Goal: Task Accomplishment & Management: Use online tool/utility

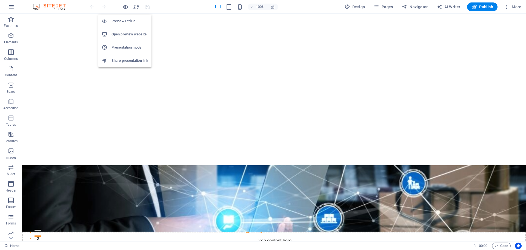
click at [125, 21] on h6 "Preview Ctrl+P" at bounding box center [130, 21] width 37 height 7
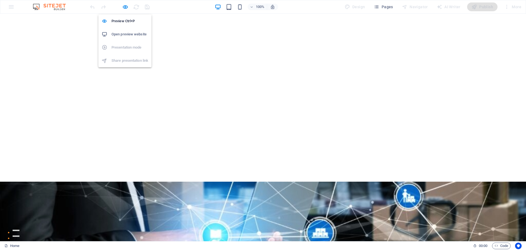
click at [125, 36] on h6 "Open preview website" at bounding box center [130, 34] width 37 height 7
click at [125, 6] on icon "button" at bounding box center [125, 7] width 6 height 6
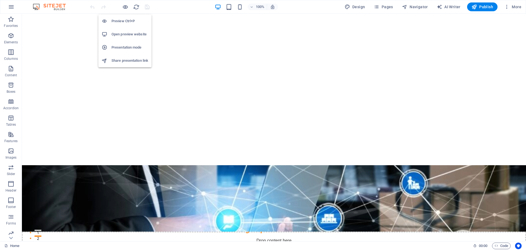
click at [122, 24] on h6 "Preview Ctrl+P" at bounding box center [130, 21] width 37 height 7
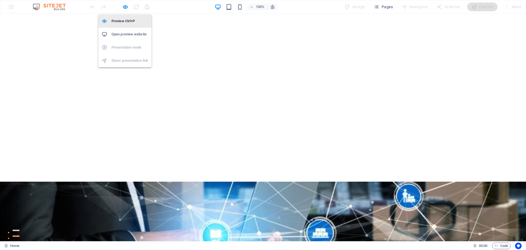
click at [122, 24] on h6 "Preview Ctrl+P" at bounding box center [130, 21] width 37 height 7
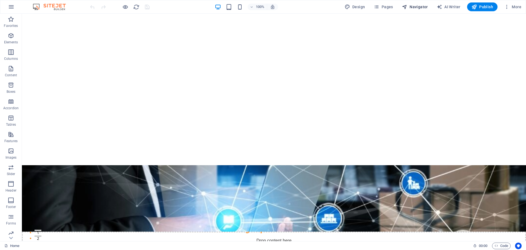
click at [414, 5] on span "Navigator" at bounding box center [415, 6] width 26 height 5
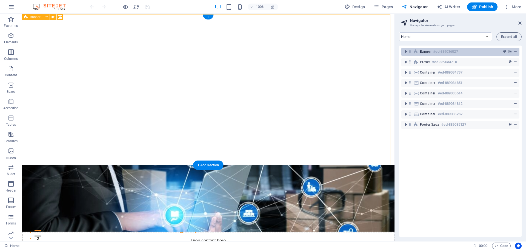
click at [445, 51] on h6 "#ed-889036027" at bounding box center [445, 51] width 25 height 7
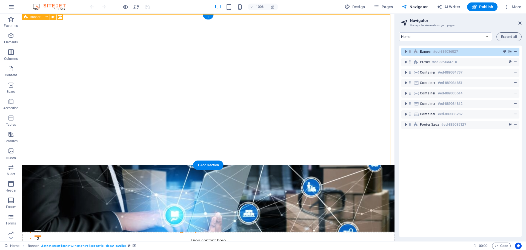
click at [515, 52] on icon "context-menu" at bounding box center [516, 52] width 4 height 4
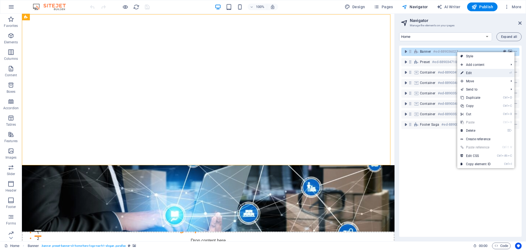
click at [470, 73] on link "⏎ Edit" at bounding box center [475, 73] width 37 height 8
select select "px"
select select "vh"
select select "header"
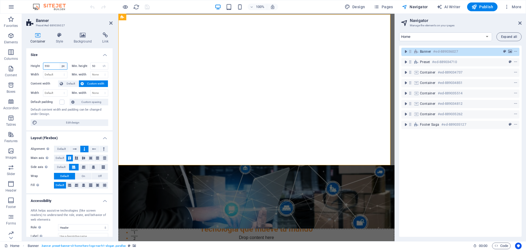
click at [63, 66] on select "Default px rem % vh vw" at bounding box center [63, 66] width 8 height 7
select select "default"
click at [59, 63] on select "Default px rem % vh vw" at bounding box center [63, 66] width 8 height 7
select select "DISABLED_OPTION_VALUE"
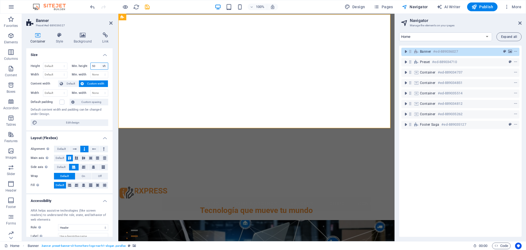
click at [102, 65] on select "None px rem % vh vw" at bounding box center [104, 66] width 8 height 7
select select "18bc0s1j7o8"
click at [100, 63] on select "None px rem % vh vw" at bounding box center [104, 66] width 8 height 7
select select "DISABLED_OPTION_VALUE"
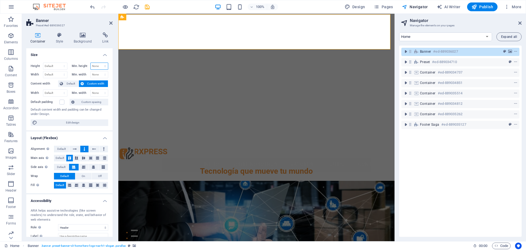
click at [104, 66] on select "None px rem % vh vw" at bounding box center [100, 66] width 18 height 7
click at [80, 56] on h4 "Size" at bounding box center [69, 53] width 86 height 10
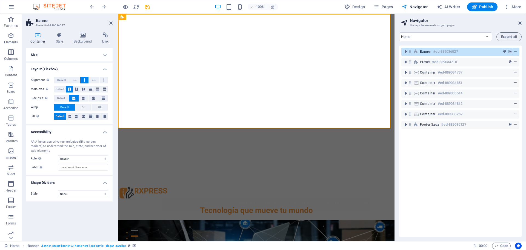
click at [65, 54] on h4 "Size" at bounding box center [69, 54] width 86 height 13
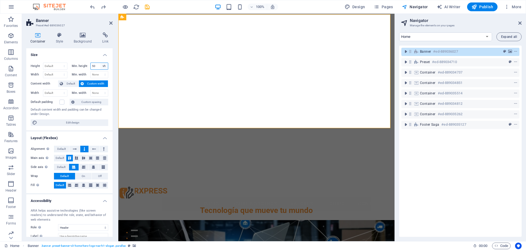
click at [104, 66] on select "None px rem % vh vw" at bounding box center [104, 66] width 8 height 7
click at [92, 66] on input "50" at bounding box center [100, 66] width 18 height 7
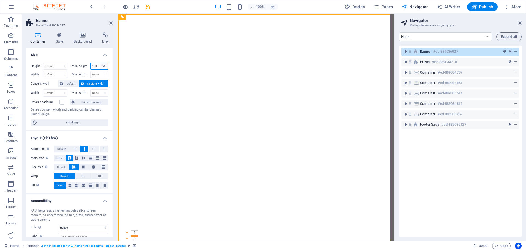
type input "100"
click at [102, 65] on select "None px rem % vh vw" at bounding box center [104, 66] width 8 height 7
click at [100, 63] on select "None px rem % vh vw" at bounding box center [104, 66] width 8 height 7
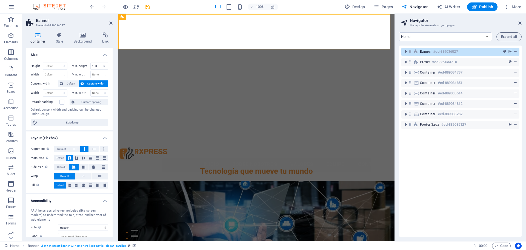
click at [109, 91] on div "Height Default px rem % vh vw Min. height 100 None px rem % vh vw Width Default…" at bounding box center [69, 94] width 86 height 72
click at [102, 65] on select "None px rem % vh vw" at bounding box center [104, 66] width 8 height 7
click at [100, 63] on select "None px rem % vh vw" at bounding box center [104, 66] width 8 height 7
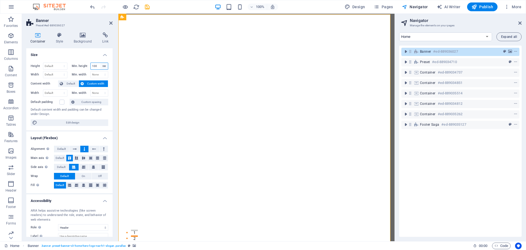
click at [104, 66] on select "None px rem % vh vw" at bounding box center [104, 66] width 8 height 7
select select "vh"
click at [100, 63] on select "None px rem % vh vw" at bounding box center [104, 66] width 8 height 7
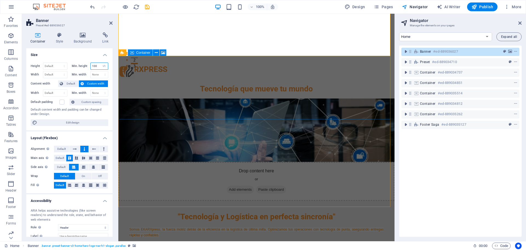
scroll to position [192, 0]
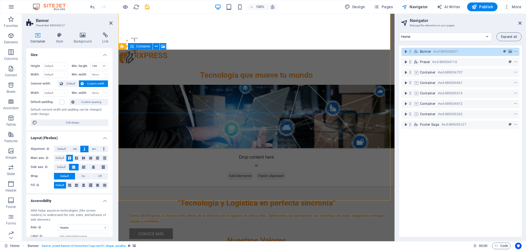
click at [199, 148] on div "Drop content here or Add elements Paste clipboard" at bounding box center [256, 167] width 276 height 39
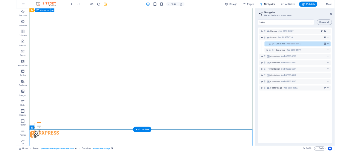
scroll to position [0, 0]
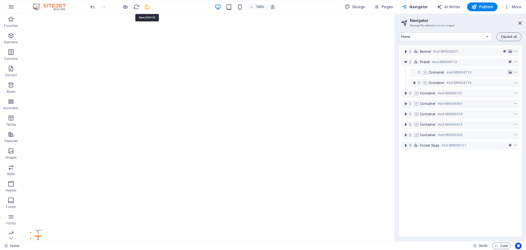
click at [147, 8] on icon "save" at bounding box center [147, 7] width 6 height 6
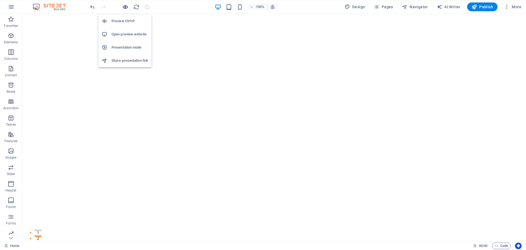
click at [123, 8] on icon "button" at bounding box center [125, 7] width 6 height 6
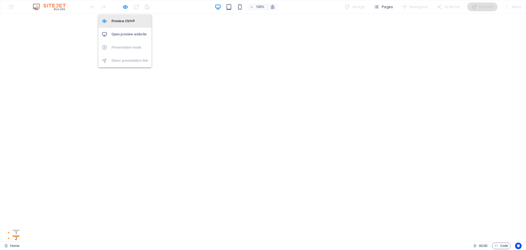
click at [123, 20] on h6 "Preview Ctrl+P" at bounding box center [130, 21] width 37 height 7
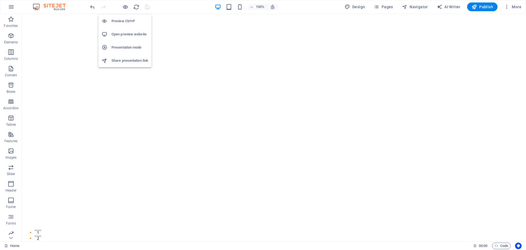
click at [123, 20] on h6 "Preview Ctrl+P" at bounding box center [130, 21] width 37 height 7
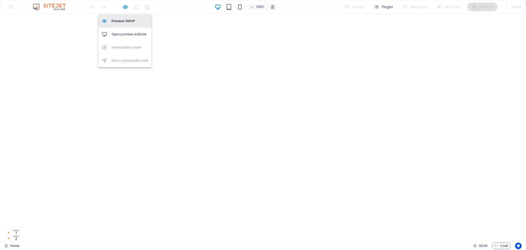
click at [123, 21] on h6 "Preview Ctrl+P" at bounding box center [130, 21] width 37 height 7
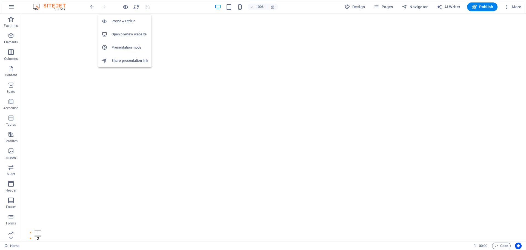
click at [123, 21] on h6 "Preview Ctrl+P" at bounding box center [130, 21] width 37 height 7
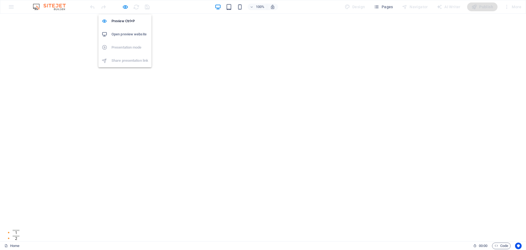
click at [132, 33] on h6 "Open preview website" at bounding box center [130, 34] width 37 height 7
click at [124, 4] on icon "button" at bounding box center [125, 7] width 6 height 6
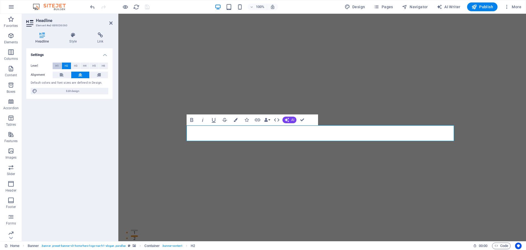
click at [54, 67] on button "H1" at bounding box center [57, 65] width 9 height 7
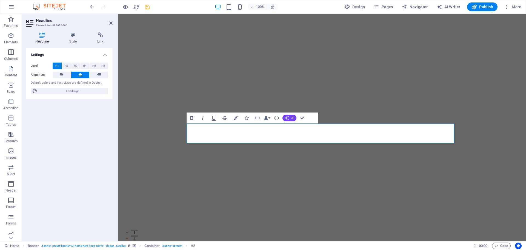
click at [286, 118] on icon "button" at bounding box center [287, 118] width 4 height 4
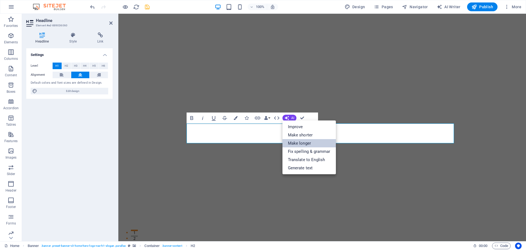
click at [299, 143] on link "Make longer" at bounding box center [308, 143] width 53 height 8
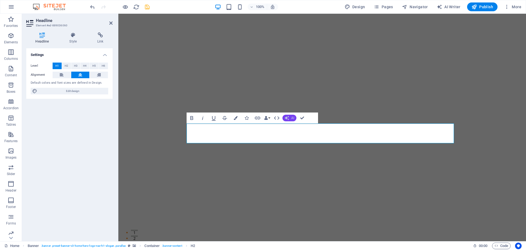
click at [292, 120] on button "AI" at bounding box center [289, 118] width 14 height 7
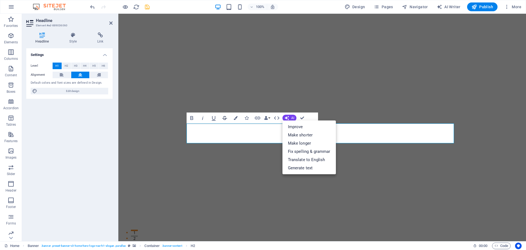
click at [225, 118] on icon "button" at bounding box center [224, 118] width 7 height 7
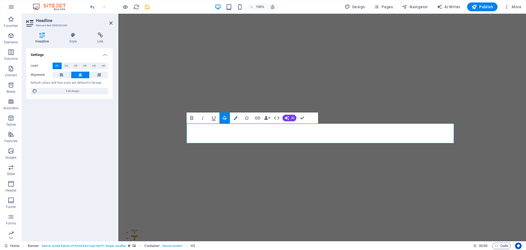
click at [225, 118] on icon "button" at bounding box center [224, 118] width 7 height 7
click at [70, 90] on span "Edit design" at bounding box center [73, 91] width 68 height 7
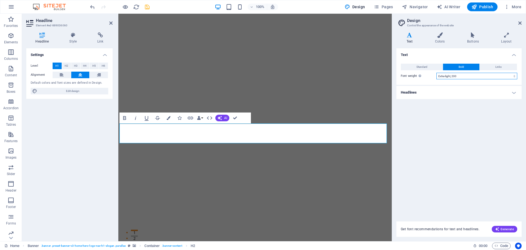
click at [515, 76] on select "Thin, 100 Extra-light, 200 Light, 300 Regular, 400 Medium, 500 Semi-bold, 600 B…" at bounding box center [476, 76] width 81 height 7
click at [436, 73] on select "Thin, 100 Extra-light, 200 Light, 300 Regular, 400 Medium, 500 Semi-bold, 600 B…" at bounding box center [476, 76] width 81 height 7
click at [491, 77] on select "Thin, 100 Extra-light, 200 Light, 300 Regular, 400 Medium, 500 Semi-bold, 600 B…" at bounding box center [476, 76] width 81 height 7
select select "500"
click at [436, 73] on select "Thin, 100 Extra-light, 200 Light, 300 Regular, 400 Medium, 500 Semi-bold, 600 B…" at bounding box center [476, 76] width 81 height 7
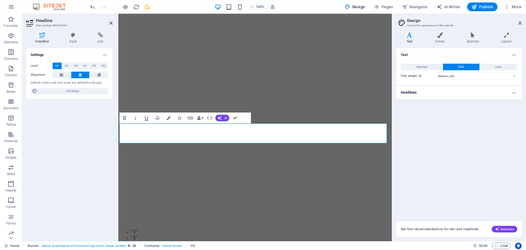
click at [486, 185] on div "Text Standard Bold Links Font color Font Open Sans Font size 14 rem px Line hei…" at bounding box center [458, 131] width 125 height 166
click at [411, 41] on h4 "Text" at bounding box center [410, 38] width 28 height 12
click at [430, 66] on button "Standard" at bounding box center [422, 67] width 42 height 7
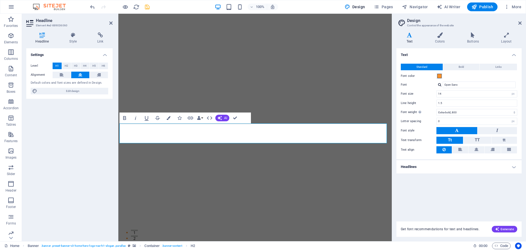
click at [474, 132] on button at bounding box center [456, 130] width 41 height 7
click at [488, 132] on button at bounding box center [497, 130] width 39 height 7
click at [472, 132] on button at bounding box center [456, 130] width 41 height 7
click at [483, 166] on h4 "Headlines" at bounding box center [458, 166] width 125 height 13
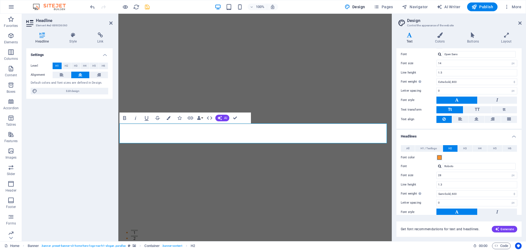
scroll to position [55, 0]
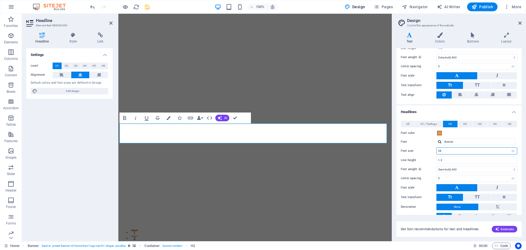
drag, startPoint x: 453, startPoint y: 150, endPoint x: 429, endPoint y: 153, distance: 24.0
click at [429, 153] on div "Font size 28 rem px em %" at bounding box center [459, 150] width 116 height 7
type input "32"
click at [453, 160] on input "1.3" at bounding box center [477, 160] width 80 height 7
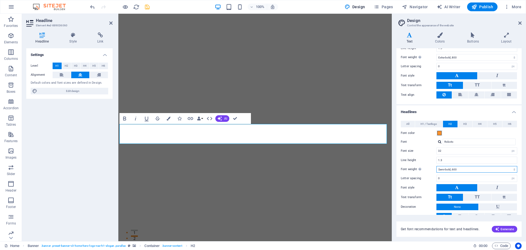
click at [456, 167] on select "Thin, 100 Extra-light, 200 Light, 300 Regular, 400 Medium, 500 Semi-bold, 600 B…" at bounding box center [476, 169] width 81 height 7
select select "700"
click at [436, 166] on select "Thin, 100 Extra-light, 200 Light, 300 Regular, 400 Medium, 500 Semi-bold, 600 B…" at bounding box center [476, 169] width 81 height 7
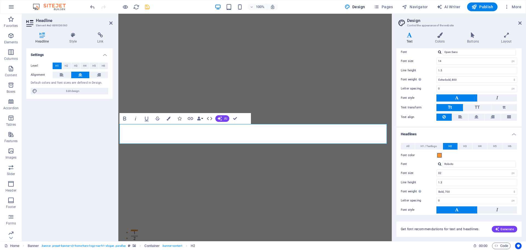
scroll to position [0, 0]
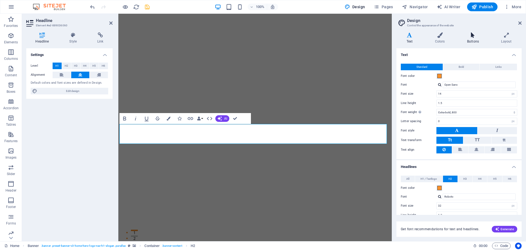
click at [474, 41] on h4 "Buttons" at bounding box center [474, 38] width 34 height 12
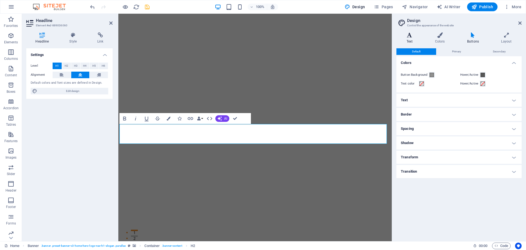
click at [409, 39] on h4 "Text" at bounding box center [410, 38] width 28 height 12
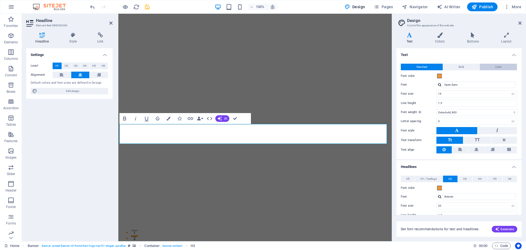
click at [495, 68] on span "Links" at bounding box center [498, 67] width 6 height 7
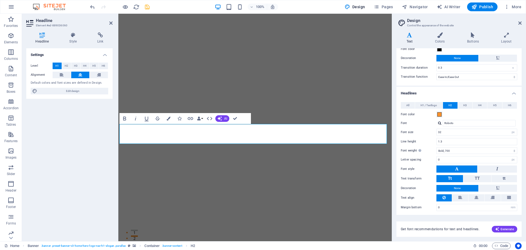
scroll to position [38, 0]
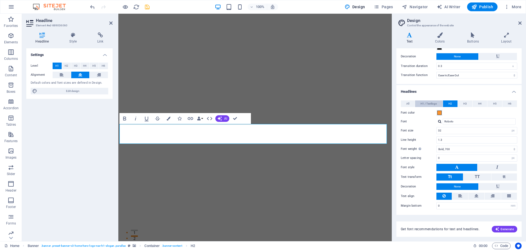
click at [425, 104] on span "H1 / Textlogo" at bounding box center [429, 103] width 16 height 7
click at [463, 149] on select "Thin, 100 Extra-light, 200 Light, 300 Regular, 400 Medium, 500 Semi-bold, 600 B…" at bounding box center [476, 148] width 81 height 7
select select "900"
click at [436, 145] on select "Thin, 100 Extra-light, 200 Light, 300 Regular, 400 Medium, 500 Semi-bold, 600 B…" at bounding box center [476, 148] width 81 height 7
click at [490, 58] on button at bounding box center [498, 56] width 39 height 7
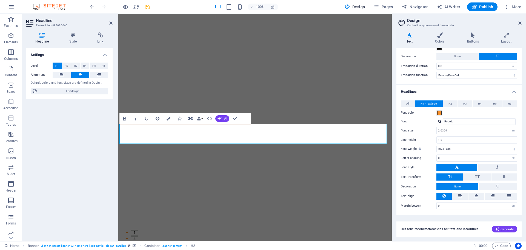
click at [490, 58] on button at bounding box center [498, 56] width 39 height 7
click at [456, 57] on span "None" at bounding box center [457, 56] width 7 height 7
click at [441, 113] on span at bounding box center [439, 112] width 4 height 4
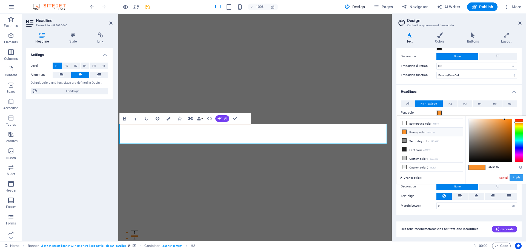
click at [514, 176] on button "Apply" at bounding box center [517, 177] width 14 height 7
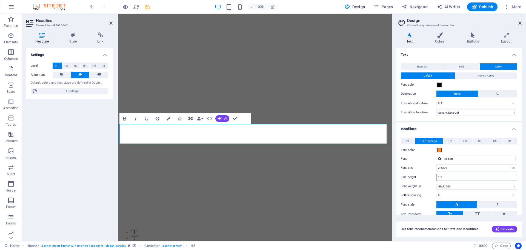
scroll to position [0, 0]
click at [509, 58] on h4 "Text" at bounding box center [458, 53] width 125 height 10
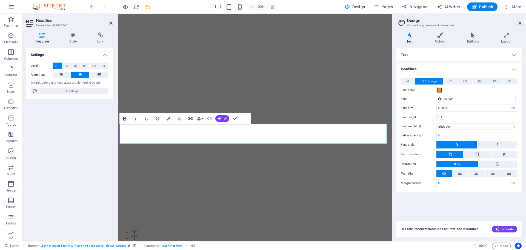
click at [124, 121] on icon "button" at bounding box center [124, 118] width 7 height 7
drag, startPoint x: 313, startPoint y: 140, endPoint x: 168, endPoint y: 141, distance: 145.5
click at [124, 119] on icon "button" at bounding box center [124, 118] width 7 height 7
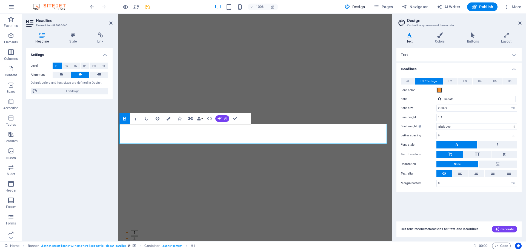
drag, startPoint x: 333, startPoint y: 136, endPoint x: 113, endPoint y: 132, distance: 220.1
click at [122, 120] on icon "button" at bounding box center [124, 118] width 7 height 7
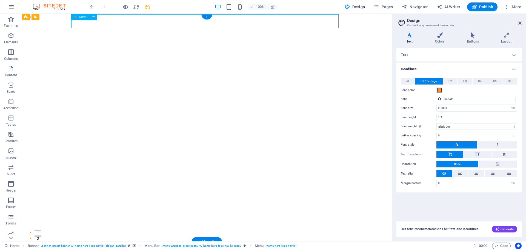
select select
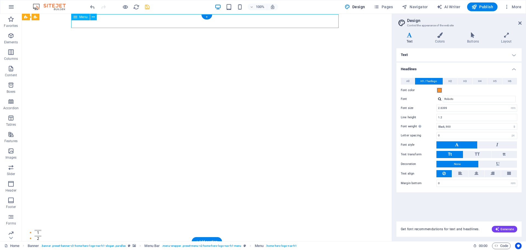
select select
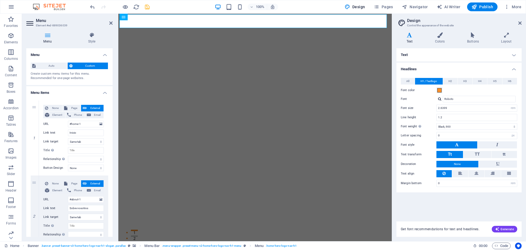
click at [518, 21] on h2 "Design" at bounding box center [464, 20] width 115 height 5
drag, startPoint x: 520, startPoint y: 22, endPoint x: 402, endPoint y: 9, distance: 118.9
click at [520, 22] on icon at bounding box center [519, 23] width 3 height 4
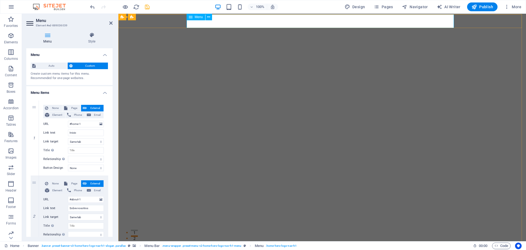
click at [410, 8] on span "Navigator" at bounding box center [415, 6] width 26 height 5
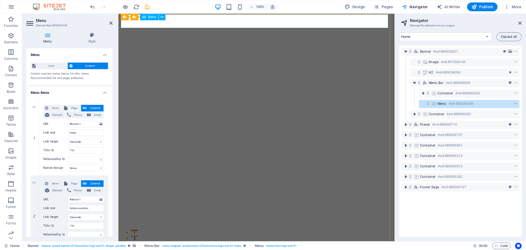
click at [456, 103] on h6 "#ed-889036039" at bounding box center [461, 103] width 25 height 7
click at [165, 16] on button at bounding box center [162, 17] width 7 height 7
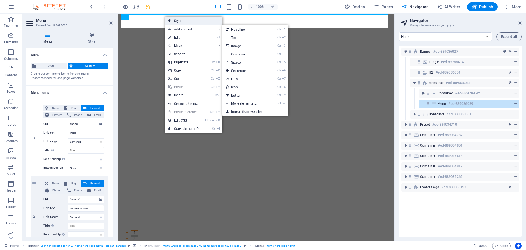
click at [187, 19] on link "Style" at bounding box center [193, 21] width 57 height 8
select select "px"
select select "preset-menu-v2-home-hero-logo-nav-h1-menu"
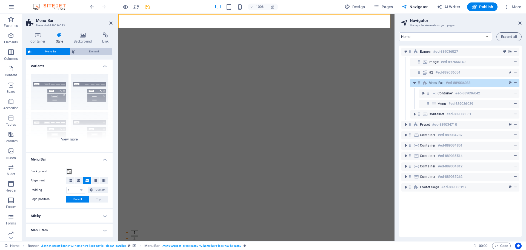
click at [104, 50] on span "Element" at bounding box center [93, 51] width 33 height 7
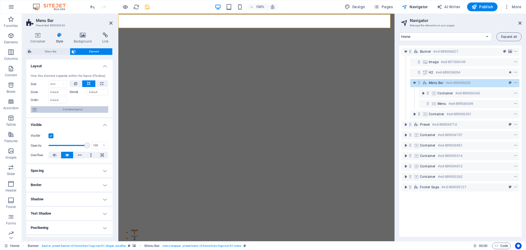
click at [92, 111] on span "Container layout" at bounding box center [72, 109] width 68 height 7
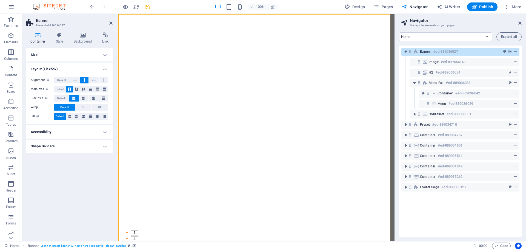
click at [105, 69] on h4 "Layout (Flexbox)" at bounding box center [69, 67] width 86 height 10
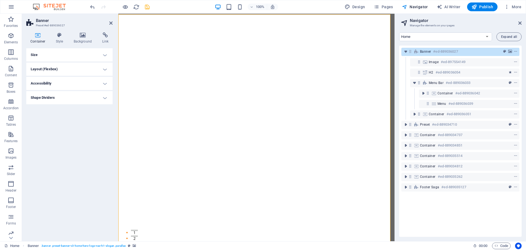
click at [38, 36] on icon at bounding box center [37, 34] width 23 height 5
click at [465, 102] on h6 "#ed-889036039" at bounding box center [461, 103] width 25 height 7
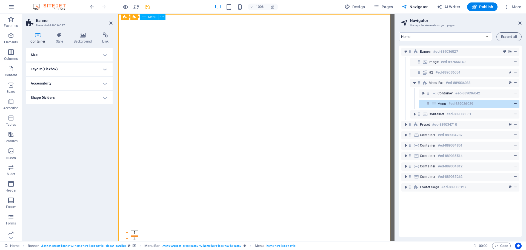
click at [515, 103] on icon "context-menu" at bounding box center [516, 104] width 4 height 4
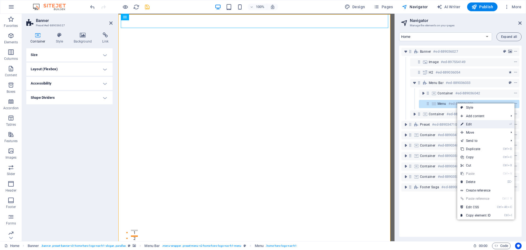
click at [486, 123] on link "⏎ Edit" at bounding box center [475, 124] width 37 height 8
select select
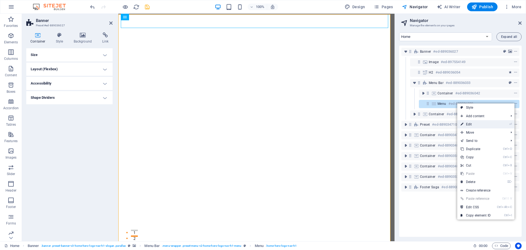
select select
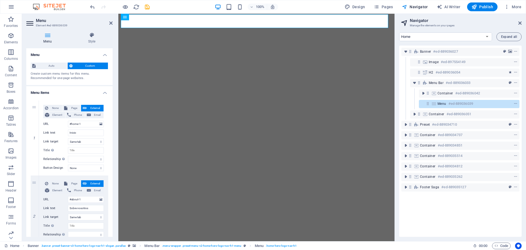
select select
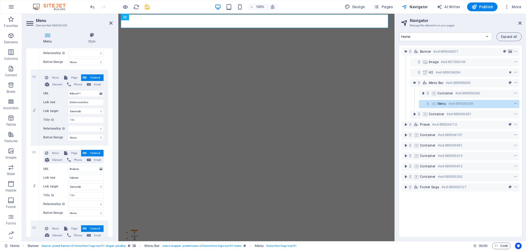
scroll to position [27, 0]
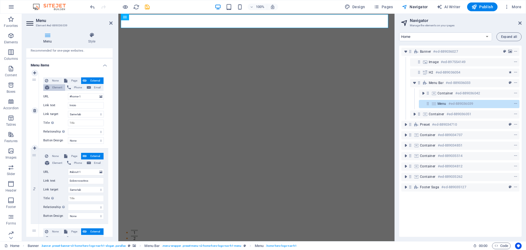
click at [50, 88] on button "Element" at bounding box center [54, 87] width 22 height 7
select select
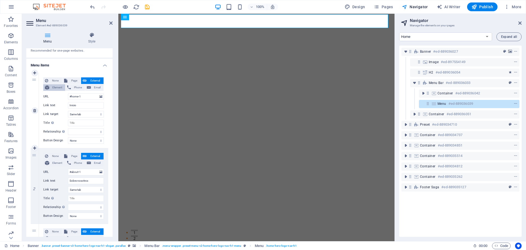
select select
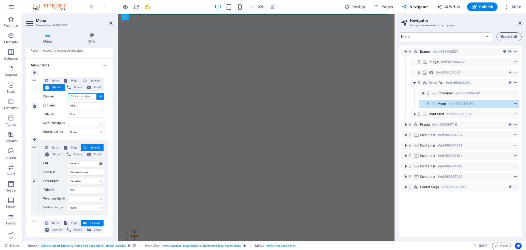
click at [89, 98] on input "Element" at bounding box center [82, 96] width 29 height 7
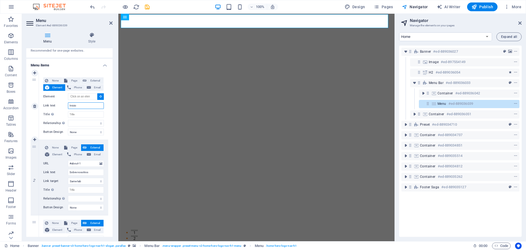
click at [85, 105] on input "Inicio" at bounding box center [86, 105] width 36 height 7
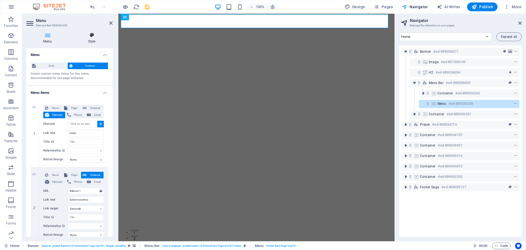
click at [93, 37] on icon at bounding box center [92, 34] width 42 height 5
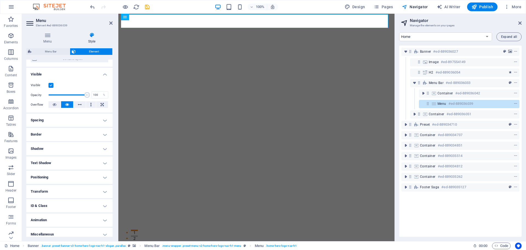
scroll to position [55, 0]
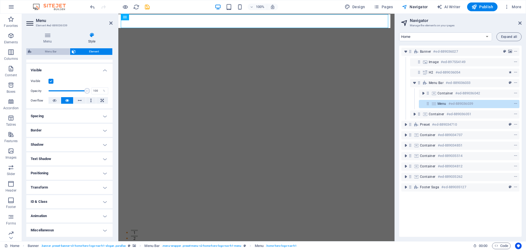
click at [55, 53] on span "Menu Bar" at bounding box center [50, 51] width 35 height 7
select select "px"
select select "preset-menu-v2-home-hero-logo-nav-h1-menu"
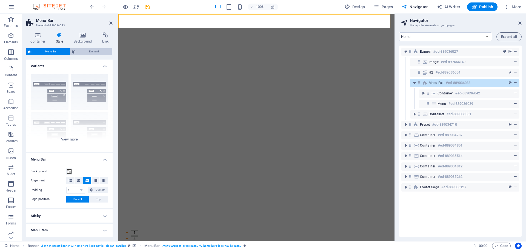
click at [83, 51] on span "Element" at bounding box center [93, 51] width 33 height 7
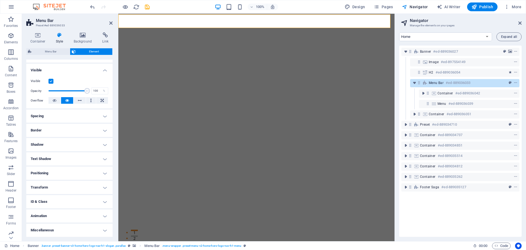
click at [100, 229] on h4 "Miscellaneous" at bounding box center [69, 229] width 86 height 13
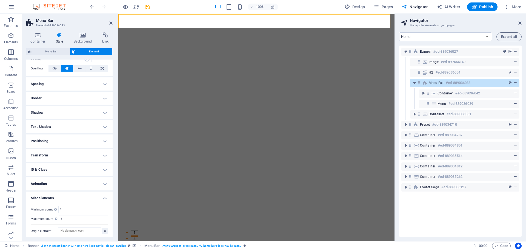
scroll to position [89, 0]
click at [98, 182] on h4 "Animation" at bounding box center [69, 181] width 86 height 13
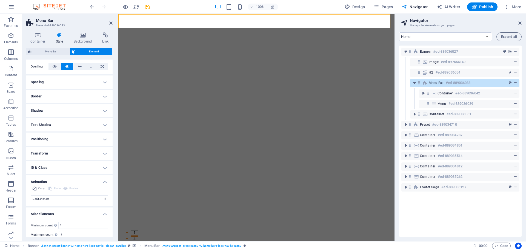
click at [98, 182] on h4 "Animation" at bounding box center [69, 180] width 86 height 10
click at [106, 195] on h4 "Miscellaneous" at bounding box center [69, 194] width 86 height 10
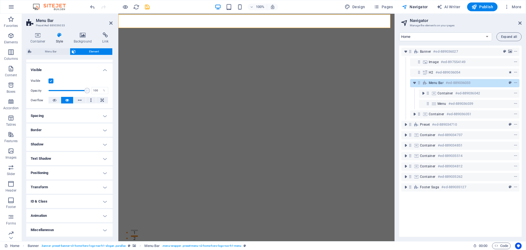
click at [104, 199] on h4 "ID & Class" at bounding box center [69, 201] width 86 height 13
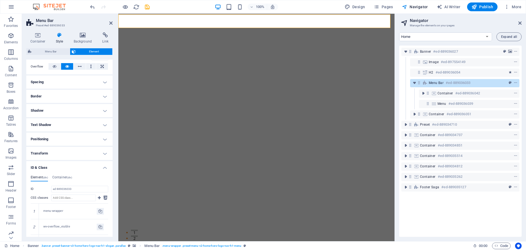
click at [102, 166] on h4 "ID & Class" at bounding box center [69, 166] width 86 height 10
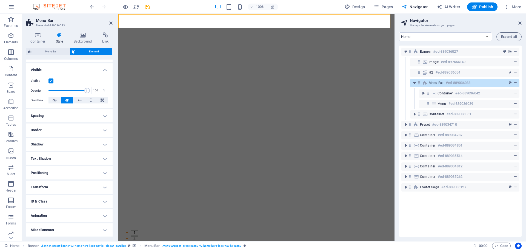
scroll to position [55, 0]
click at [102, 142] on h4 "Shadow" at bounding box center [69, 144] width 86 height 13
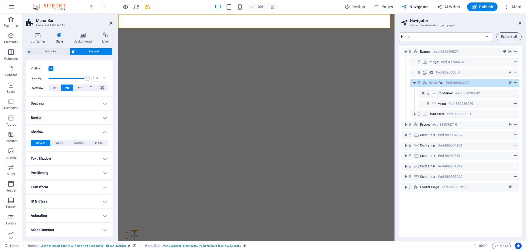
click at [102, 156] on h4 "Text Shadow" at bounding box center [69, 158] width 86 height 13
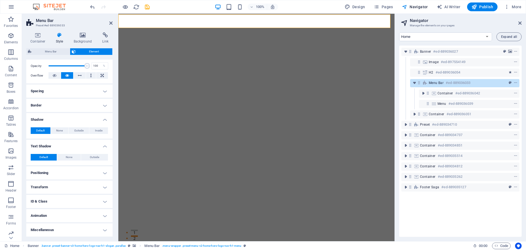
click at [104, 173] on h4 "Positioning" at bounding box center [69, 172] width 86 height 13
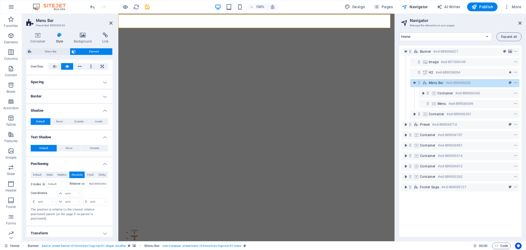
click at [104, 173] on span "Sticky" at bounding box center [102, 174] width 7 height 7
click at [76, 107] on h4 "Shadow" at bounding box center [69, 109] width 86 height 10
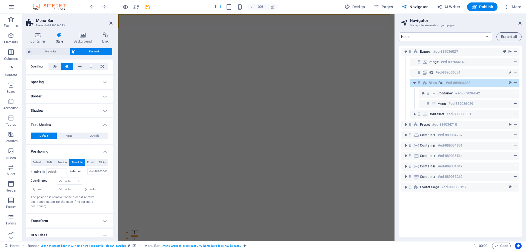
click at [100, 83] on h4 "Spacing" at bounding box center [69, 81] width 86 height 13
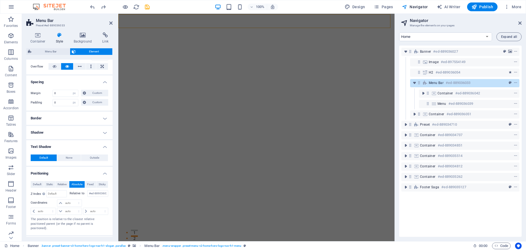
click at [101, 119] on h4 "Border" at bounding box center [69, 118] width 86 height 13
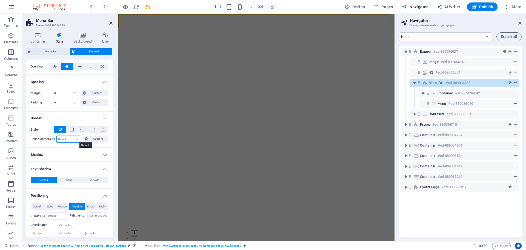
click at [76, 139] on select "Default px rem % vh vw Custom" at bounding box center [68, 139] width 23 height 7
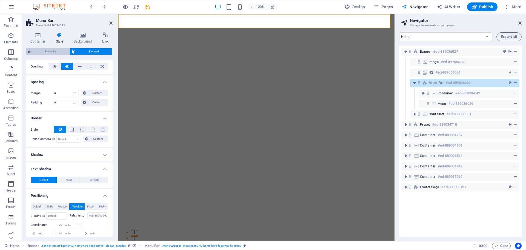
click at [55, 54] on span "Menu Bar" at bounding box center [50, 51] width 35 height 7
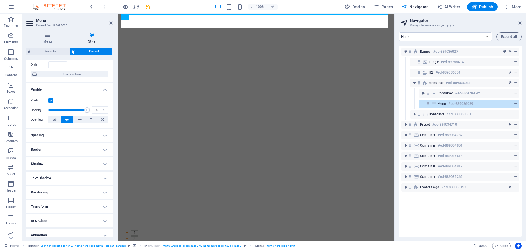
scroll to position [27, 0]
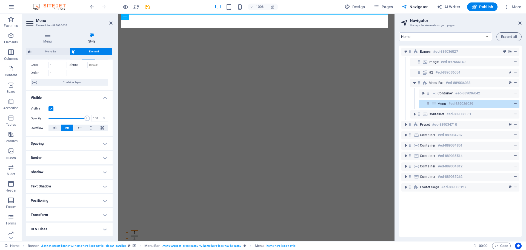
click at [82, 190] on h4 "Text Shadow" at bounding box center [69, 185] width 86 height 13
click at [74, 199] on button "None" at bounding box center [69, 197] width 24 height 7
click at [85, 198] on button "Outside" at bounding box center [94, 197] width 27 height 7
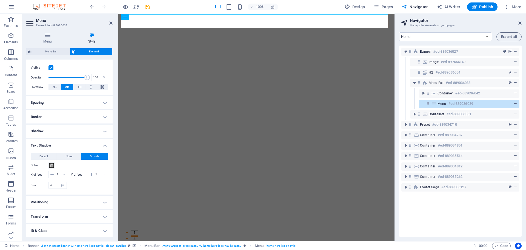
scroll to position [82, 0]
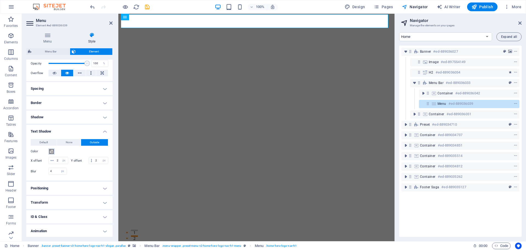
click at [52, 150] on span at bounding box center [51, 151] width 4 height 4
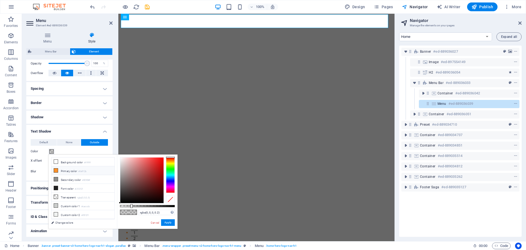
click at [58, 171] on icon at bounding box center [56, 170] width 4 height 4
type input "#fa912b"
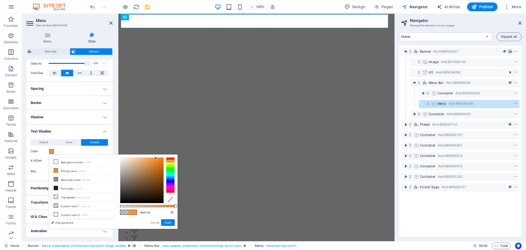
click at [116, 123] on div "Menu Style Menu Auto Custom Create custom menu items for this menu. Recommended…" at bounding box center [69, 134] width 95 height 213
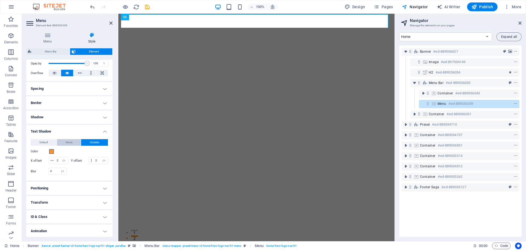
click at [66, 140] on span "None" at bounding box center [69, 142] width 7 height 7
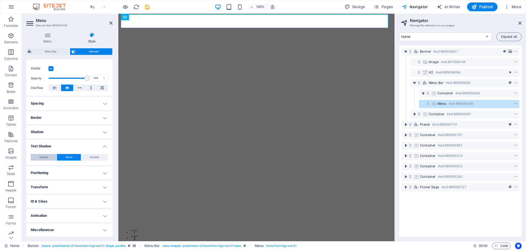
click at [43, 156] on span "Default" at bounding box center [43, 157] width 8 height 7
click at [95, 159] on span "Outside" at bounding box center [94, 157] width 9 height 7
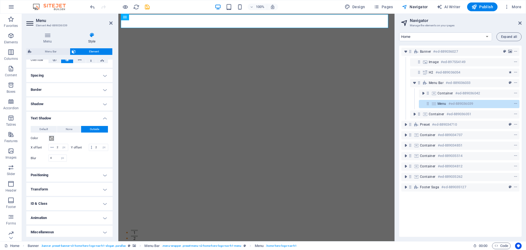
scroll to position [104, 0]
click at [92, 67] on h4 "Spacing" at bounding box center [69, 73] width 86 height 13
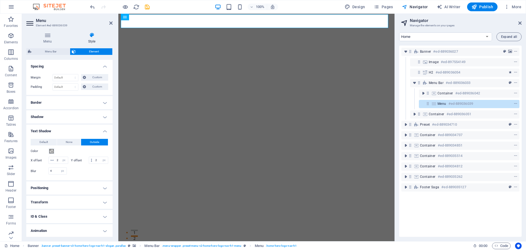
click at [92, 65] on h4 "Spacing" at bounding box center [69, 65] width 86 height 10
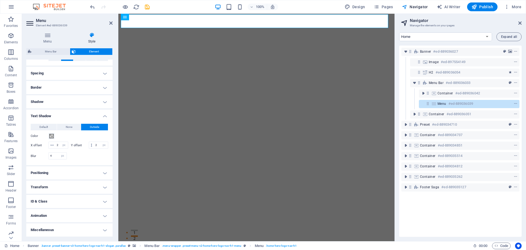
click at [81, 83] on h4 "Border" at bounding box center [69, 87] width 86 height 13
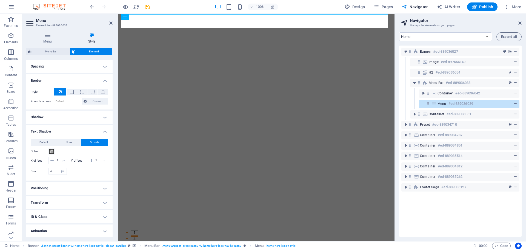
click at [81, 83] on h4 "Border" at bounding box center [69, 79] width 86 height 10
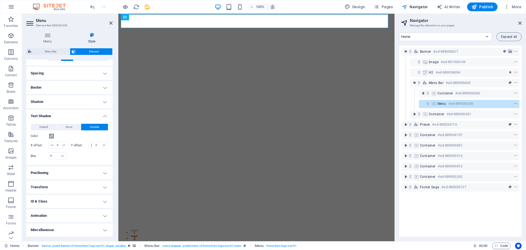
click at [82, 97] on h4 "Shadow" at bounding box center [69, 101] width 86 height 13
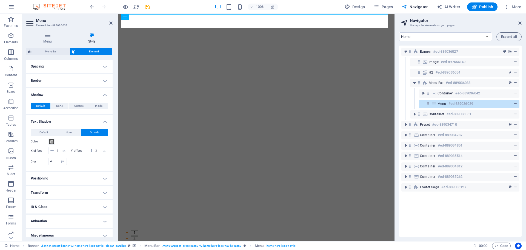
click at [82, 97] on h4 "Shadow" at bounding box center [69, 93] width 86 height 10
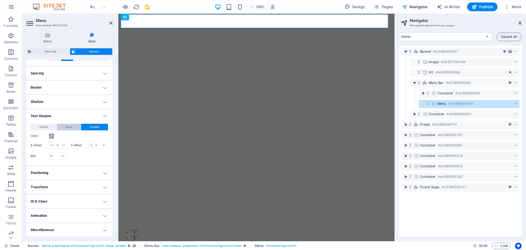
click at [67, 124] on span "None" at bounding box center [69, 127] width 7 height 7
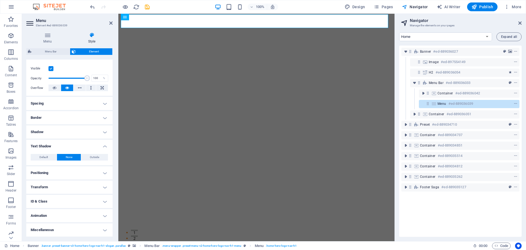
scroll to position [67, 0]
click at [38, 156] on button "Default" at bounding box center [44, 157] width 26 height 7
click at [66, 100] on h4 "Spacing" at bounding box center [69, 103] width 86 height 13
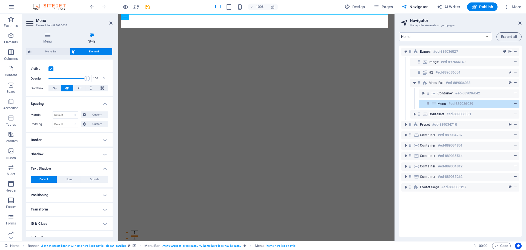
click at [72, 139] on h4 "Border" at bounding box center [69, 139] width 86 height 13
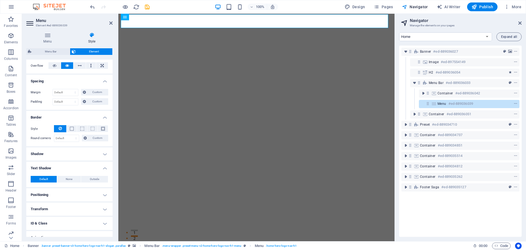
scroll to position [111, 0]
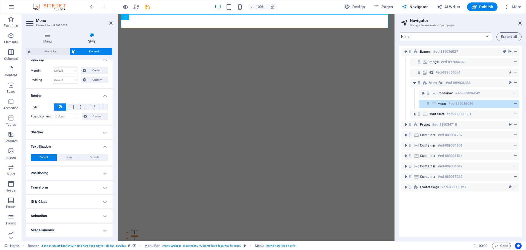
click at [74, 130] on h4 "Shadow" at bounding box center [69, 131] width 86 height 13
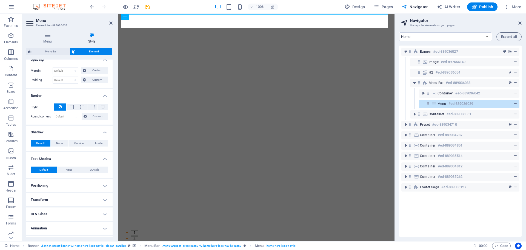
scroll to position [123, 0]
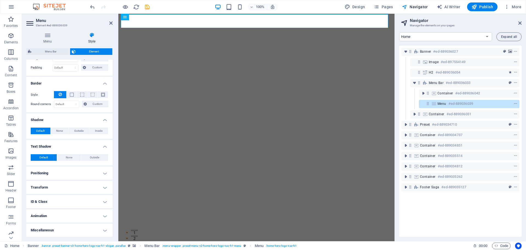
click at [79, 172] on h4 "Positioning" at bounding box center [69, 172] width 86 height 13
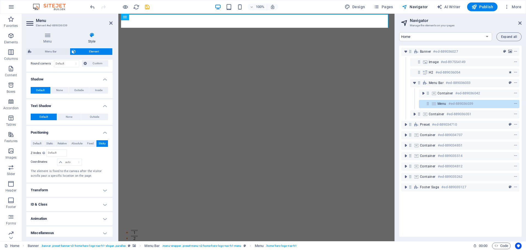
scroll to position [167, 0]
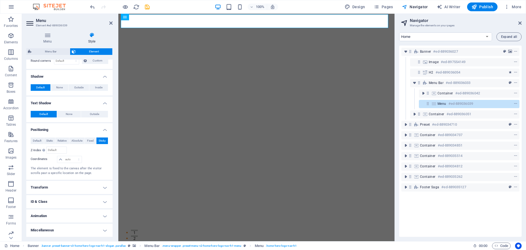
click at [83, 190] on h4 "Transform" at bounding box center [69, 187] width 86 height 13
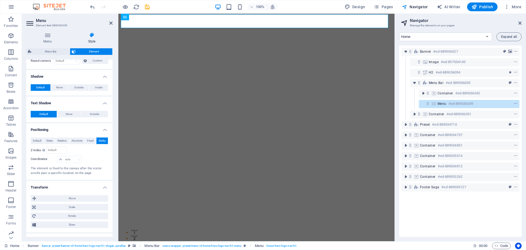
scroll to position [205, 0]
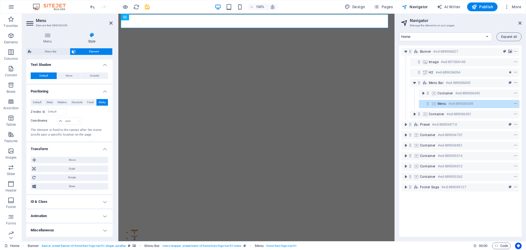
click at [88, 204] on h4 "ID & Class" at bounding box center [69, 201] width 86 height 13
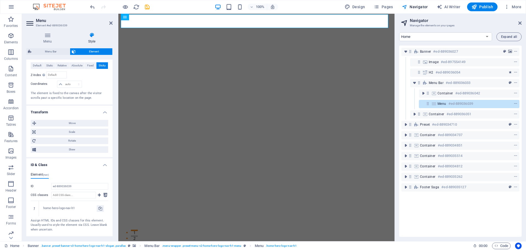
scroll to position [270, 0]
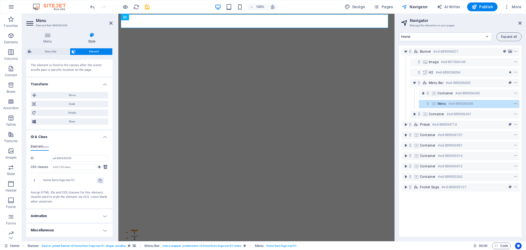
click at [87, 215] on h4 "Animation" at bounding box center [69, 215] width 86 height 13
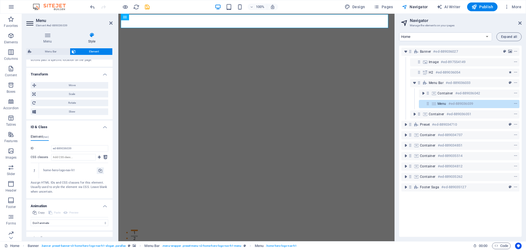
scroll to position [287, 0]
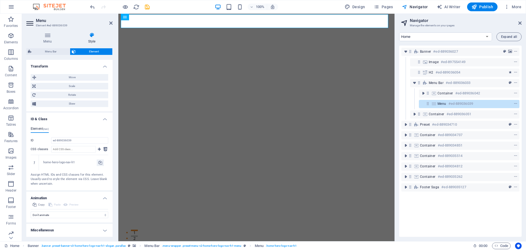
click at [87, 227] on h4 "Miscellaneous" at bounding box center [69, 229] width 86 height 13
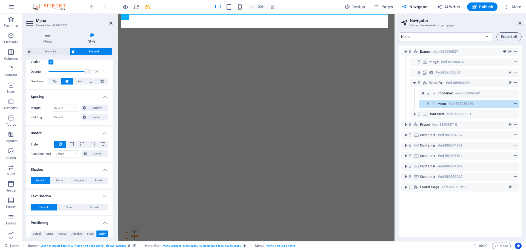
scroll to position [0, 0]
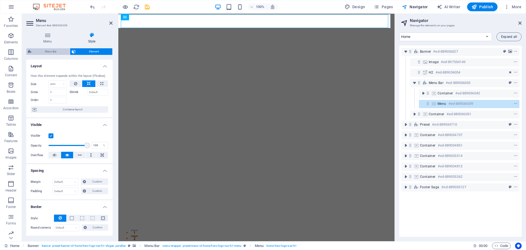
click at [44, 52] on span "Menu Bar" at bounding box center [50, 51] width 35 height 7
select select "px"
select select "preset-menu-v2-home-hero-logo-nav-h1-menu"
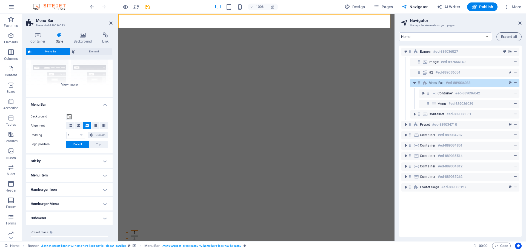
scroll to position [65, 0]
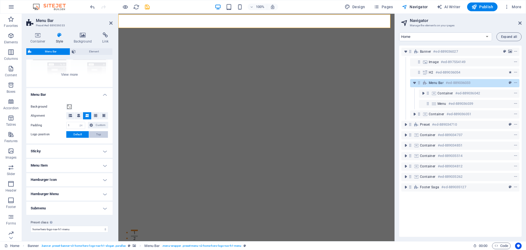
click at [95, 136] on button "Top" at bounding box center [98, 134] width 19 height 7
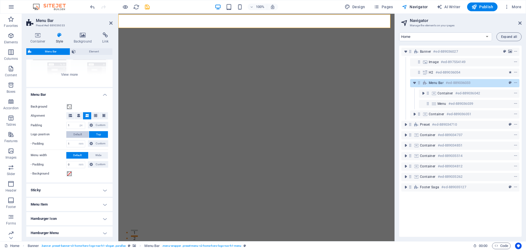
click at [84, 134] on button "Default" at bounding box center [77, 134] width 22 height 7
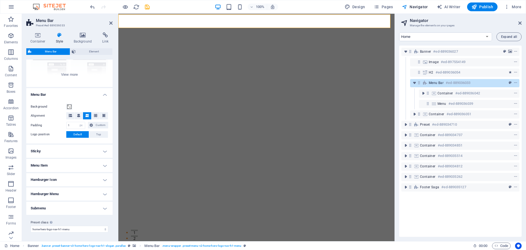
click at [102, 150] on h4 "Sticky" at bounding box center [69, 150] width 86 height 13
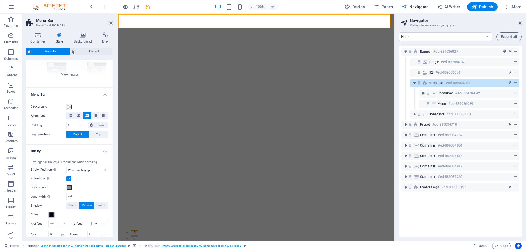
click at [50, 216] on span at bounding box center [51, 214] width 4 height 4
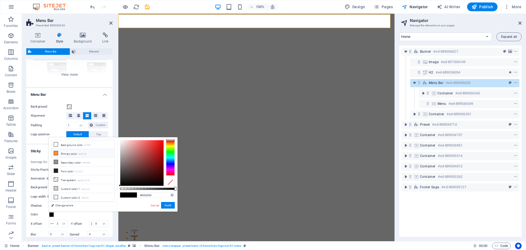
click at [56, 154] on icon at bounding box center [56, 153] width 4 height 4
type input "#fa912b"
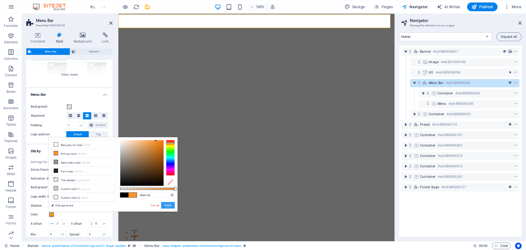
click at [171, 205] on button "Apply" at bounding box center [168, 205] width 14 height 7
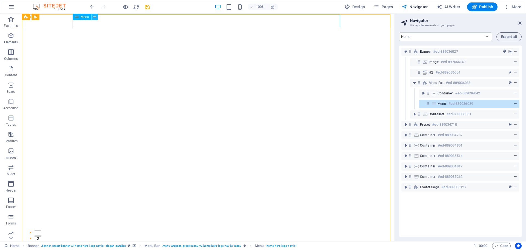
click at [95, 18] on icon at bounding box center [94, 17] width 3 height 6
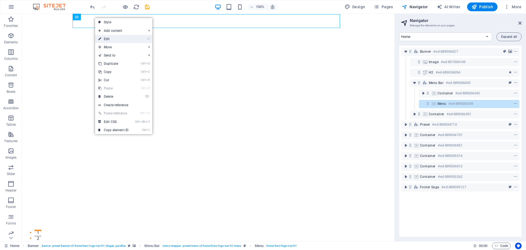
click at [104, 36] on link "⏎ Edit" at bounding box center [113, 39] width 37 height 8
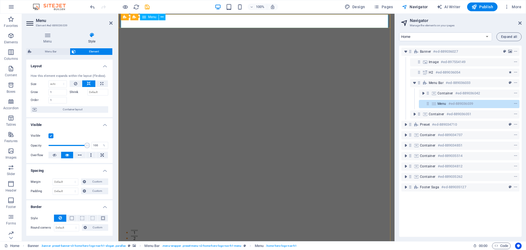
click at [153, 17] on span "Menu" at bounding box center [152, 16] width 8 height 3
click at [160, 16] on button at bounding box center [162, 17] width 7 height 7
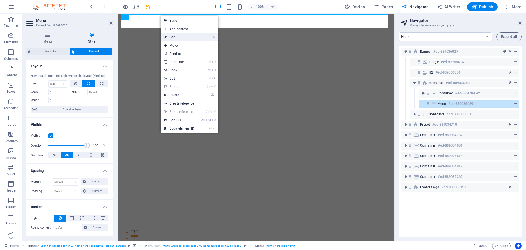
click at [201, 38] on li "⏎ Edit" at bounding box center [189, 37] width 57 height 8
click at [187, 22] on link "Style" at bounding box center [189, 20] width 57 height 8
select select "px"
select select "sticky_reverse"
select select "px"
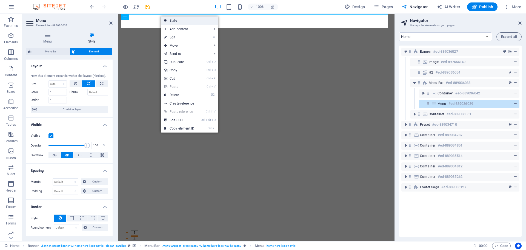
select select "px"
select select "preset-menu-v2-home-hero-logo-nav-h1-menu"
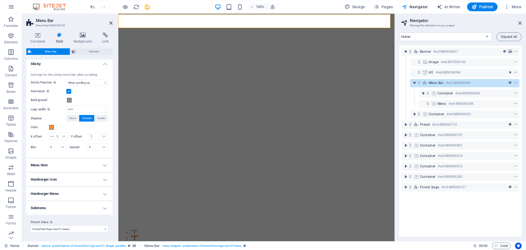
scroll to position [159, 0]
click at [100, 167] on h4 "Menu Item" at bounding box center [69, 164] width 86 height 13
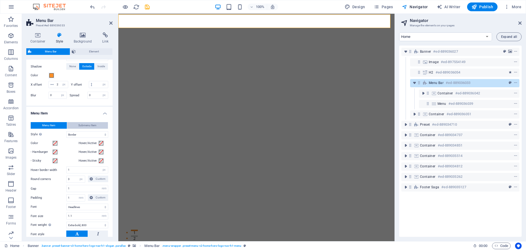
scroll to position [213, 0]
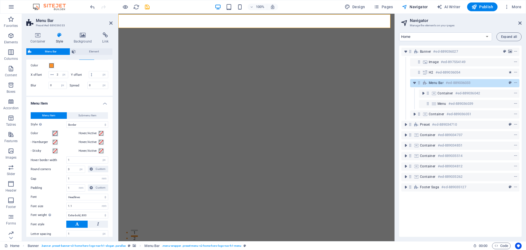
click at [55, 135] on span at bounding box center [55, 133] width 4 height 4
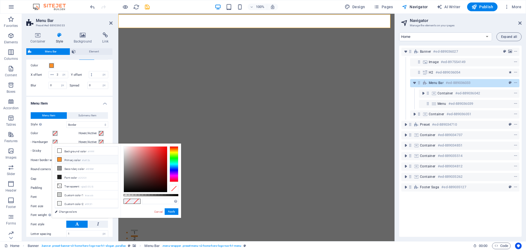
click at [65, 160] on li "Primary color #fa912b" at bounding box center [86, 159] width 63 height 9
type input "#fa912b"
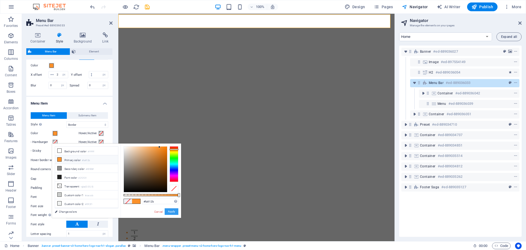
click at [172, 211] on button "Apply" at bounding box center [172, 211] width 14 height 7
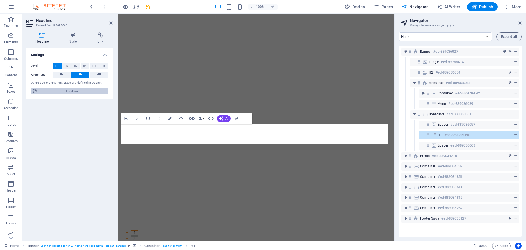
click at [65, 89] on span "Edit design" at bounding box center [73, 91] width 68 height 7
select select "rem"
select select "900"
select select "px"
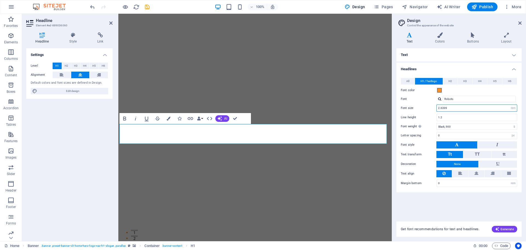
click at [455, 108] on input "2.6399" at bounding box center [477, 108] width 80 height 7
click at [516, 110] on select "rem px em %" at bounding box center [513, 108] width 8 height 7
click at [503, 143] on button at bounding box center [497, 144] width 39 height 7
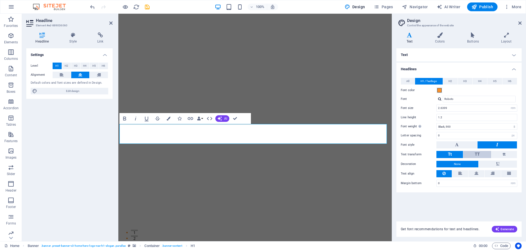
click at [480, 157] on button "TT" at bounding box center [477, 154] width 28 height 7
click at [473, 163] on button "None" at bounding box center [457, 164] width 42 height 7
click at [472, 163] on button "None" at bounding box center [457, 164] width 42 height 7
click at [486, 162] on button at bounding box center [498, 163] width 39 height 7
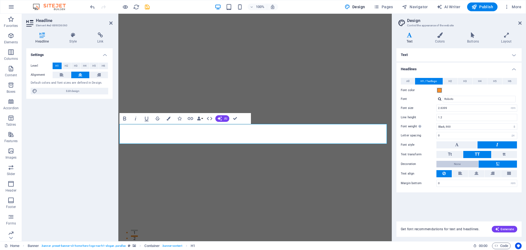
click at [452, 167] on button "None" at bounding box center [457, 164] width 42 height 7
click at [513, 183] on select "rem px vh" at bounding box center [513, 183] width 8 height 7
select select "px"
click at [509, 180] on select "rem px vh" at bounding box center [513, 183] width 8 height 7
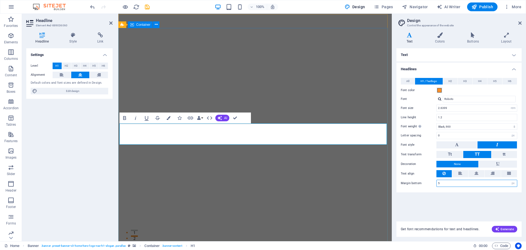
type input "5"
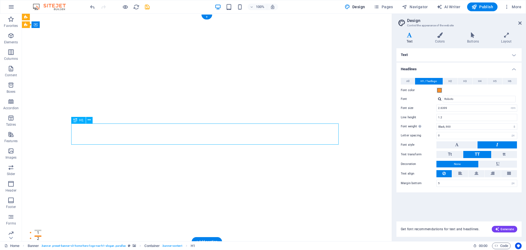
drag, startPoint x: 190, startPoint y: 136, endPoint x: 94, endPoint y: 136, distance: 96.2
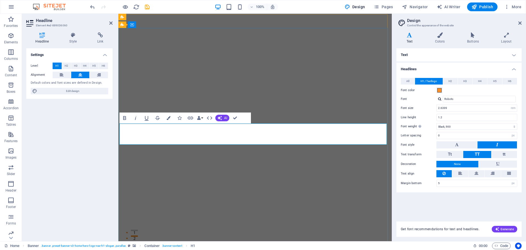
click at [439, 91] on span at bounding box center [439, 90] width 4 height 4
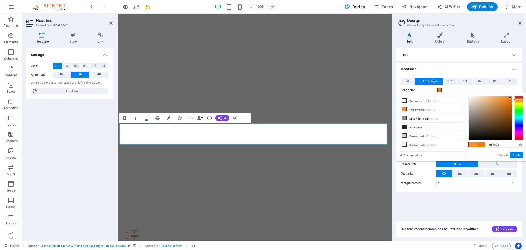
type input "#f57b05"
drag, startPoint x: 503, startPoint y: 97, endPoint x: 511, endPoint y: 98, distance: 7.7
click at [511, 98] on div at bounding box center [511, 97] width 2 height 2
click at [517, 155] on button "Apply" at bounding box center [517, 155] width 14 height 7
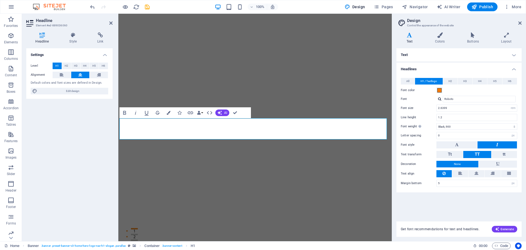
scroll to position [0, 0]
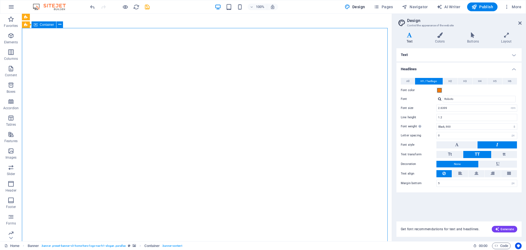
select select "rem"
select select "900"
select select "px"
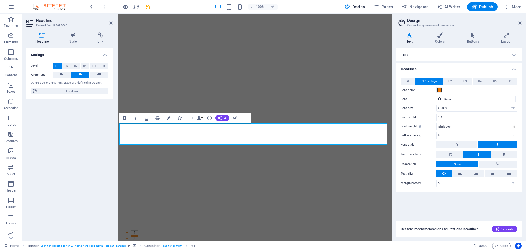
click at [443, 89] on div "Font color" at bounding box center [459, 90] width 116 height 7
click at [440, 89] on span at bounding box center [439, 90] width 4 height 4
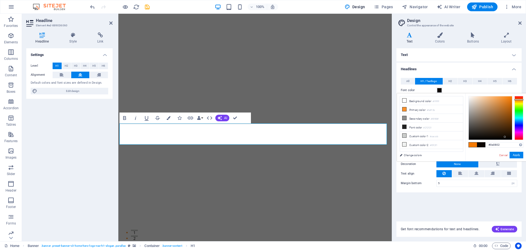
drag, startPoint x: 510, startPoint y: 97, endPoint x: 505, endPoint y: 137, distance: 40.1
click at [505, 137] on div at bounding box center [505, 137] width 2 height 2
click at [515, 154] on button "Apply" at bounding box center [517, 155] width 14 height 7
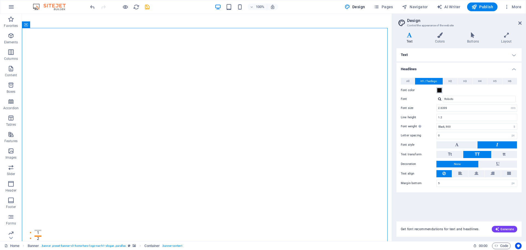
click at [437, 90] on span at bounding box center [439, 90] width 4 height 4
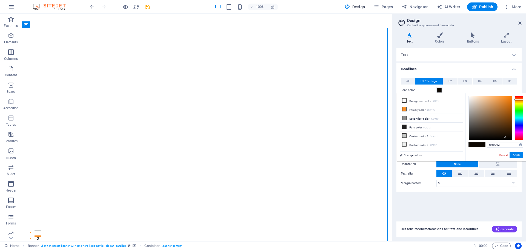
click at [437, 90] on span at bounding box center [439, 90] width 4 height 4
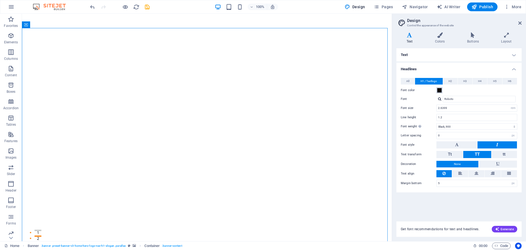
click at [437, 90] on span at bounding box center [439, 90] width 4 height 4
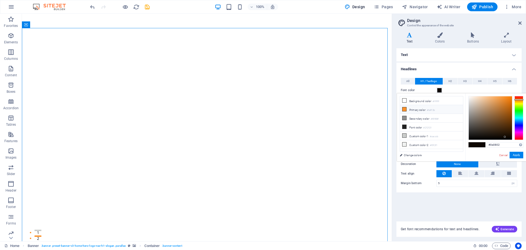
click at [405, 109] on icon at bounding box center [405, 109] width 4 height 4
type input "#f67900"
drag, startPoint x: 504, startPoint y: 96, endPoint x: 512, endPoint y: 97, distance: 8.0
click at [512, 97] on div at bounding box center [512, 97] width 2 height 2
click at [515, 154] on button "Apply" at bounding box center [517, 155] width 14 height 7
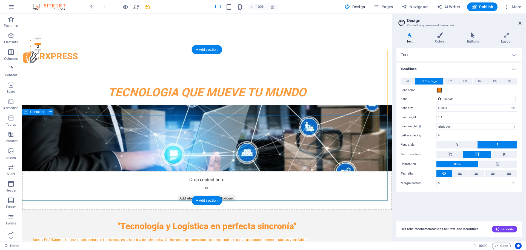
scroll to position [164, 0]
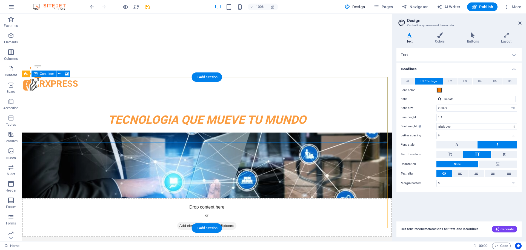
click at [197, 198] on div "Drop content here or Add elements Paste clipboard" at bounding box center [207, 217] width 370 height 39
click at [138, 132] on figure at bounding box center [207, 164] width 370 height 65
click at [226, 198] on div "Drop content here or Add elements Paste clipboard" at bounding box center [207, 217] width 370 height 39
click at [228, 198] on div "Drop content here or Add elements Paste clipboard" at bounding box center [207, 217] width 370 height 39
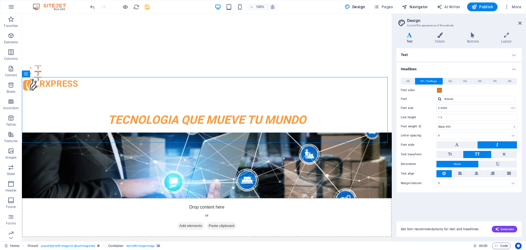
click at [415, 10] on button "Navigator" at bounding box center [415, 6] width 30 height 9
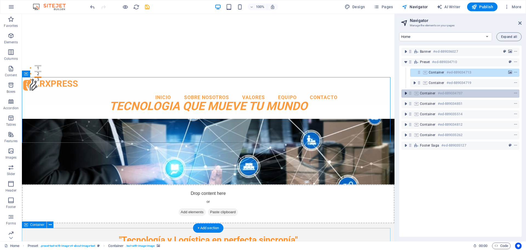
click at [406, 95] on icon "toggle-expand" at bounding box center [405, 92] width 5 height 5
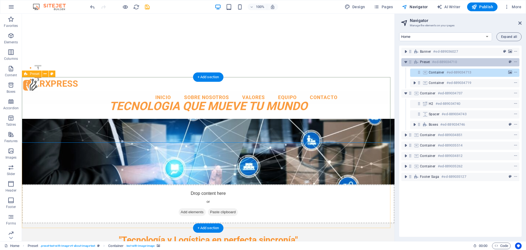
click at [427, 62] on span "Preset" at bounding box center [425, 62] width 10 height 4
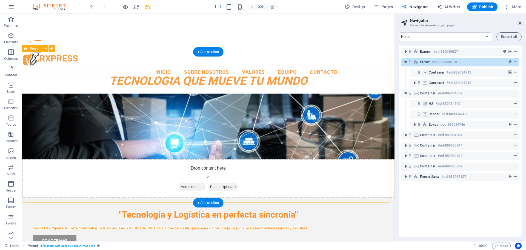
click at [518, 61] on div "Preset #ed-889034710" at bounding box center [460, 62] width 118 height 8
click at [509, 62] on icon "preset" at bounding box center [510, 62] width 3 height 4
select select "rem"
select select "px"
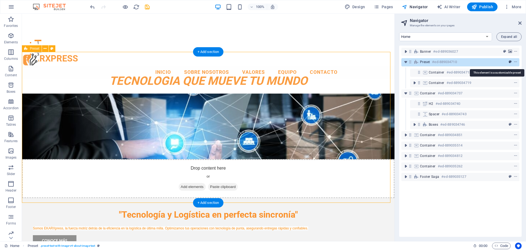
select select "preset-text-with-image-v4-about-image-text"
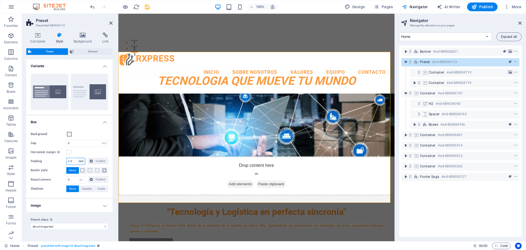
click at [80, 162] on select "rem px % vh vw Custom" at bounding box center [81, 161] width 8 height 7
select select "px"
click at [77, 158] on select "rem px % vh vw Custom" at bounding box center [81, 161] width 8 height 7
type input "40"
click at [99, 161] on span "Custom" at bounding box center [101, 161] width 12 height 7
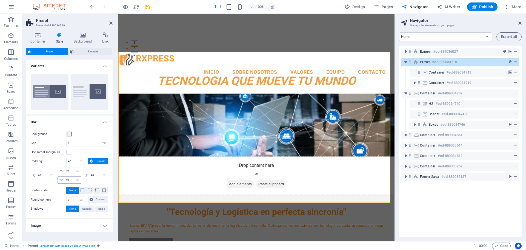
click at [61, 179] on icon at bounding box center [60, 179] width 3 height 3
click at [62, 179] on icon at bounding box center [60, 179] width 3 height 3
click at [60, 179] on icon at bounding box center [60, 179] width 3 height 3
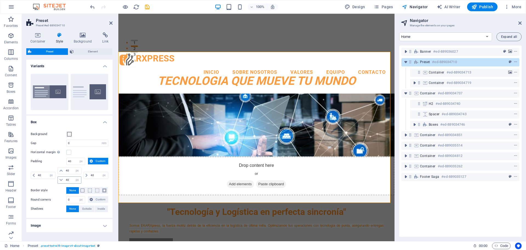
click at [60, 179] on icon at bounding box center [60, 179] width 3 height 3
click at [61, 179] on icon at bounding box center [60, 179] width 3 height 3
click at [62, 179] on icon at bounding box center [60, 179] width 3 height 3
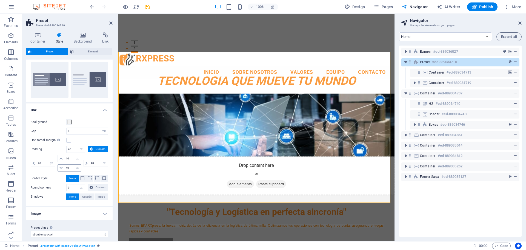
scroll to position [17, 0]
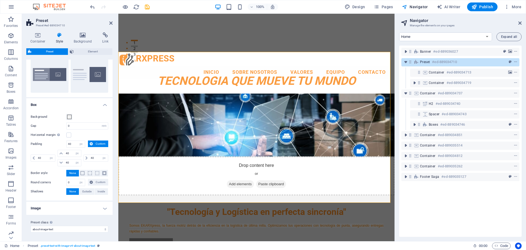
click at [105, 209] on h4 "Image" at bounding box center [69, 207] width 86 height 13
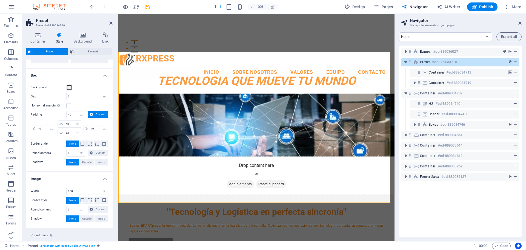
scroll to position [59, 0]
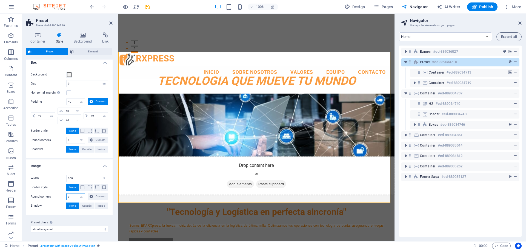
click at [71, 198] on input "0" at bounding box center [76, 196] width 18 height 7
type input "5"
click at [95, 221] on label "Preset class Above chosen variant and settings affect all elements which carry …" at bounding box center [70, 222] width 78 height 7
click at [95, 226] on select "boxed default about-image-text services-5 Add preset class" at bounding box center [70, 229] width 78 height 7
click at [350, 195] on div ""Tecnología y Logística en perfecta sincronía" Somos EKARXpress, la fuerza motr…" at bounding box center [256, 227] width 276 height 64
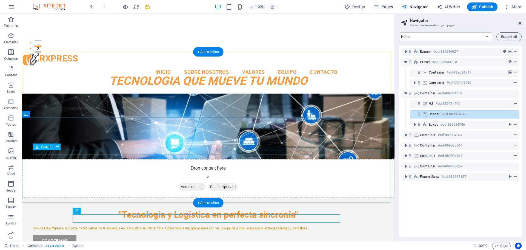
scroll to position [217, 0]
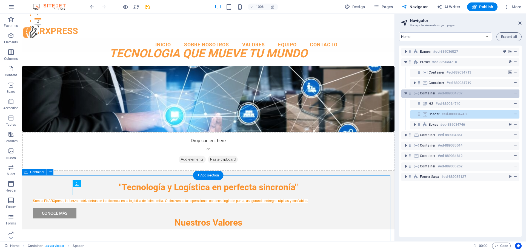
click at [450, 94] on h6 "#ed-889034737" at bounding box center [450, 93] width 25 height 7
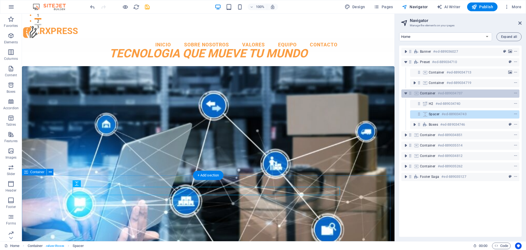
scroll to position [340, 0]
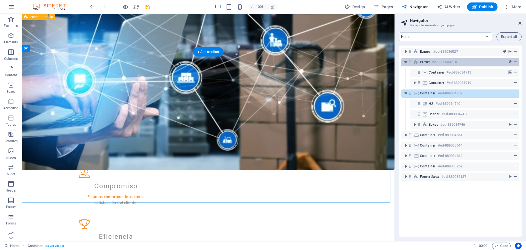
click at [437, 61] on h6 "#ed-889034710" at bounding box center [444, 62] width 25 height 7
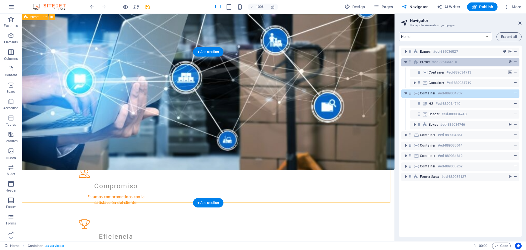
scroll to position [190, 0]
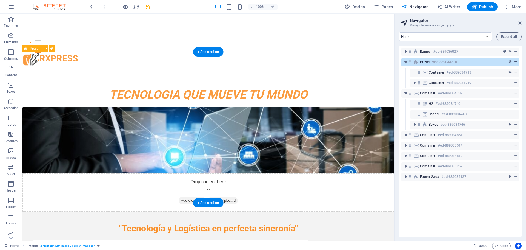
click at [514, 61] on icon "context-menu" at bounding box center [516, 62] width 4 height 4
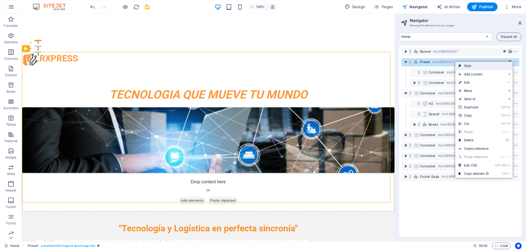
click at [479, 67] on link "Style" at bounding box center [483, 66] width 57 height 8
select select "rem"
select select "px"
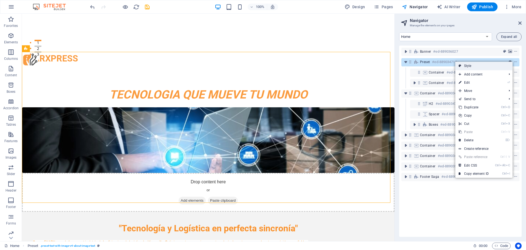
select select "px"
select select "%"
select select "px"
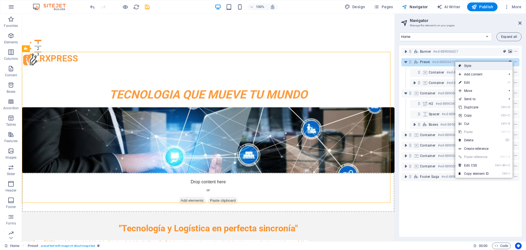
select select "preset-text-with-image-v4-about-image-text"
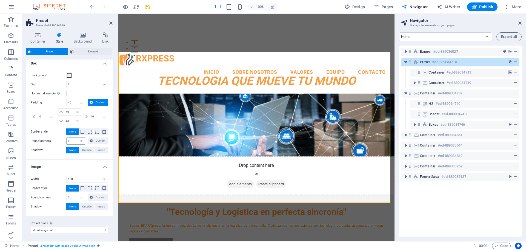
scroll to position [59, 0]
click at [70, 197] on input "5" at bounding box center [76, 196] width 18 height 7
type input "25"
click at [104, 55] on div "Preset Element Layout How this element expands within the layout (Flexbox). Siz…" at bounding box center [69, 142] width 86 height 188
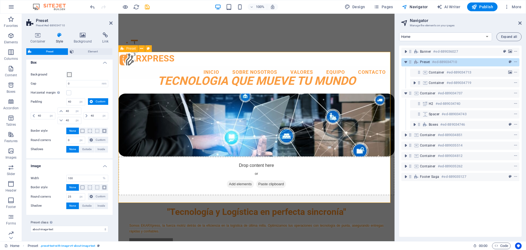
click at [433, 63] on h6 "#ed-889034710" at bounding box center [444, 62] width 25 height 7
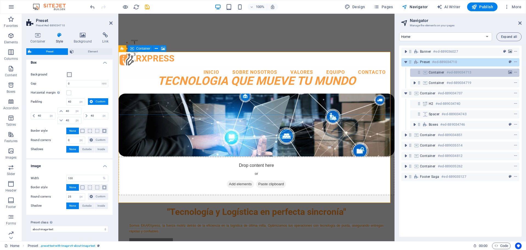
click at [455, 75] on h6 "#ed-889034713" at bounding box center [459, 72] width 25 height 7
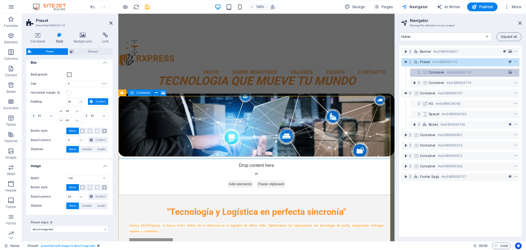
scroll to position [145, 0]
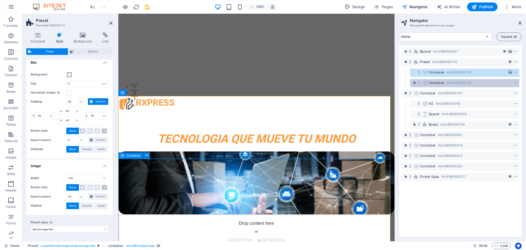
click at [453, 83] on h6 "#ed-889034719" at bounding box center [459, 82] width 25 height 7
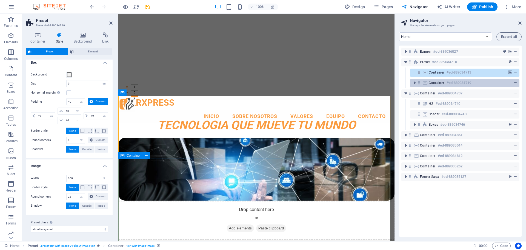
scroll to position [221, 0]
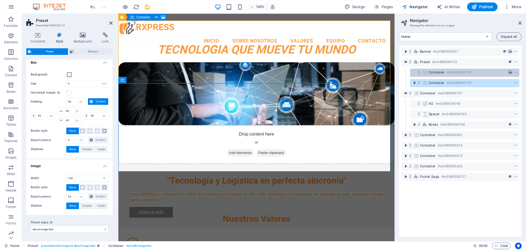
click at [456, 72] on h6 "#ed-889034713" at bounding box center [459, 72] width 25 height 7
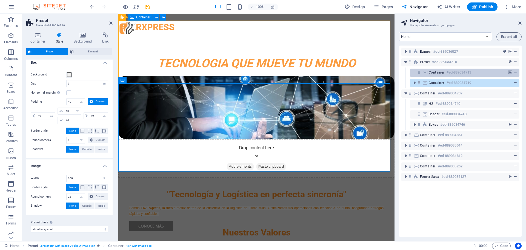
scroll to position [145, 0]
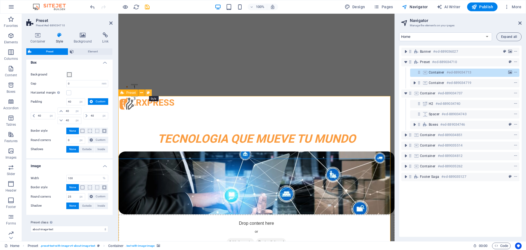
click at [147, 94] on icon at bounding box center [148, 93] width 3 height 6
click at [142, 93] on icon at bounding box center [141, 93] width 3 height 6
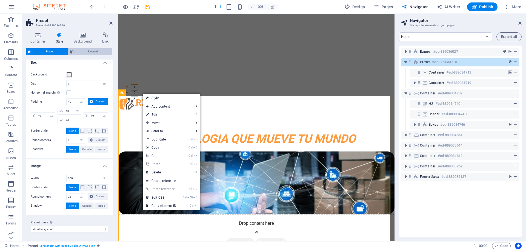
click at [86, 50] on span "Element" at bounding box center [93, 51] width 36 height 7
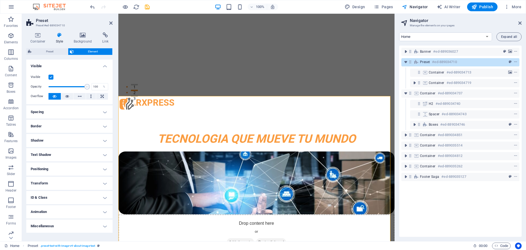
click at [237, 151] on figure at bounding box center [256, 182] width 276 height 63
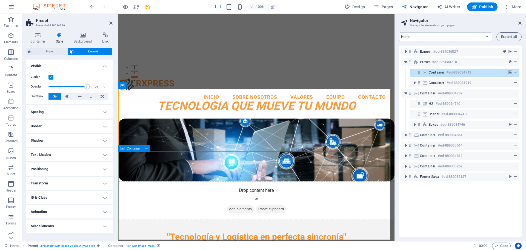
scroll to position [173, 0]
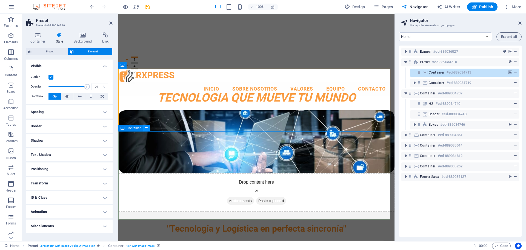
click at [145, 129] on button at bounding box center [146, 128] width 7 height 7
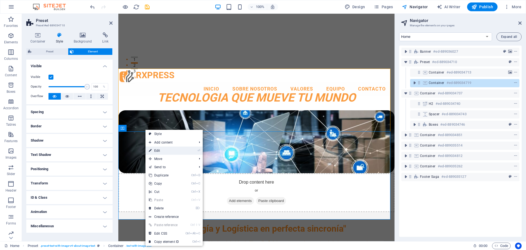
click at [158, 152] on link "⏎ Edit" at bounding box center [163, 150] width 37 height 8
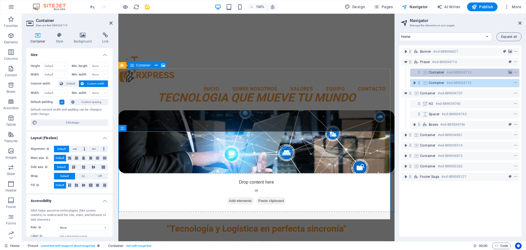
click at [449, 75] on h6 "#ed-889034713" at bounding box center [459, 72] width 25 height 7
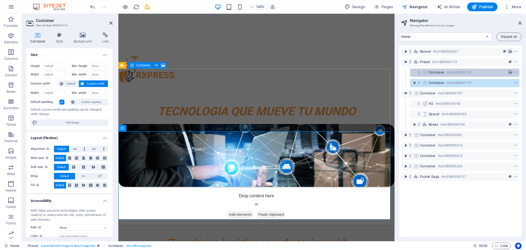
scroll to position [145, 0]
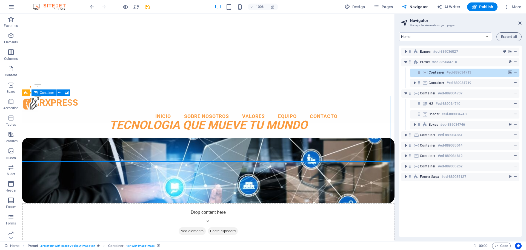
click at [514, 74] on icon "context-menu" at bounding box center [516, 72] width 4 height 4
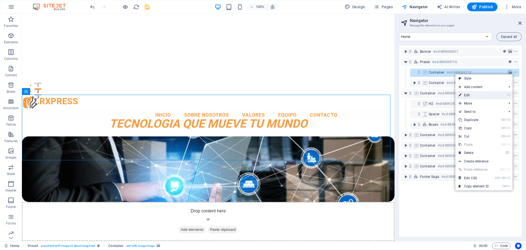
click at [469, 95] on link "⏎ Edit" at bounding box center [473, 95] width 37 height 8
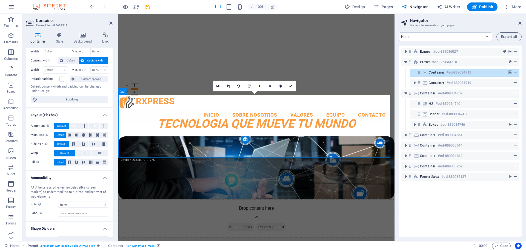
scroll to position [33, 0]
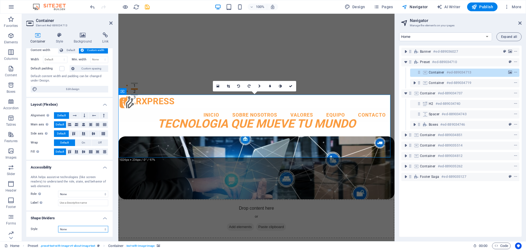
click at [99, 231] on select "None Triangle Square Diagonal Polygon 1 Polygon 2 Zigzag Multiple Zigzags Waves…" at bounding box center [83, 229] width 50 height 7
click at [58, 226] on select "None Triangle Square Diagonal Polygon 1 Polygon 2 Zigzag Multiple Zigzags Waves…" at bounding box center [83, 229] width 50 height 7
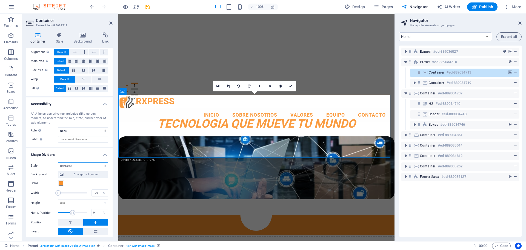
scroll to position [99, 0]
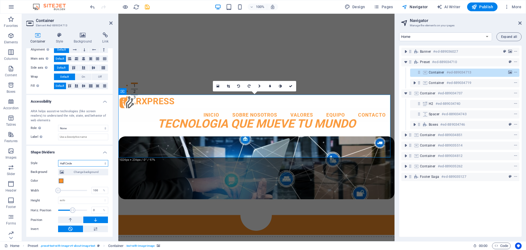
click at [105, 163] on select "None Triangle Square Diagonal Polygon 1 Polygon 2 Zigzag Multiple Zigzags Waves…" at bounding box center [83, 163] width 50 height 7
click at [58, 160] on select "None Triangle Square Diagonal Polygon 1 Polygon 2 Zigzag Multiple Zigzags Waves…" at bounding box center [83, 163] width 50 height 7
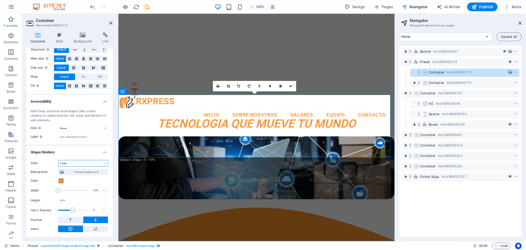
click at [105, 162] on select "None Triangle Square Diagonal Polygon 1 Polygon 2 Zigzag Multiple Zigzags Waves…" at bounding box center [83, 163] width 50 height 7
click at [58, 166] on select "None Triangle Square Diagonal Polygon 1 Polygon 2 Zigzag Multiple Zigzags Waves…" at bounding box center [83, 163] width 50 height 7
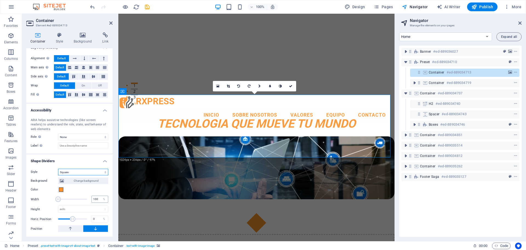
scroll to position [90, 0]
click at [98, 174] on select "None Triangle Square Diagonal Polygon 1 Polygon 2 Zigzag Multiple Zigzags Waves…" at bounding box center [83, 172] width 50 height 7
select select "none"
click at [58, 175] on select "None Triangle Square Diagonal Polygon 1 Polygon 2 Zigzag Multiple Zigzags Waves…" at bounding box center [83, 172] width 50 height 7
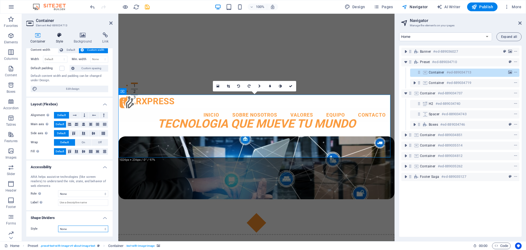
scroll to position [34, 0]
click at [96, 151] on icon at bounding box center [97, 151] width 7 height 3
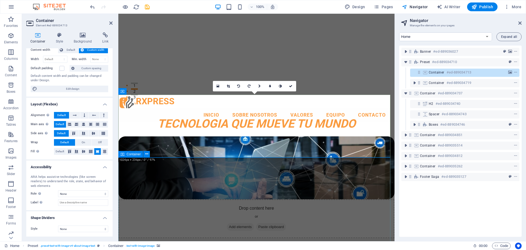
scroll to position [174, 0]
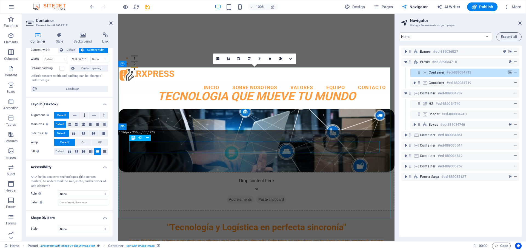
click at [255, 221] on div ""Tecnología y Logística en perfecta sincronía"" at bounding box center [256, 227] width 254 height 12
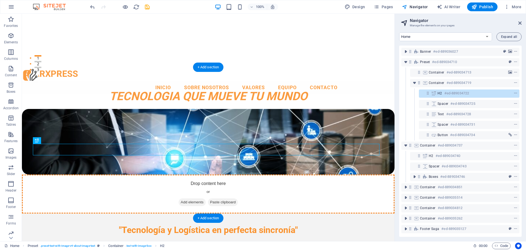
drag, startPoint x: 218, startPoint y: 148, endPoint x: 228, endPoint y: 99, distance: 50.5
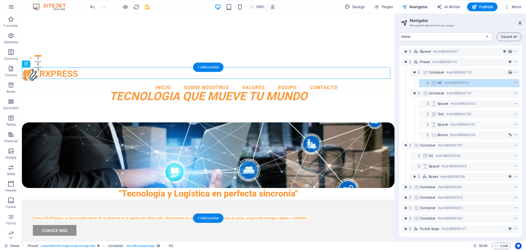
drag, startPoint x: 246, startPoint y: 74, endPoint x: 244, endPoint y: 87, distance: 12.5
click at [244, 122] on div ""Tecnología y Logística en perfecta sincronía"" at bounding box center [208, 160] width 373 height 77
click at [206, 220] on div at bounding box center [208, 222] width 351 height 4
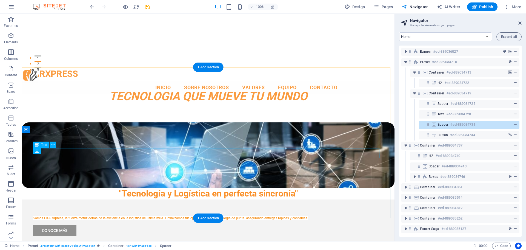
click at [214, 215] on div "Somos EKARXpress, la fuerza motriz detrás de la eficiencia en la logística de ú…" at bounding box center [208, 218] width 351 height 6
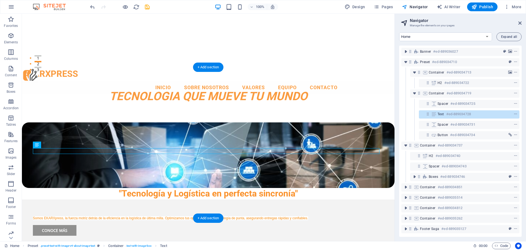
drag, startPoint x: 214, startPoint y: 154, endPoint x: 221, endPoint y: 94, distance: 60.1
click at [221, 122] on div ""Tecnología y Logística en perfecta sincronía" Somos EKARXpress, la fuerza motr…" at bounding box center [208, 184] width 373 height 124
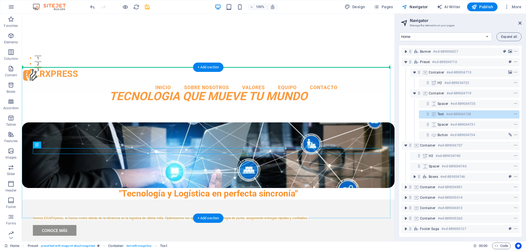
drag, startPoint x: 213, startPoint y: 152, endPoint x: 229, endPoint y: 93, distance: 61.7
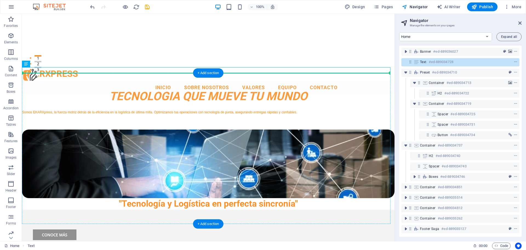
drag, startPoint x: 247, startPoint y: 71, endPoint x: 244, endPoint y: 104, distance: 33.8
drag, startPoint x: 256, startPoint y: 70, endPoint x: 278, endPoint y: 102, distance: 39.0
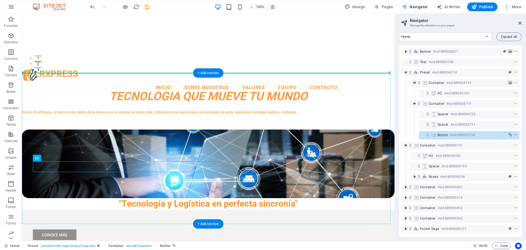
drag, startPoint x: 103, startPoint y: 137, endPoint x: 116, endPoint y: 125, distance: 17.5
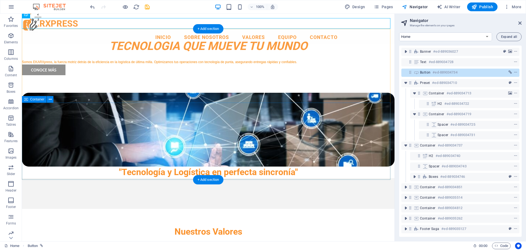
scroll to position [229, 0]
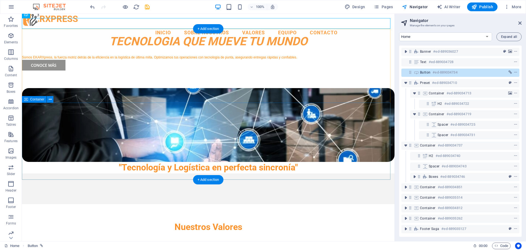
click at [122, 173] on div at bounding box center [208, 188] width 373 height 31
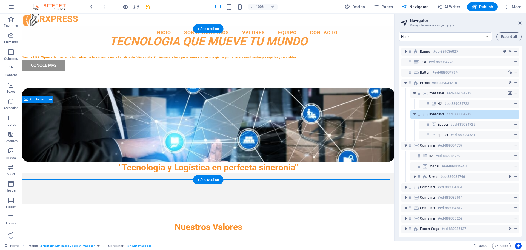
click at [514, 113] on icon "context-menu" at bounding box center [516, 114] width 4 height 4
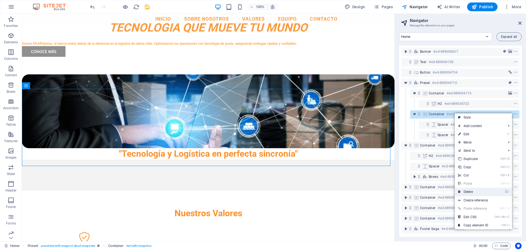
click at [473, 192] on link "⌦ Delete" at bounding box center [473, 191] width 37 height 8
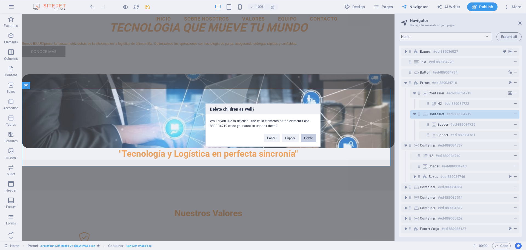
click at [303, 137] on button "Delete" at bounding box center [308, 137] width 15 height 8
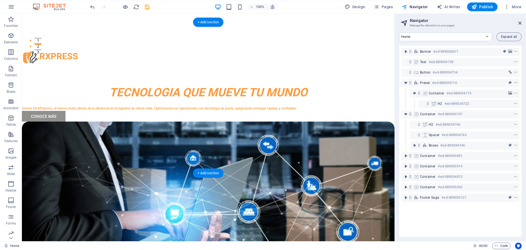
scroll to position [188, 0]
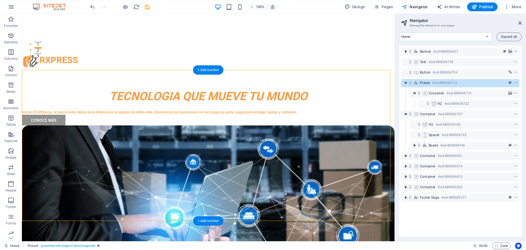
drag, startPoint x: 259, startPoint y: 74, endPoint x: 258, endPoint y: 90, distance: 16.5
click at [258, 125] on div ""Tecnología y Logística en perfecta sincronía"" at bounding box center [208, 206] width 373 height 162
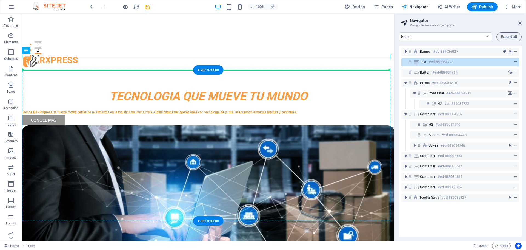
drag, startPoint x: 169, startPoint y: 55, endPoint x: 230, endPoint y: 87, distance: 69.5
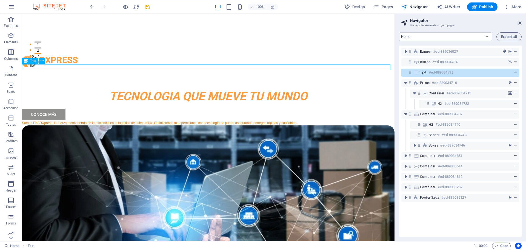
click at [107, 119] on div "Somos EKARXpress, la fuerza motriz detrás de la eficiencia en la logística de ú…" at bounding box center [208, 122] width 373 height 6
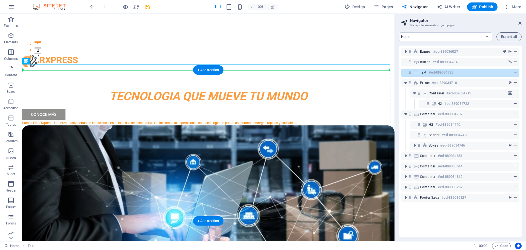
drag, startPoint x: 108, startPoint y: 68, endPoint x: 201, endPoint y: 145, distance: 120.3
drag, startPoint x: 142, startPoint y: 67, endPoint x: 150, endPoint y: 91, distance: 25.9
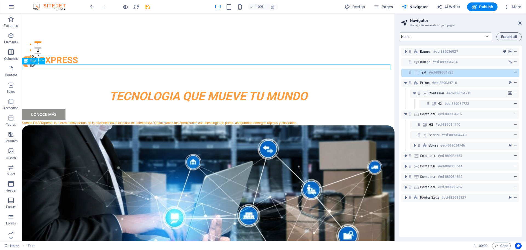
click at [89, 119] on div "Somos EKARXpress, la fuerza motriz detrás de la eficiencia en la logística de ú…" at bounding box center [208, 122] width 373 height 6
drag, startPoint x: 457, startPoint y: 70, endPoint x: 464, endPoint y: 110, distance: 39.8
click at [464, 110] on div "Banner #ed-889036027 Button #ed-889034734 Text #ed-889034728 Preset #ed-8890347…" at bounding box center [460, 140] width 122 height 191
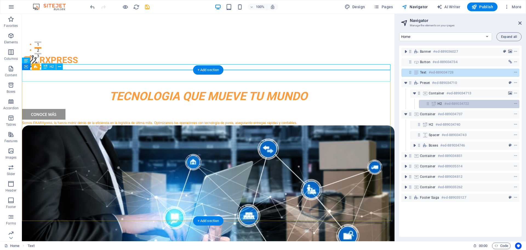
drag, startPoint x: 418, startPoint y: 73, endPoint x: 450, endPoint y: 107, distance: 46.5
click at [450, 107] on div "Banner #ed-889036027 Button #ed-889034734 Text #ed-889034728 Preset #ed-8890347…" at bounding box center [460, 140] width 122 height 191
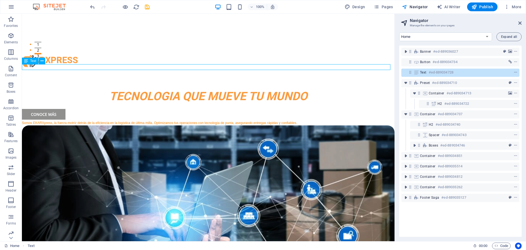
click at [115, 119] on div "Somos EKARXpress, la fuerza motriz detrás de la eficiencia en la logística de ú…" at bounding box center [208, 122] width 373 height 6
click at [113, 119] on div "Somos EKARXpress, la fuerza motriz detrás de la eficiencia en la logística de ú…" at bounding box center [208, 122] width 373 height 6
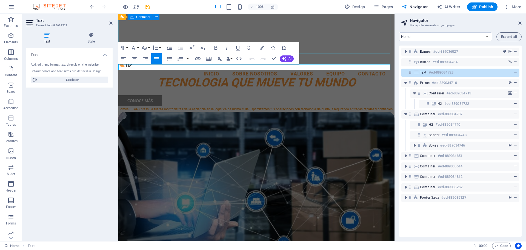
click at [328, 67] on div "​​​​​ TECNOLOGIA QUE MUEVE TU MUNDO" at bounding box center [256, 81] width 276 height 28
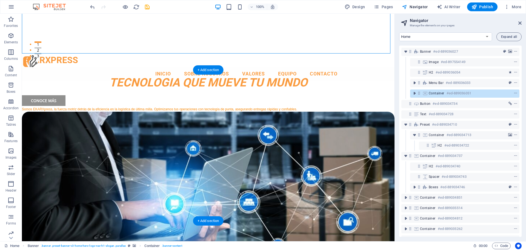
click at [262, 112] on figure at bounding box center [208, 187] width 373 height 151
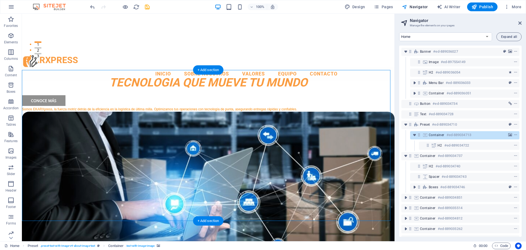
click at [166, 112] on figure at bounding box center [208, 187] width 373 height 151
drag, startPoint x: 438, startPoint y: 113, endPoint x: 450, endPoint y: 140, distance: 29.7
click at [450, 140] on div "Banner #ed-889036027 Image #ed-897554149 H2 #ed-889036054 Menu Bar #ed-88903603…" at bounding box center [460, 140] width 122 height 191
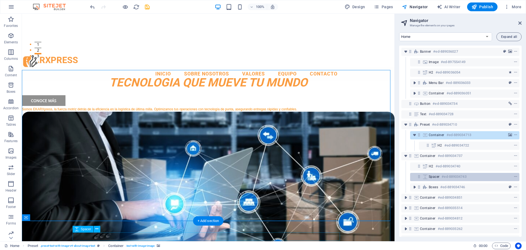
drag, startPoint x: 451, startPoint y: 178, endPoint x: 460, endPoint y: 176, distance: 9.5
click at [460, 176] on h6 "#ed-889034743" at bounding box center [454, 176] width 25 height 7
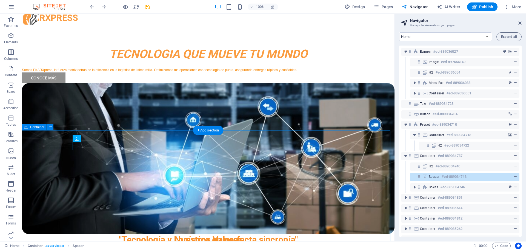
scroll to position [117, 0]
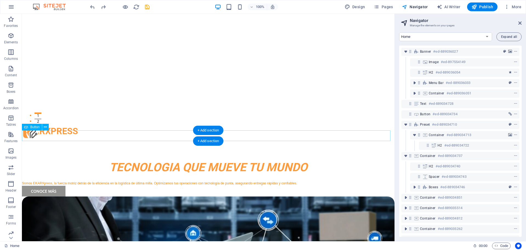
click at [385, 185] on div "Conoce Más" at bounding box center [208, 190] width 373 height 11
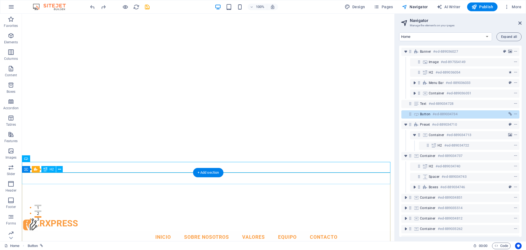
scroll to position [0, 0]
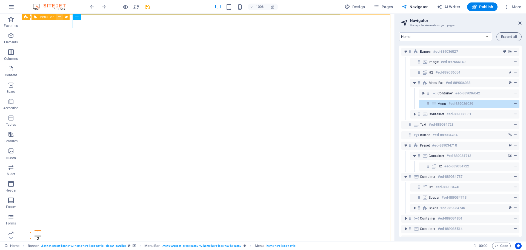
click at [63, 20] on button at bounding box center [59, 17] width 7 height 7
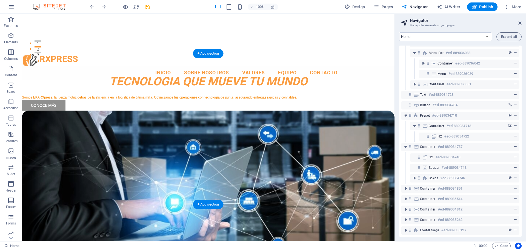
scroll to position [164, 0]
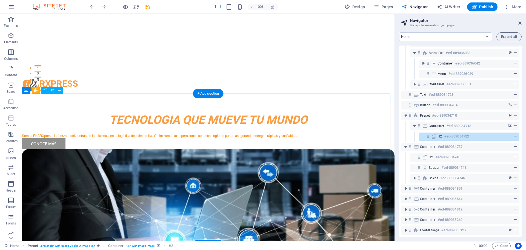
click at [514, 134] on icon "context-menu" at bounding box center [516, 136] width 4 height 4
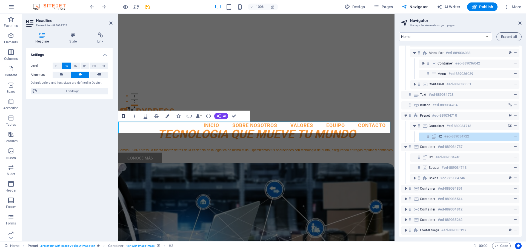
click at [124, 115] on icon "button" at bounding box center [123, 116] width 7 height 7
click at [232, 163] on figure at bounding box center [256, 238] width 276 height 151
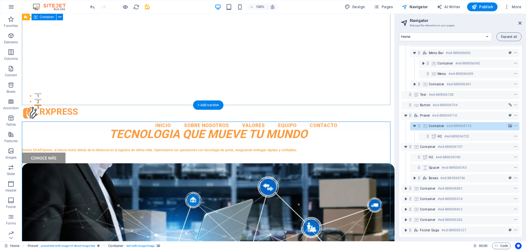
click at [256, 119] on div "​​​​​ TECNOLOGIA QUE MUEVE TU MUNDO" at bounding box center [208, 133] width 373 height 28
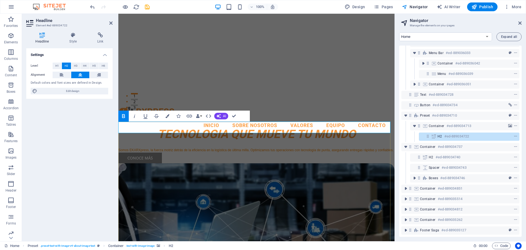
drag, startPoint x: 201, startPoint y: 125, endPoint x: 179, endPoint y: 126, distance: 21.1
click at [180, 115] on icon "button" at bounding box center [178, 116] width 4 height 4
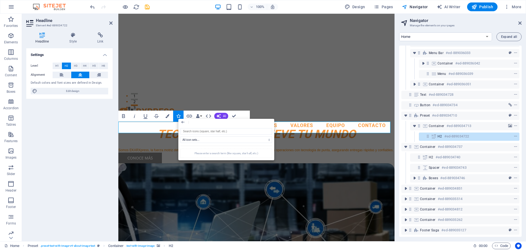
click at [276, 175] on figure at bounding box center [256, 238] width 276 height 151
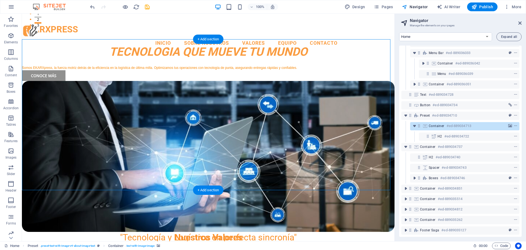
scroll to position [246, 0]
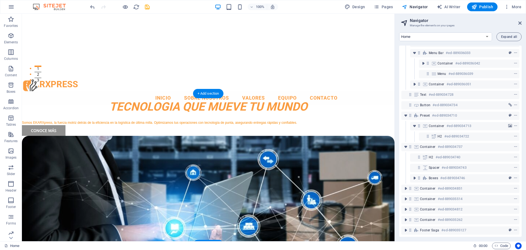
scroll to position [164, 0]
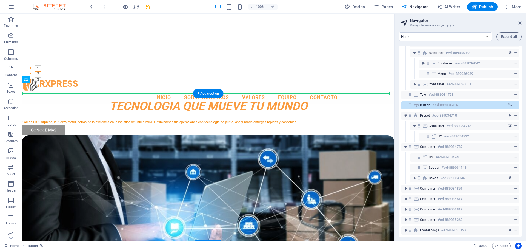
drag, startPoint x: 39, startPoint y: 89, endPoint x: 93, endPoint y: 138, distance: 73.1
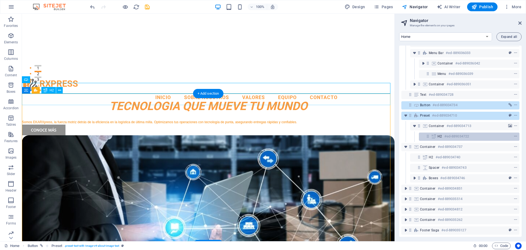
drag, startPoint x: 440, startPoint y: 100, endPoint x: 456, endPoint y: 130, distance: 33.9
click at [456, 130] on div "Banner #ed-889036027 Image #ed-897554149 H2 #ed-889036054 Menu Bar #ed-88903603…" at bounding box center [460, 140] width 122 height 191
drag, startPoint x: 515, startPoint y: 102, endPoint x: 509, endPoint y: 132, distance: 30.1
click at [509, 132] on div "Banner #ed-889036027 Image #ed-897554149 H2 #ed-889036054 Menu Bar #ed-88903603…" at bounding box center [460, 140] width 122 height 191
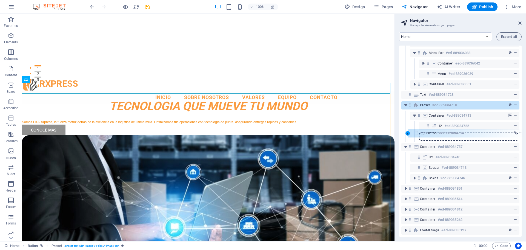
drag, startPoint x: 412, startPoint y: 102, endPoint x: 420, endPoint y: 137, distance: 35.5
click at [420, 137] on div "Banner #ed-889036027 Image #ed-897554149 H2 #ed-889036054 Menu Bar #ed-88903603…" at bounding box center [460, 140] width 122 height 191
drag, startPoint x: 409, startPoint y: 102, endPoint x: 421, endPoint y: 134, distance: 34.0
click at [421, 134] on div "Banner #ed-889036027 Image #ed-897554149 H2 #ed-889036054 Menu Bar #ed-88903603…" at bounding box center [460, 140] width 122 height 191
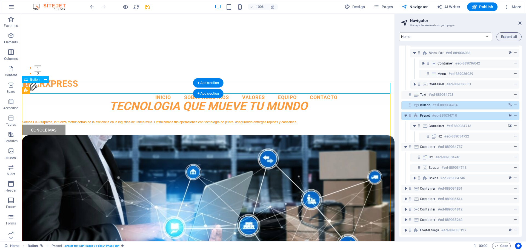
drag, startPoint x: 416, startPoint y: 98, endPoint x: 418, endPoint y: 101, distance: 3.8
click at [418, 101] on div "Button #ed-889034734" at bounding box center [460, 105] width 118 height 8
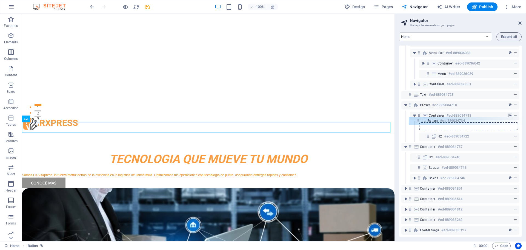
drag, startPoint x: 409, startPoint y: 101, endPoint x: 417, endPoint y: 122, distance: 23.1
click at [417, 122] on div "Banner #ed-889036027 Image #ed-897554149 H2 #ed-889036054 Menu Bar #ed-88903603…" at bounding box center [460, 140] width 122 height 191
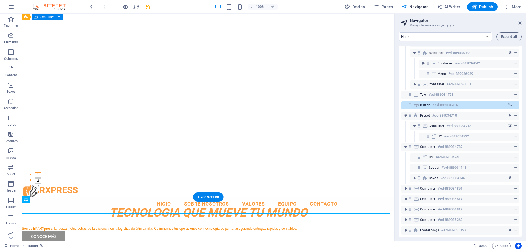
scroll to position [70, 0]
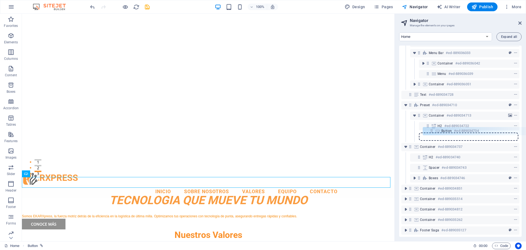
drag, startPoint x: 410, startPoint y: 101, endPoint x: 432, endPoint y: 131, distance: 37.0
click at [432, 131] on div "Banner #ed-889036027 Image #ed-897554149 H2 #ed-889036054 Menu Bar #ed-88903603…" at bounding box center [460, 140] width 122 height 191
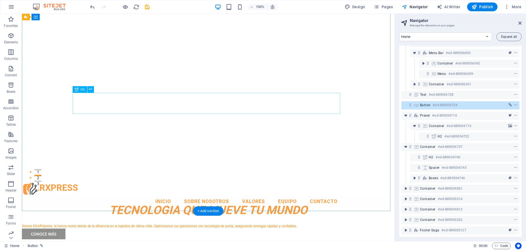
scroll to position [82, 0]
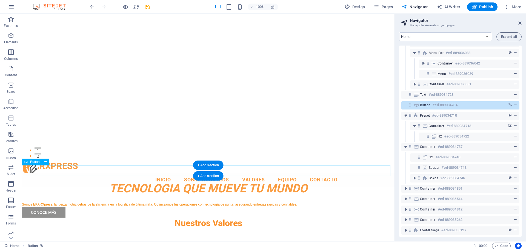
click at [58, 207] on div "Conoce Más" at bounding box center [208, 212] width 373 height 11
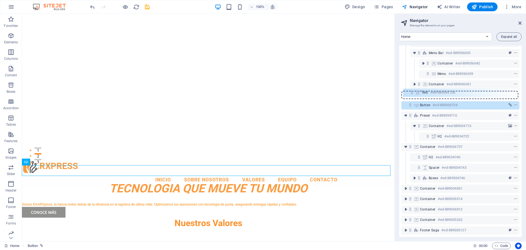
scroll to position [32, 0]
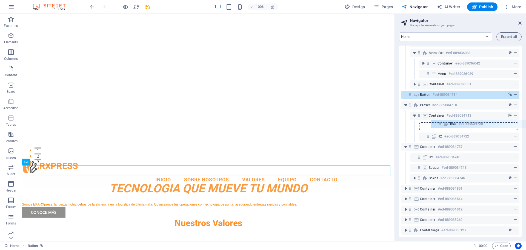
drag, startPoint x: 411, startPoint y: 90, endPoint x: 442, endPoint y: 125, distance: 46.6
click at [442, 125] on div "Banner #ed-889036027 Image #ed-897554149 H2 #ed-889036054 Menu Bar #ed-88903603…" at bounding box center [460, 140] width 122 height 191
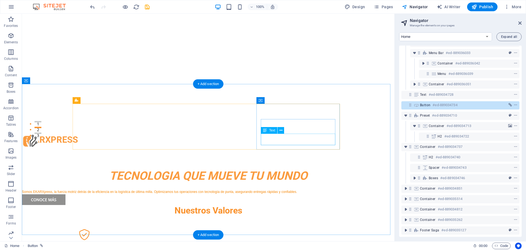
scroll to position [92, 0]
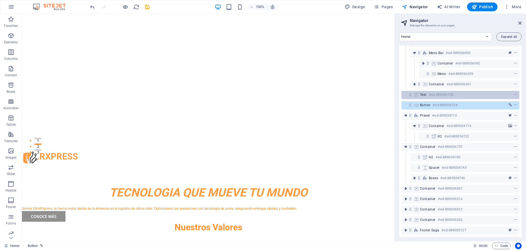
drag, startPoint x: 449, startPoint y: 115, endPoint x: 450, endPoint y: 93, distance: 22.5
click at [450, 93] on div "Banner #ed-889036027 Image #ed-897554149 H2 #ed-889036054 Menu Bar #ed-88903603…" at bounding box center [460, 140] width 122 height 191
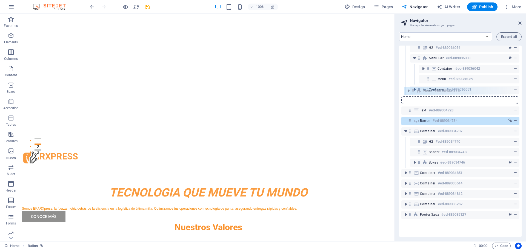
scroll to position [23, 0]
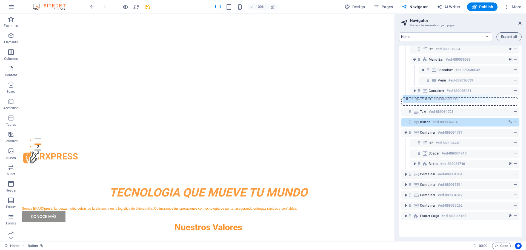
drag, startPoint x: 411, startPoint y: 112, endPoint x: 413, endPoint y: 96, distance: 15.7
click at [413, 96] on div "Banner #ed-889036027 Image #ed-897554149 H2 #ed-889036054 Menu Bar #ed-88903603…" at bounding box center [460, 140] width 122 height 191
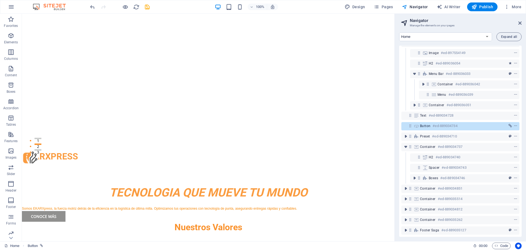
scroll to position [13, 0]
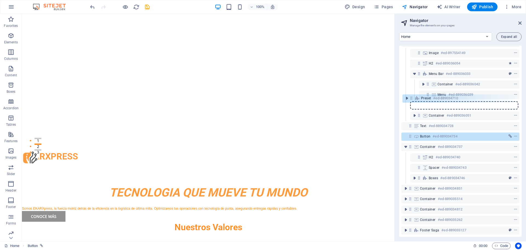
drag, startPoint x: 409, startPoint y: 133, endPoint x: 412, endPoint y: 97, distance: 36.3
click at [412, 97] on div "Banner #ed-889036027 Image #ed-897554149 H2 #ed-889036054 Menu Bar #ed-88903603…" at bounding box center [460, 140] width 122 height 191
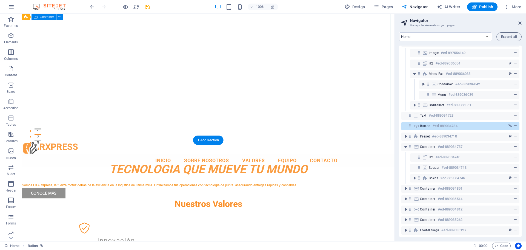
scroll to position [110, 0]
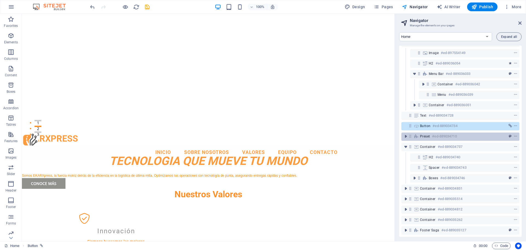
click at [410, 134] on icon at bounding box center [410, 136] width 5 height 5
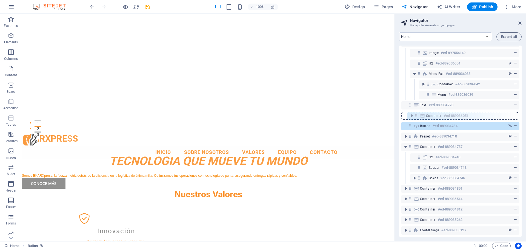
drag, startPoint x: 419, startPoint y: 101, endPoint x: 416, endPoint y: 117, distance: 16.4
click at [416, 117] on div "Banner #ed-889036027 Image #ed-897554149 H2 #ed-889036054 Menu Bar #ed-88903603…" at bounding box center [460, 140] width 122 height 191
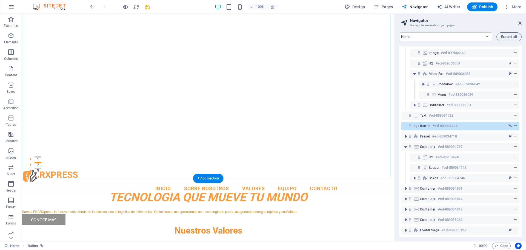
scroll to position [82, 0]
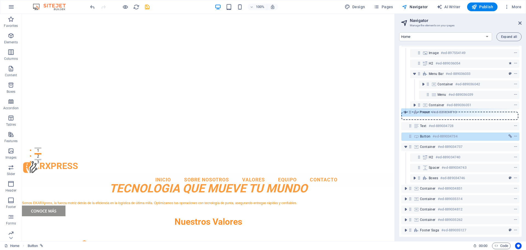
drag, startPoint x: 410, startPoint y: 133, endPoint x: 409, endPoint y: 112, distance: 21.4
click at [409, 112] on div "Banner #ed-889036027 Image #ed-897554149 H2 #ed-889036054 Menu Bar #ed-88903603…" at bounding box center [460, 140] width 122 height 191
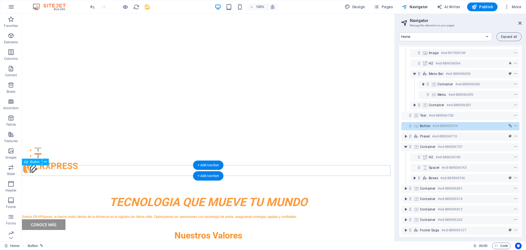
click at [232, 219] on div "Conoce Más" at bounding box center [208, 224] width 373 height 11
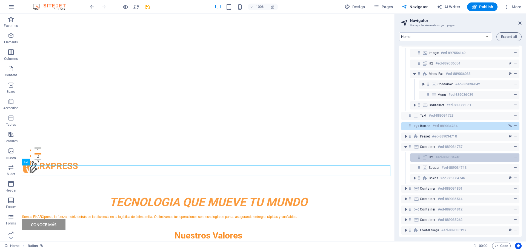
drag, startPoint x: 407, startPoint y: 144, endPoint x: 419, endPoint y: 156, distance: 16.5
click at [419, 156] on div "Banner #ed-889036027 Image #ed-897554149 H2 #ed-889036054 Menu Bar #ed-88903603…" at bounding box center [460, 140] width 122 height 191
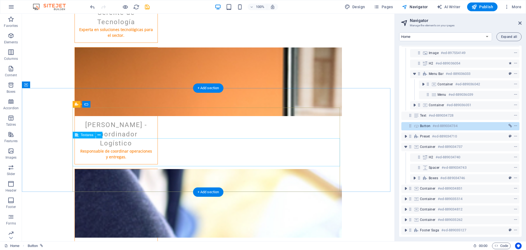
scroll to position [1023, 0]
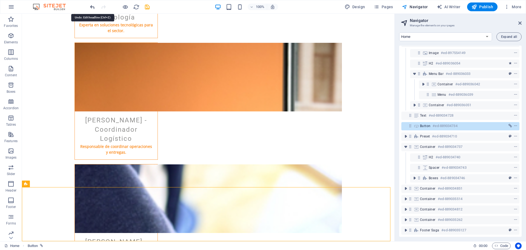
click at [93, 6] on icon "undo" at bounding box center [92, 7] width 6 height 6
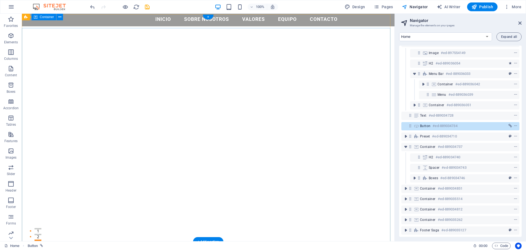
scroll to position [0, 0]
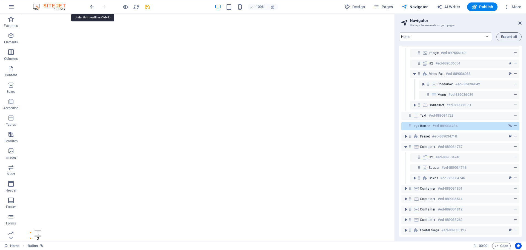
click at [90, 7] on icon "undo" at bounding box center [92, 7] width 6 height 6
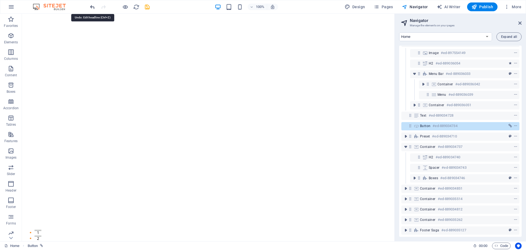
click at [90, 7] on icon "undo" at bounding box center [92, 7] width 6 height 6
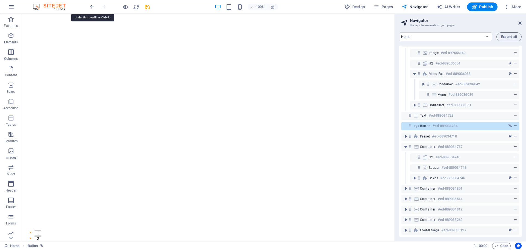
click at [90, 7] on icon "undo" at bounding box center [92, 7] width 6 height 6
drag, startPoint x: 95, startPoint y: 6, endPoint x: 90, endPoint y: 6, distance: 5.5
click at [92, 6] on icon "undo" at bounding box center [92, 7] width 6 height 6
click at [93, 7] on icon "undo" at bounding box center [92, 7] width 6 height 6
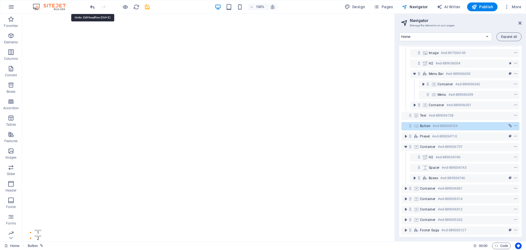
click at [93, 7] on icon "undo" at bounding box center [92, 7] width 6 height 6
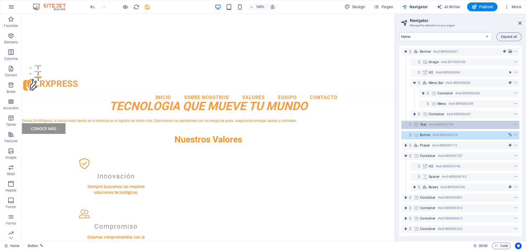
drag, startPoint x: 429, startPoint y: 117, endPoint x: 417, endPoint y: 126, distance: 15.8
click at [417, 127] on div "Banner #ed-889036027 Image #ed-897554149 H2 #ed-889036054 Menu Bar #ed-88903603…" at bounding box center [460, 140] width 122 height 191
drag, startPoint x: 413, startPoint y: 112, endPoint x: 412, endPoint y: 125, distance: 13.0
click at [412, 125] on div "Banner #ed-889036027 Image #ed-897554149 H2 #ed-889036054 Menu Bar #ed-88903603…" at bounding box center [460, 140] width 122 height 191
drag, startPoint x: 418, startPoint y: 114, endPoint x: 409, endPoint y: 125, distance: 15.2
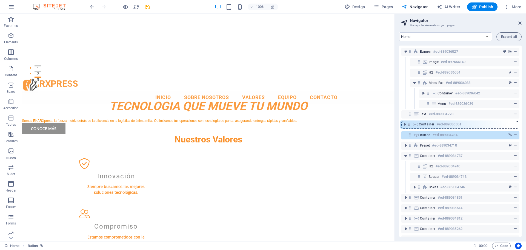
click at [409, 125] on div "Banner #ed-889036027 Image #ed-897554149 H2 #ed-889036054 Menu Bar #ed-88903603…" at bounding box center [460, 140] width 122 height 191
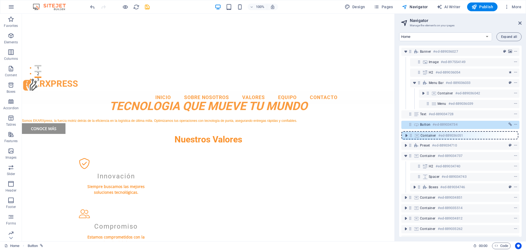
drag, startPoint x: 419, startPoint y: 115, endPoint x: 410, endPoint y: 139, distance: 25.7
click at [410, 139] on div "Banner #ed-889036027 Image #ed-897554149 H2 #ed-889036054 Menu Bar #ed-88903603…" at bounding box center [460, 140] width 122 height 191
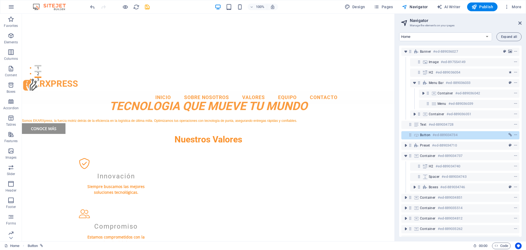
drag, startPoint x: 424, startPoint y: 115, endPoint x: 421, endPoint y: 119, distance: 4.6
click at [421, 119] on div "Banner #ed-889036027 Image #ed-897554149 H2 #ed-889036054 Menu Bar #ed-88903603…" at bounding box center [460, 140] width 122 height 191
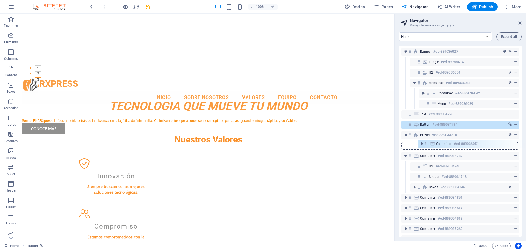
drag, startPoint x: 420, startPoint y: 114, endPoint x: 427, endPoint y: 146, distance: 32.5
click at [427, 146] on div "Banner #ed-889036027 Image #ed-897554149 H2 #ed-889036054 Menu Bar #ed-88903603…" at bounding box center [460, 140] width 122 height 191
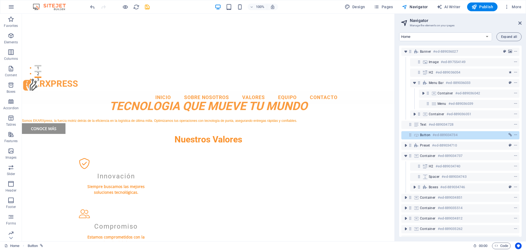
drag, startPoint x: 407, startPoint y: 148, endPoint x: 424, endPoint y: 139, distance: 18.3
click at [424, 139] on div "Banner #ed-889036027 Image #ed-897554149 H2 #ed-889036054 Menu Bar #ed-88903603…" at bounding box center [460, 140] width 122 height 191
drag, startPoint x: 406, startPoint y: 146, endPoint x: 414, endPoint y: 145, distance: 7.7
click at [429, 140] on div "Banner #ed-889036027 Image #ed-897554149 H2 #ed-889036054 Menu Bar #ed-88903603…" at bounding box center [460, 140] width 122 height 191
drag, startPoint x: 418, startPoint y: 145, endPoint x: 421, endPoint y: 140, distance: 6.5
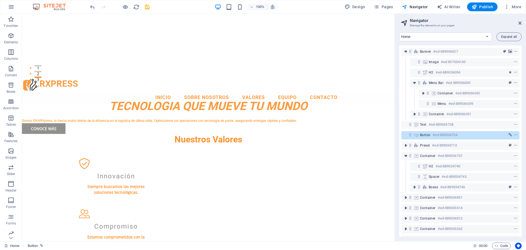
click at [421, 140] on div "Preset #ed-889034710" at bounding box center [460, 145] width 118 height 10
drag, startPoint x: 410, startPoint y: 146, endPoint x: 421, endPoint y: 155, distance: 14.9
click at [421, 155] on div "Banner #ed-889036027 Image #ed-897554149 H2 #ed-889036054 Menu Bar #ed-88903603…" at bounding box center [460, 140] width 122 height 191
click at [411, 145] on icon at bounding box center [410, 145] width 5 height 5
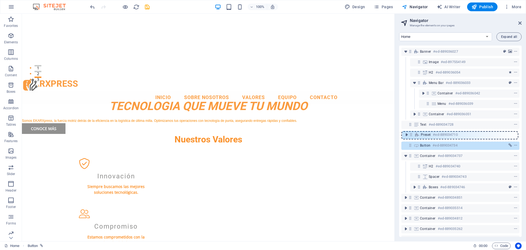
drag, startPoint x: 411, startPoint y: 147, endPoint x: 413, endPoint y: 134, distance: 13.0
click at [413, 134] on div "Banner #ed-889036027 Image #ed-897554149 H2 #ed-889036054 Menu Bar #ed-88903603…" at bounding box center [460, 140] width 122 height 191
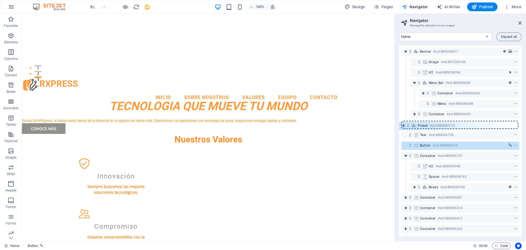
drag, startPoint x: 410, startPoint y: 146, endPoint x: 408, endPoint y: 125, distance: 21.2
click at [408, 125] on div "Banner #ed-889036027 Image #ed-897554149 H2 #ed-889036054 Menu Bar #ed-88903603…" at bounding box center [460, 140] width 122 height 191
drag, startPoint x: 410, startPoint y: 145, endPoint x: 409, endPoint y: 124, distance: 21.7
click at [409, 124] on div "Banner #ed-889036027 Image #ed-897554149 H2 #ed-889036054 Menu Bar #ed-88903603…" at bounding box center [460, 140] width 122 height 191
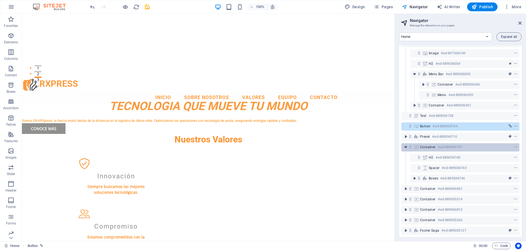
scroll to position [13, 0]
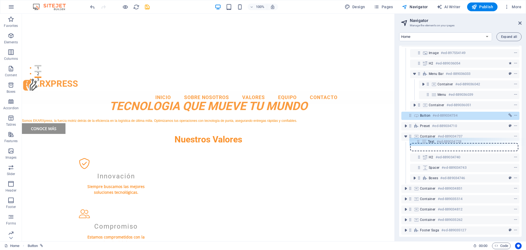
drag, startPoint x: 410, startPoint y: 113, endPoint x: 418, endPoint y: 145, distance: 33.1
click at [418, 145] on div "Banner #ed-889036027 Image #ed-897554149 H2 #ed-889036054 Menu Bar #ed-88903603…" at bounding box center [460, 140] width 122 height 191
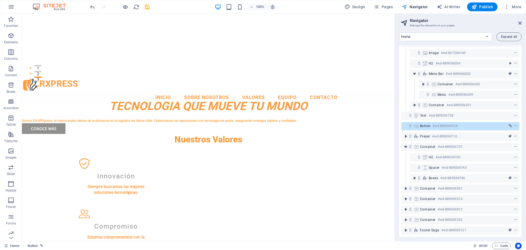
drag, startPoint x: 422, startPoint y: 141, endPoint x: 423, endPoint y: 138, distance: 3.7
click at [423, 142] on div "Container #ed-889034737" at bounding box center [460, 147] width 118 height 10
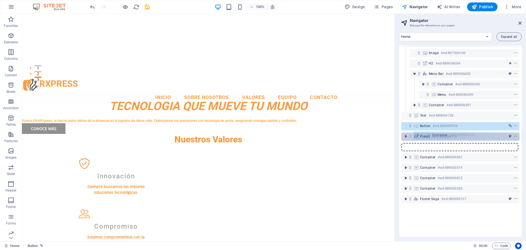
drag, startPoint x: 410, startPoint y: 145, endPoint x: 424, endPoint y: 136, distance: 16.0
click at [424, 136] on div "Banner #ed-889036027 Image #ed-897554149 H2 #ed-889036054 Menu Bar #ed-88903603…" at bounding box center [460, 140] width 122 height 191
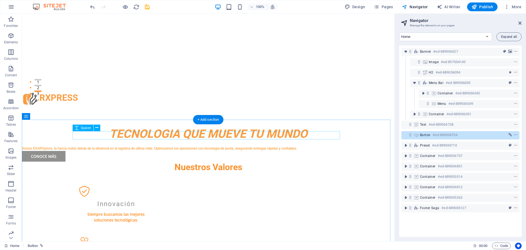
scroll to position [137, 0]
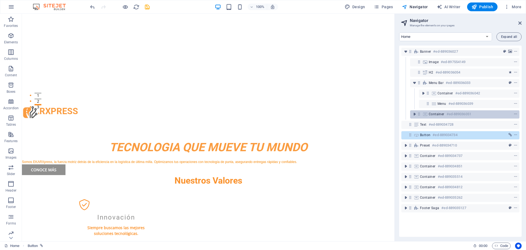
click at [448, 113] on h6 "#ed-889036051" at bounding box center [459, 114] width 25 height 7
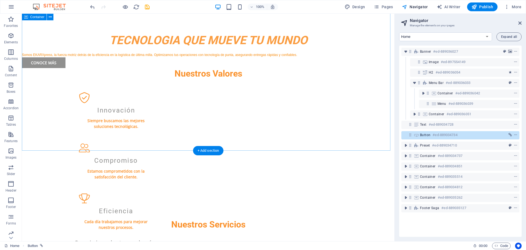
scroll to position [164, 0]
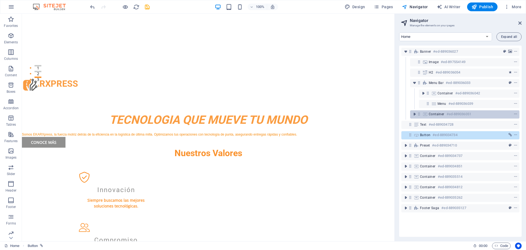
click at [444, 112] on div "Container #ed-889036051" at bounding box center [460, 114] width 63 height 7
click at [419, 117] on div "Container #ed-889036051" at bounding box center [464, 114] width 109 height 8
click at [420, 115] on icon at bounding box center [419, 114] width 5 height 5
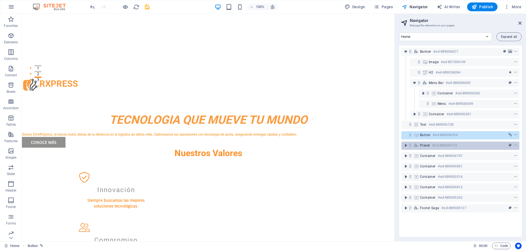
click at [445, 147] on h6 "#ed-889034710" at bounding box center [444, 145] width 25 height 7
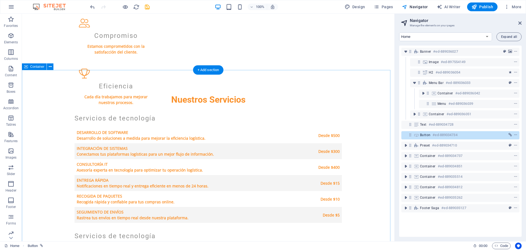
scroll to position [356, 0]
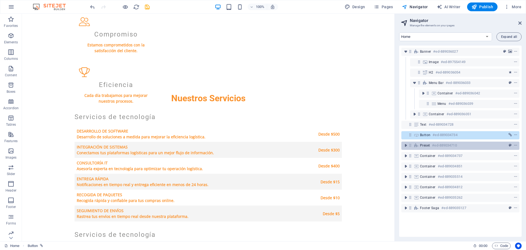
click at [443, 145] on h6 "#ed-889034710" at bounding box center [444, 145] width 25 height 7
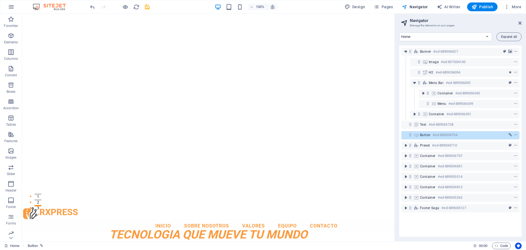
scroll to position [0, 0]
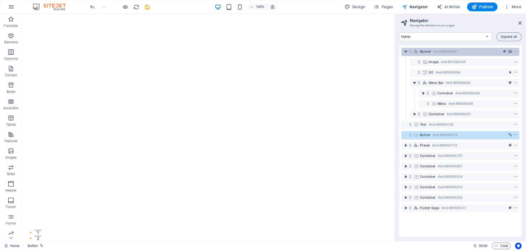
click at [441, 51] on h6 "#ed-889036027" at bounding box center [445, 51] width 25 height 7
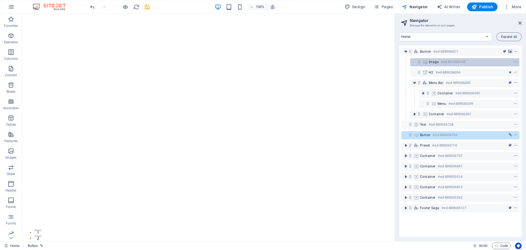
click at [441, 61] on h6 "#ed-897554149" at bounding box center [453, 62] width 25 height 7
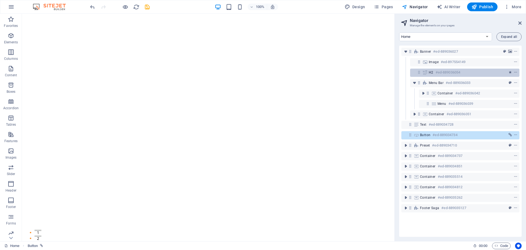
click at [443, 75] on h6 "#ed-889036054" at bounding box center [448, 72] width 25 height 7
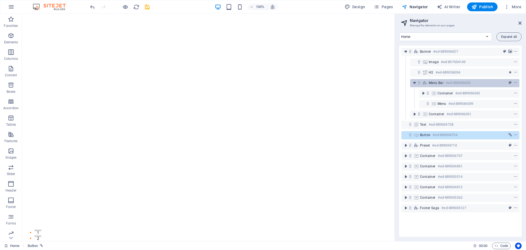
click at [443, 81] on span "Menu Bar" at bounding box center [436, 83] width 15 height 4
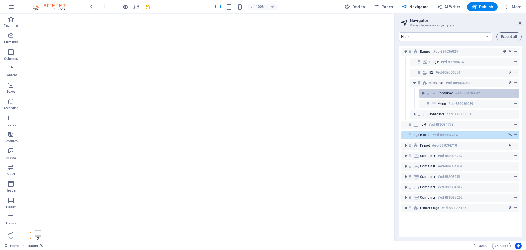
click at [446, 92] on span "Container" at bounding box center [446, 93] width 16 height 4
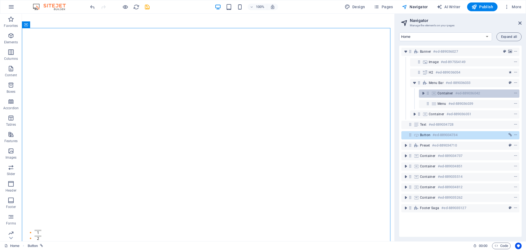
click at [463, 92] on h6 "#ed-889036042" at bounding box center [467, 93] width 25 height 7
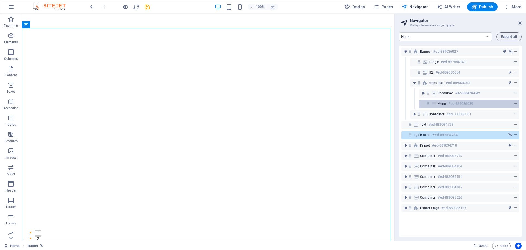
click at [461, 102] on h6 "#ed-889036039" at bounding box center [461, 103] width 25 height 7
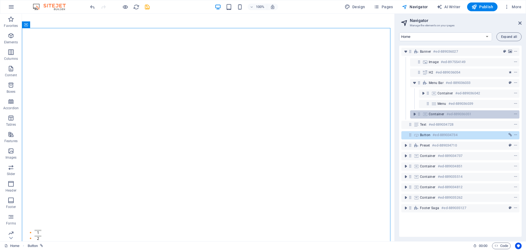
click at [464, 115] on h6 "#ed-889036051" at bounding box center [459, 114] width 25 height 7
drag, startPoint x: 415, startPoint y: 115, endPoint x: 418, endPoint y: 119, distance: 5.1
click at [417, 119] on div "Container #ed-889036051" at bounding box center [460, 114] width 118 height 10
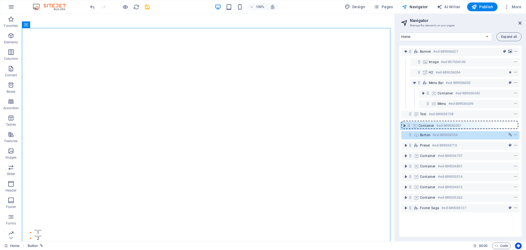
drag, startPoint x: 419, startPoint y: 122, endPoint x: 411, endPoint y: 127, distance: 9.1
click at [411, 127] on div "Banner #ed-889036027 Image #ed-897554149 H2 #ed-889036054 Menu Bar #ed-88903603…" at bounding box center [460, 140] width 122 height 191
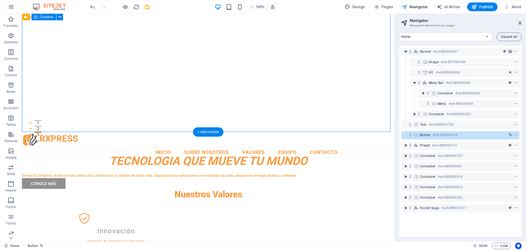
scroll to position [137, 0]
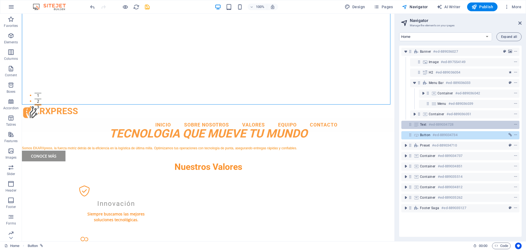
click at [436, 125] on h6 "#ed-889034728" at bounding box center [441, 124] width 25 height 7
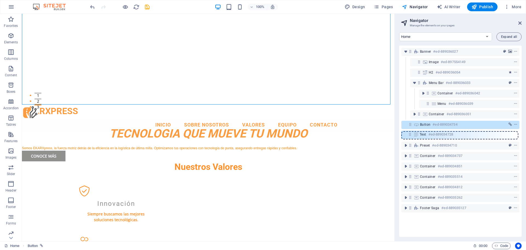
drag, startPoint x: 411, startPoint y: 122, endPoint x: 411, endPoint y: 134, distance: 11.8
click at [411, 134] on div "Banner #ed-889036027 Image #ed-897554149 H2 #ed-889036054 Menu Bar #ed-88903603…" at bounding box center [460, 140] width 122 height 191
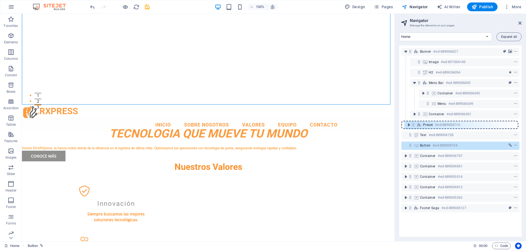
drag, startPoint x: 410, startPoint y: 147, endPoint x: 414, endPoint y: 125, distance: 22.5
click at [414, 125] on div "Banner #ed-889036027 Image #ed-897554149 H2 #ed-889036054 Menu Bar #ed-88903603…" at bounding box center [460, 140] width 122 height 191
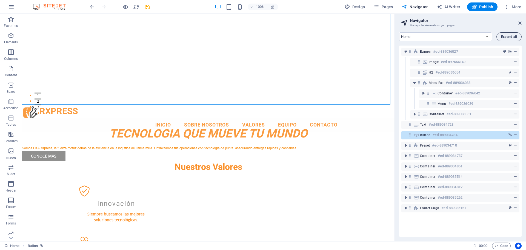
click at [511, 36] on span "Expand all" at bounding box center [509, 36] width 16 height 3
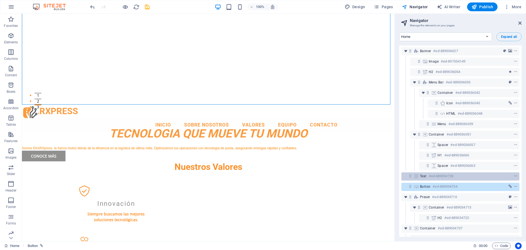
scroll to position [0, 0]
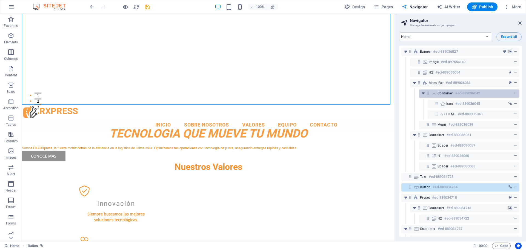
click at [459, 90] on h6 "#ed-889036042" at bounding box center [467, 93] width 25 height 7
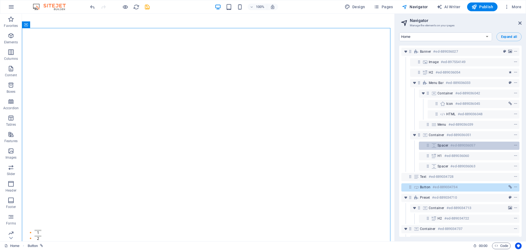
click at [446, 143] on span "Spacer" at bounding box center [443, 145] width 11 height 4
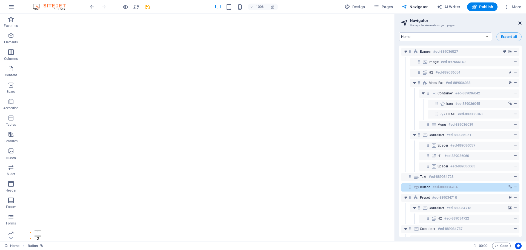
click at [520, 21] on icon at bounding box center [519, 23] width 3 height 4
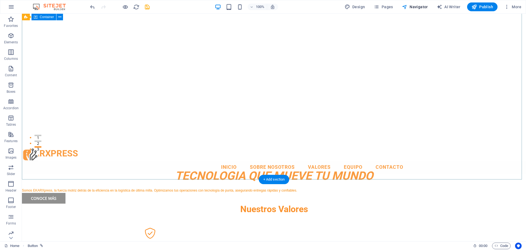
scroll to position [110, 0]
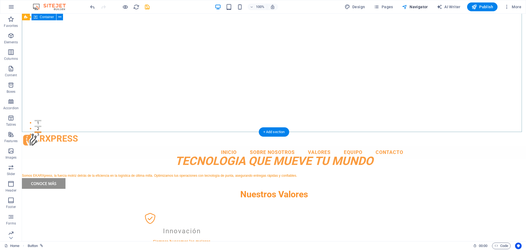
click at [83, 145] on div "​​​​​ TECNOLOGIA QUE MUEVE TU MUNDO" at bounding box center [274, 158] width 504 height 27
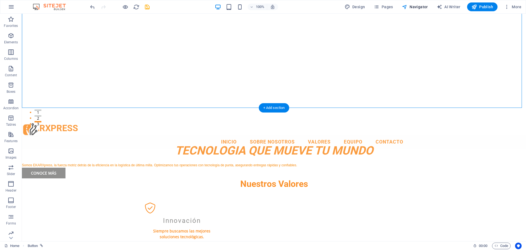
scroll to position [137, 0]
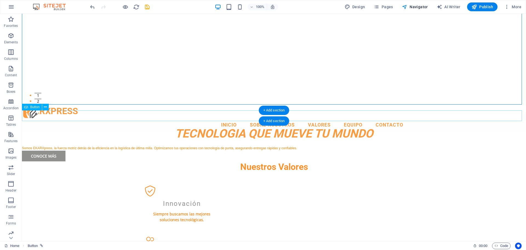
click at [84, 150] on div "Conoce Más" at bounding box center [274, 155] width 504 height 11
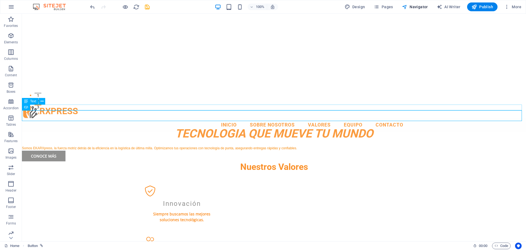
click at [85, 145] on div "Somos EKARXpress, la fuerza motriz detrás de la eficiencia en la logística de ú…" at bounding box center [274, 148] width 504 height 6
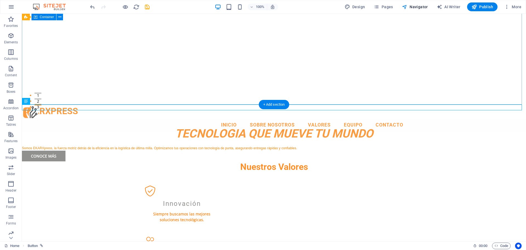
click at [87, 118] on div "​​​​​ TECNOLOGIA QUE MUEVE TU MUNDO" at bounding box center [274, 131] width 504 height 27
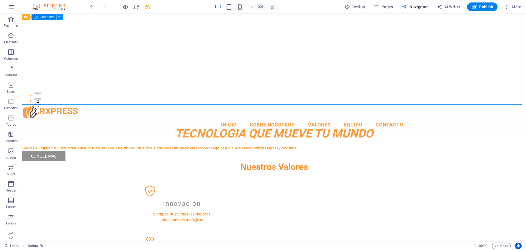
click at [61, 19] on button at bounding box center [59, 17] width 7 height 7
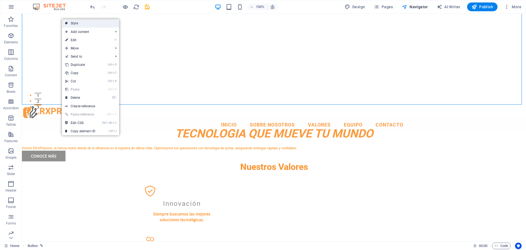
click at [78, 24] on link "Style" at bounding box center [90, 23] width 57 height 8
select select "preset-banner-v3-home-hero-logo-nav-h1-slogan"
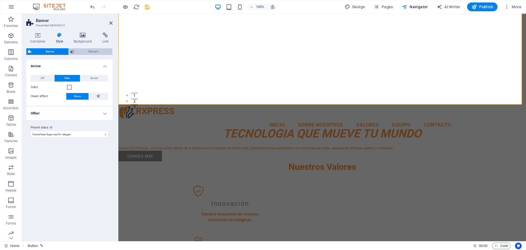
click at [87, 52] on span "Element" at bounding box center [93, 51] width 35 height 7
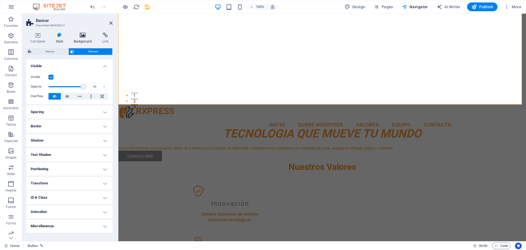
click at [81, 39] on h4 "Background" at bounding box center [84, 38] width 29 height 12
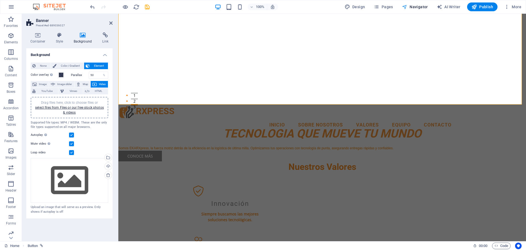
click at [421, 5] on span "Navigator" at bounding box center [415, 6] width 26 height 5
click at [422, 6] on span "Navigator" at bounding box center [415, 6] width 26 height 5
click at [112, 22] on icon at bounding box center [110, 23] width 3 height 4
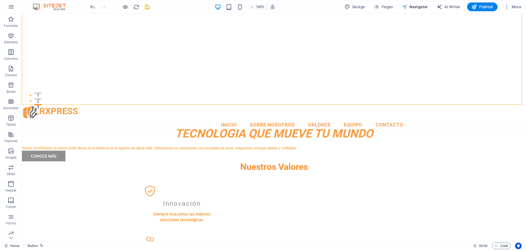
click at [421, 8] on span "Navigator" at bounding box center [415, 6] width 26 height 5
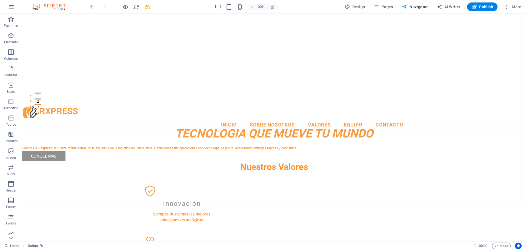
scroll to position [0, 0]
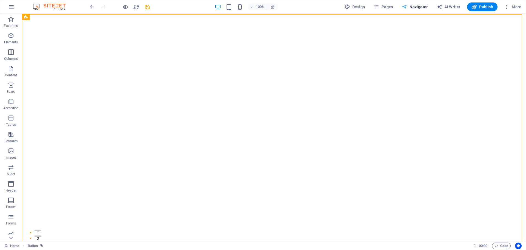
click at [416, 5] on span "Navigator" at bounding box center [415, 6] width 26 height 5
click at [416, 7] on span "Navigator" at bounding box center [415, 6] width 26 height 5
click at [127, 8] on icon "button" at bounding box center [125, 7] width 6 height 6
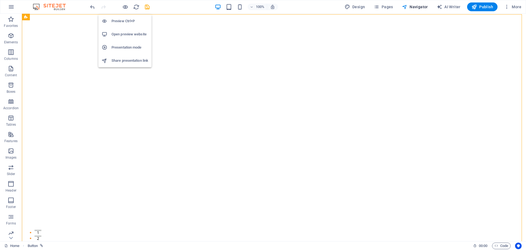
click at [122, 20] on h6 "Preview Ctrl+P" at bounding box center [130, 21] width 37 height 7
click at [124, 7] on icon "button" at bounding box center [125, 7] width 6 height 6
click at [127, 21] on h6 "Preview Ctrl+P" at bounding box center [130, 21] width 37 height 7
click at [411, 7] on span "Navigator" at bounding box center [415, 6] width 26 height 5
click at [405, 7] on icon "button" at bounding box center [404, 6] width 5 height 5
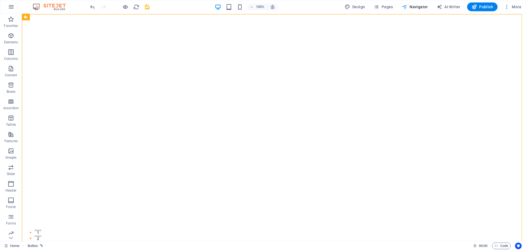
click at [405, 7] on icon "button" at bounding box center [404, 6] width 5 height 5
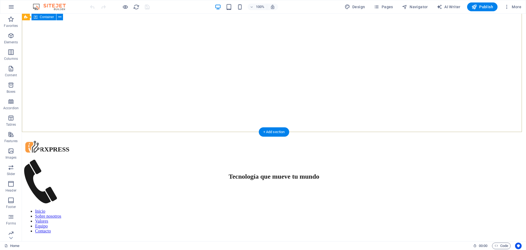
scroll to position [137, 0]
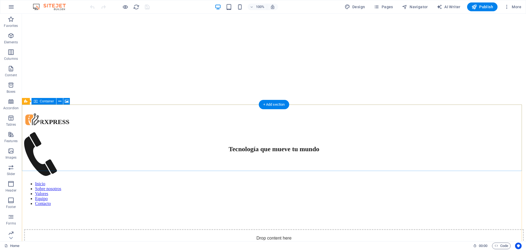
click at [148, 229] on div "Drop content here or Add elements Paste clipboard" at bounding box center [274, 248] width 500 height 39
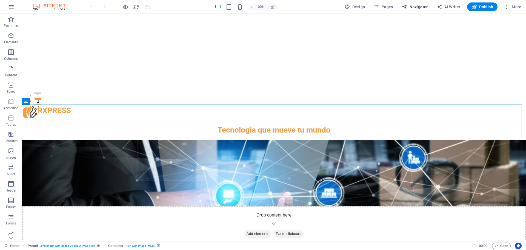
click at [424, 7] on span "Navigator" at bounding box center [415, 6] width 26 height 5
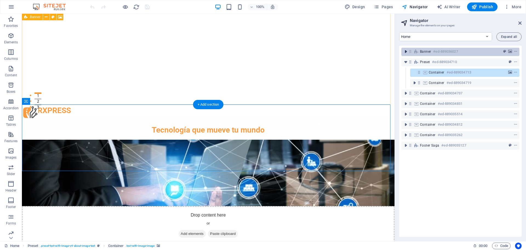
click at [405, 54] on icon "toggle-expand" at bounding box center [405, 51] width 5 height 5
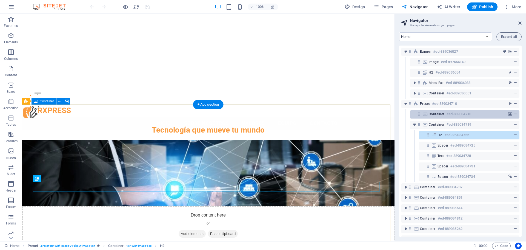
drag, startPoint x: 443, startPoint y: 135, endPoint x: 448, endPoint y: 116, distance: 19.8
click at [448, 116] on div "Banner #ed-889036027 Image #ed-897554149 H2 #ed-889036054 Menu Bar #ed-88903603…" at bounding box center [460, 140] width 122 height 191
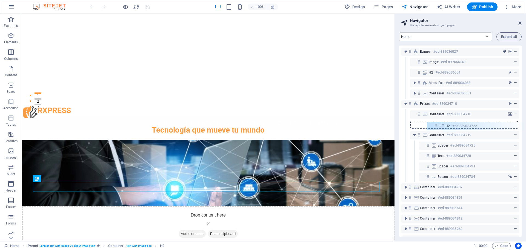
drag, startPoint x: 428, startPoint y: 135, endPoint x: 437, endPoint y: 125, distance: 13.8
click at [437, 125] on div "Banner #ed-889036027 Image #ed-897554149 H2 #ed-889036054 Menu Bar #ed-88903603…" at bounding box center [460, 140] width 122 height 191
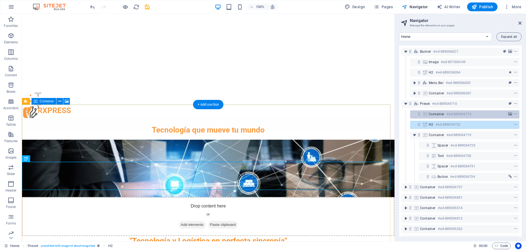
drag, startPoint x: 437, startPoint y: 125, endPoint x: 442, endPoint y: 115, distance: 10.3
click at [442, 115] on div "Banner #ed-889036027 Image #ed-897554149 H2 #ed-889036054 Menu Bar #ed-88903603…" at bounding box center [460, 140] width 122 height 191
click at [184, 221] on span "Add elements" at bounding box center [192, 225] width 27 height 8
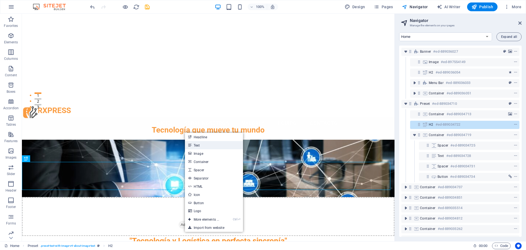
click at [192, 145] on link "Text" at bounding box center [214, 145] width 58 height 8
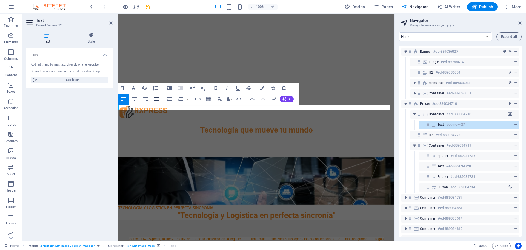
click at [155, 100] on icon "button" at bounding box center [156, 99] width 7 height 7
click at [185, 157] on figure at bounding box center [256, 181] width 276 height 48
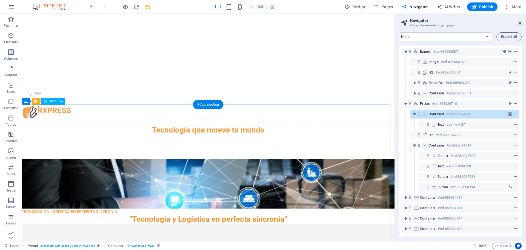
click at [109, 208] on div "TECNOLOGIA Y LOGISTICA EN PERFECTA SINCRONIA" at bounding box center [208, 211] width 373 height 6
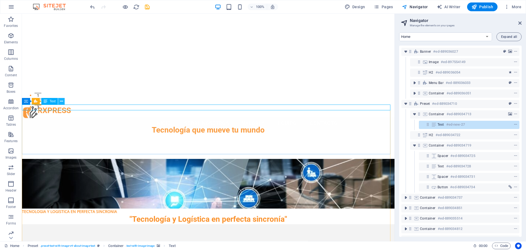
click at [63, 101] on button at bounding box center [61, 101] width 7 height 7
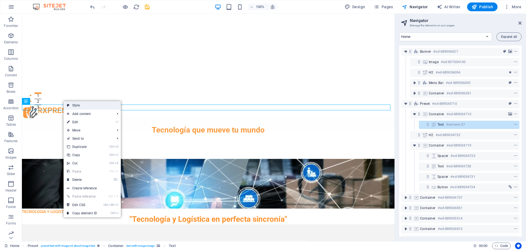
click at [90, 105] on link "Style" at bounding box center [92, 105] width 57 height 8
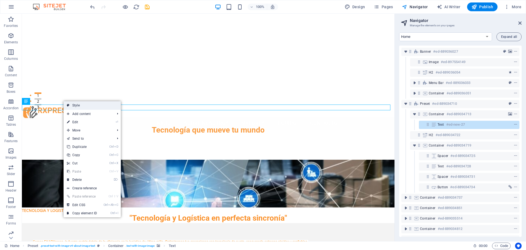
select select "rem"
select select "px"
select select "preset-text-with-image-v4-about-image-text"
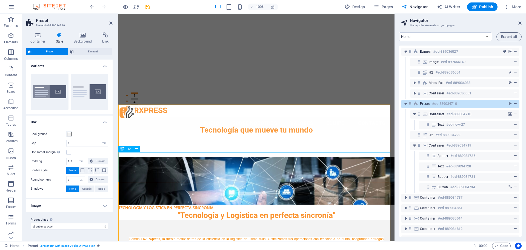
click at [221, 210] on div ""Tecnología y Logística en perfecta sincronía"" at bounding box center [256, 215] width 276 height 10
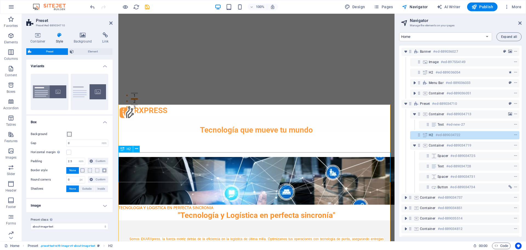
click at [344, 210] on div ""Tecnología y Logística en perfecta sincronía"" at bounding box center [256, 215] width 276 height 10
click at [323, 210] on div ""Tecnología y Logística en perfecta sincronía"" at bounding box center [256, 215] width 276 height 10
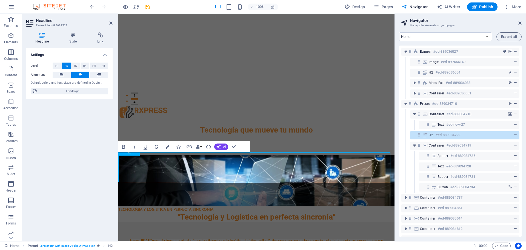
click at [323, 212] on h2 ""Tecnología y Logística en perfecta sincronía"" at bounding box center [256, 217] width 276 height 10
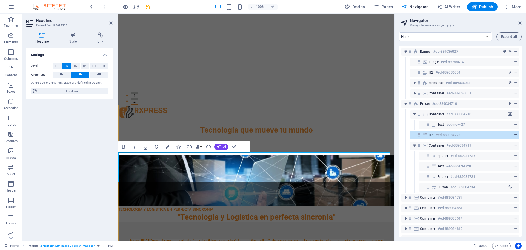
click at [514, 136] on icon "context-menu" at bounding box center [516, 135] width 4 height 4
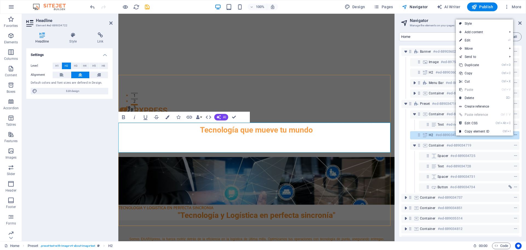
scroll to position [167, 0]
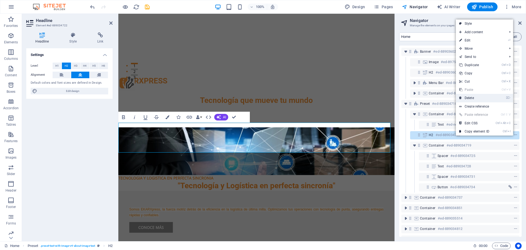
click at [473, 100] on link "⌦ Delete" at bounding box center [474, 98] width 37 height 8
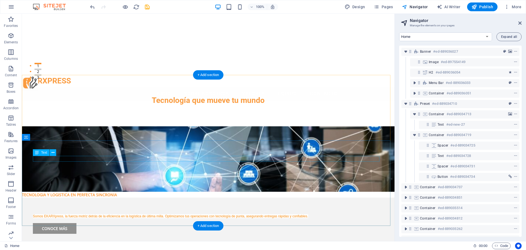
click at [260, 213] on div "Somos EKARXpress, la fuerza motriz detrás de la eficiencia en la logística de ú…" at bounding box center [208, 216] width 351 height 6
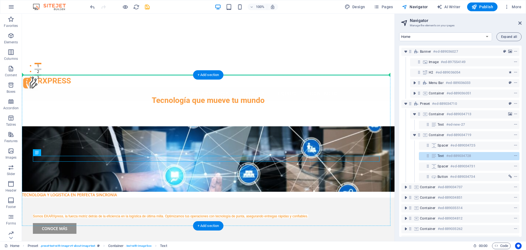
drag, startPoint x: 260, startPoint y: 158, endPoint x: 258, endPoint y: 105, distance: 52.6
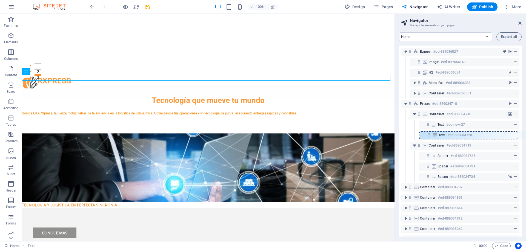
drag, startPoint x: 412, startPoint y: 105, endPoint x: 432, endPoint y: 138, distance: 38.3
click at [432, 138] on div "Banner #ed-889036027 Image #ed-897554149 H2 #ed-889036054 Menu Bar #ed-88903603…" at bounding box center [460, 140] width 122 height 191
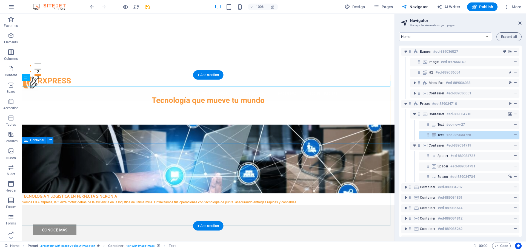
click at [152, 204] on div "Conoce Más" at bounding box center [208, 224] width 373 height 41
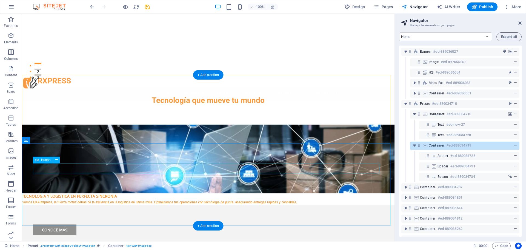
click at [64, 224] on div "Conoce Más" at bounding box center [208, 229] width 351 height 11
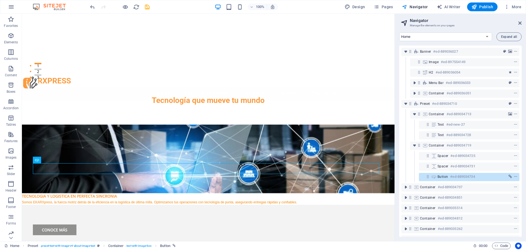
drag, startPoint x: 444, startPoint y: 179, endPoint x: 449, endPoint y: 151, distance: 28.2
click at [449, 151] on div "Banner #ed-889036027 Image #ed-897554149 H2 #ed-889036054 Menu Bar #ed-88903603…" at bounding box center [460, 140] width 122 height 191
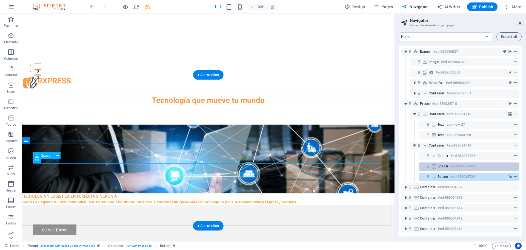
drag, startPoint x: 428, startPoint y: 179, endPoint x: 436, endPoint y: 168, distance: 13.2
click at [436, 168] on div "Banner #ed-889036027 Image #ed-897554149 H2 #ed-889036054 Menu Bar #ed-88903603…" at bounding box center [460, 140] width 122 height 191
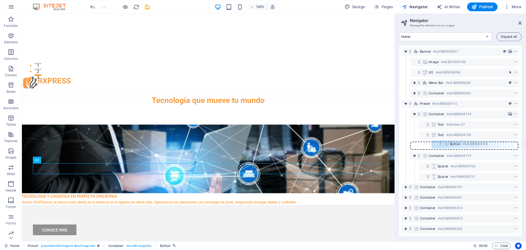
drag, startPoint x: 427, startPoint y: 177, endPoint x: 439, endPoint y: 141, distance: 37.5
click at [439, 141] on div "Banner #ed-889036027 Image #ed-897554149 H2 #ed-889036054 Menu Bar #ed-88903603…" at bounding box center [460, 140] width 122 height 191
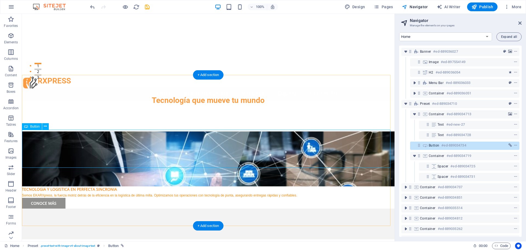
drag, startPoint x: 416, startPoint y: 157, endPoint x: 445, endPoint y: 145, distance: 31.6
click at [445, 145] on div "Banner #ed-889036027 Image #ed-897554149 H2 #ed-889036054 Menu Bar #ed-88903603…" at bounding box center [460, 140] width 122 height 191
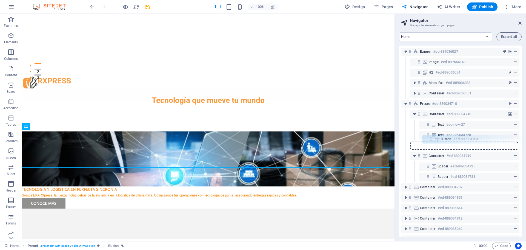
drag, startPoint x: 419, startPoint y: 146, endPoint x: 433, endPoint y: 139, distance: 15.3
click at [433, 139] on div "Banner #ed-889036027 Image #ed-897554149 H2 #ed-889036054 Menu Bar #ed-88903603…" at bounding box center [460, 140] width 122 height 191
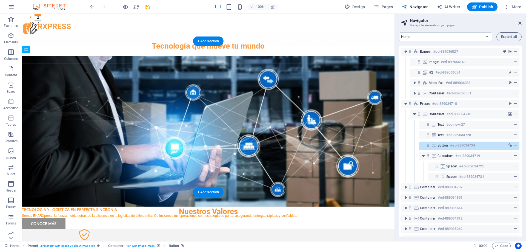
scroll to position [221, 0]
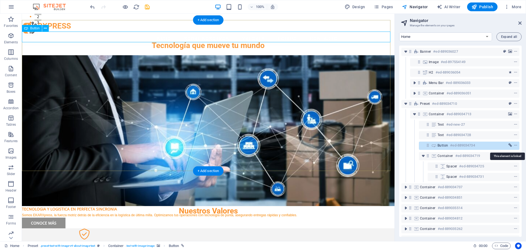
click at [509, 146] on icon "link" at bounding box center [511, 145] width 4 height 4
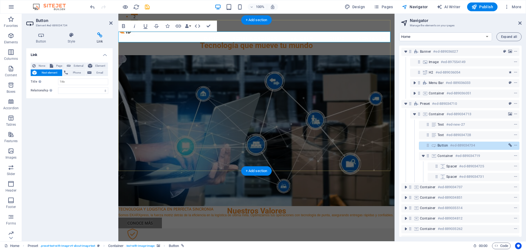
click at [509, 146] on icon "link" at bounding box center [511, 145] width 4 height 4
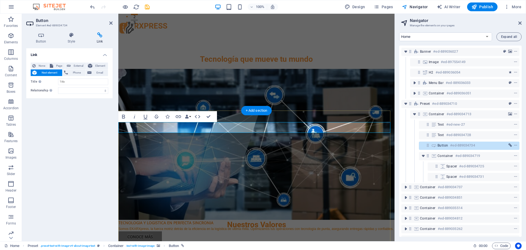
scroll to position [131, 0]
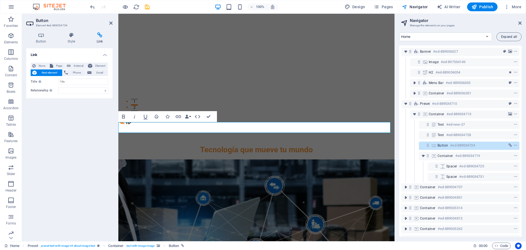
click at [102, 36] on icon at bounding box center [100, 34] width 26 height 5
click at [104, 35] on icon at bounding box center [100, 34] width 26 height 5
click at [101, 35] on icon at bounding box center [100, 34] width 26 height 5
drag, startPoint x: 467, startPoint y: 169, endPoint x: 473, endPoint y: 129, distance: 40.4
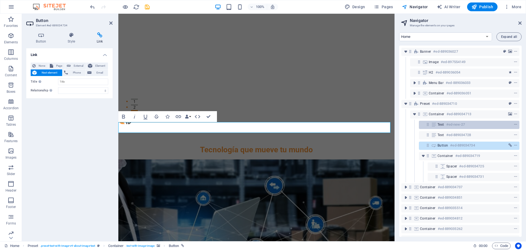
click at [473, 129] on div "Banner #ed-889036027 Image #ed-897554149 H2 #ed-889036054 Menu Bar #ed-88903603…" at bounding box center [460, 140] width 122 height 191
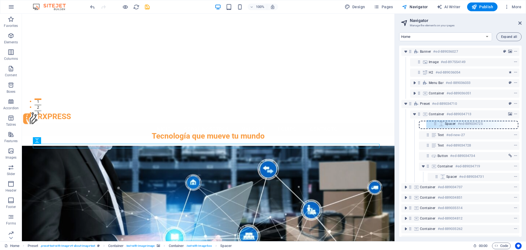
drag, startPoint x: 436, startPoint y: 167, endPoint x: 435, endPoint y: 123, distance: 44.4
click at [435, 123] on div "Banner #ed-889036027 Image #ed-897554149 H2 #ed-889036054 Menu Bar #ed-88903603…" at bounding box center [460, 140] width 122 height 191
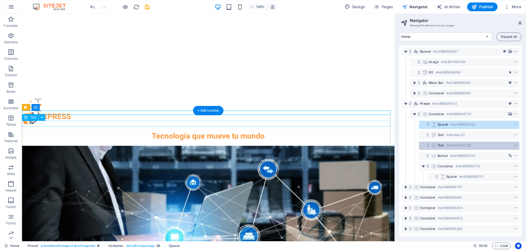
drag, startPoint x: 443, startPoint y: 178, endPoint x: 447, endPoint y: 141, distance: 36.4
click at [447, 141] on div "Banner #ed-889036027 Image #ed-897554149 H2 #ed-889036054 Menu Bar #ed-88903603…" at bounding box center [460, 140] width 122 height 191
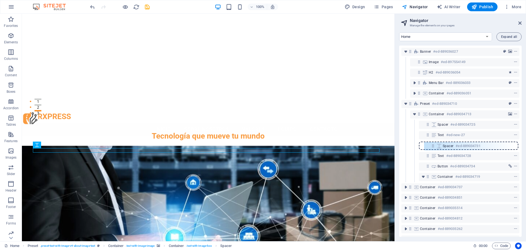
drag, startPoint x: 437, startPoint y: 177, endPoint x: 434, endPoint y: 144, distance: 33.3
click at [434, 144] on div "Banner #ed-889036027 Image #ed-897554149 H2 #ed-889036054 Menu Bar #ed-88903603…" at bounding box center [460, 140] width 122 height 191
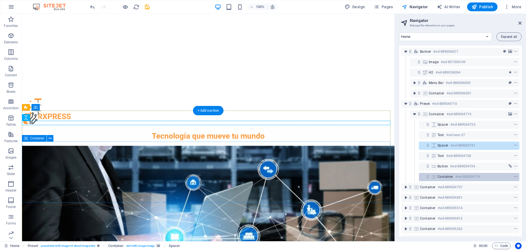
click at [437, 177] on icon at bounding box center [434, 176] width 6 height 4
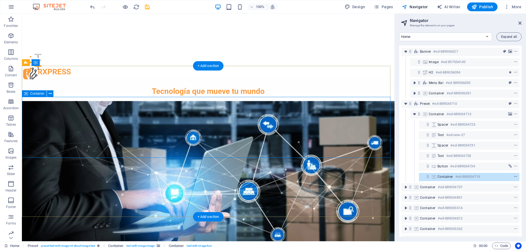
click at [515, 176] on icon "context-menu" at bounding box center [516, 177] width 4 height 4
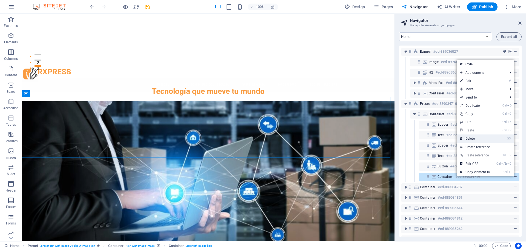
click at [472, 139] on link "⌦ Delete" at bounding box center [475, 138] width 37 height 8
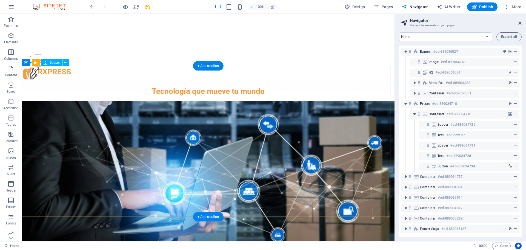
click at [131, 249] on div at bounding box center [208, 254] width 373 height 4
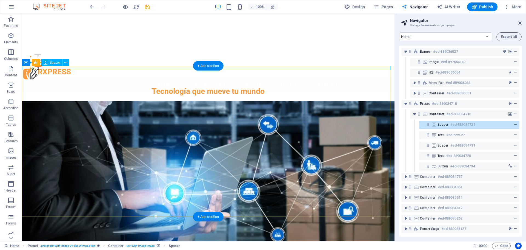
click at [514, 125] on icon "context-menu" at bounding box center [516, 124] width 4 height 4
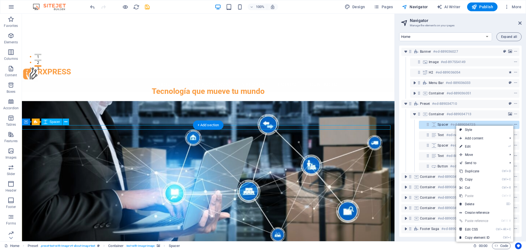
scroll to position [116, 0]
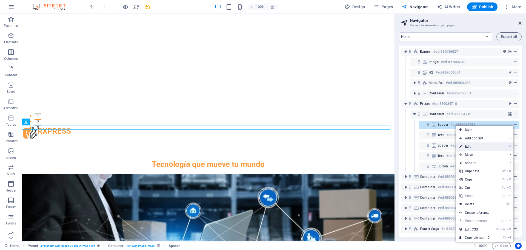
click at [498, 144] on li "⏎ Edit" at bounding box center [484, 146] width 57 height 8
click at [509, 146] on icon "⏎" at bounding box center [509, 146] width 2 height 4
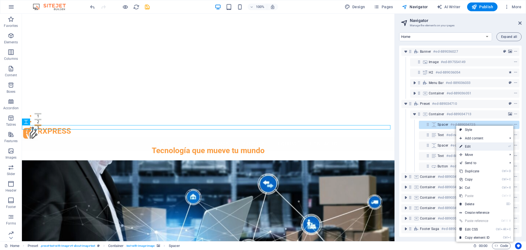
select select "px"
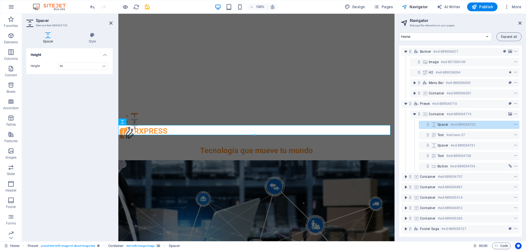
type input "36"
click at [73, 120] on div "Height Height 36 px rem vh vw" at bounding box center [69, 142] width 86 height 188
click at [398, 110] on div "Home Subpage Legal Notice Privacy New Collection: Single Page Layout Real Estat…" at bounding box center [460, 134] width 131 height 213
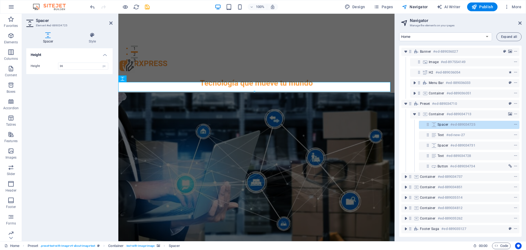
scroll to position [199, 0]
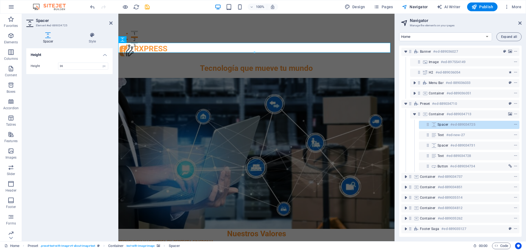
click at [93, 159] on div "Height Height 36 px rem vh vw" at bounding box center [69, 142] width 86 height 188
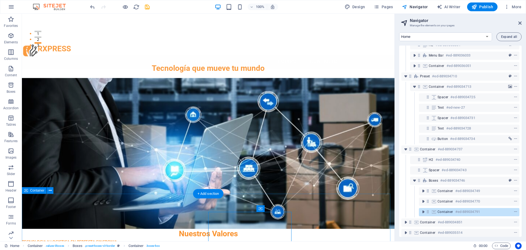
scroll to position [65, 0]
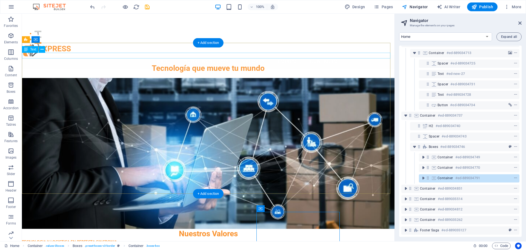
click at [80, 238] on div "TECNOLOGIA Y LOGISTICA EN PERFECTA SINCRONIA" at bounding box center [208, 241] width 373 height 6
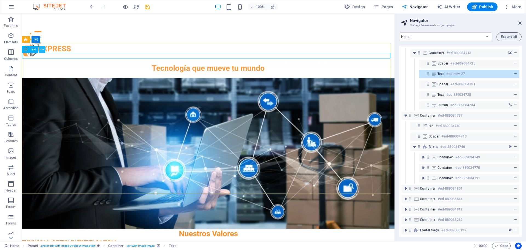
click at [42, 48] on icon at bounding box center [42, 50] width 3 height 6
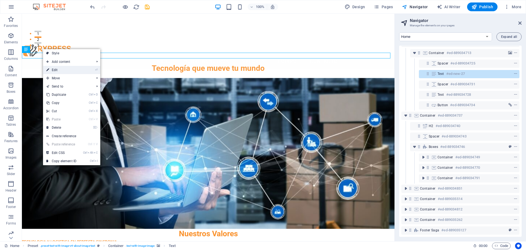
click at [63, 70] on link "⏎ Edit" at bounding box center [61, 70] width 37 height 8
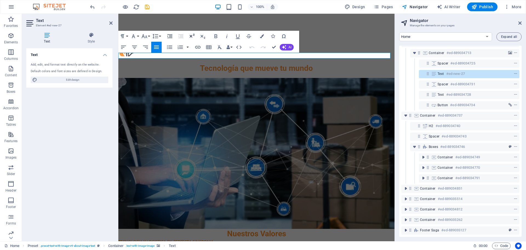
click at [193, 36] on icon "button" at bounding box center [192, 36] width 7 height 7
click at [138, 36] on button "Font Family" at bounding box center [134, 36] width 10 height 11
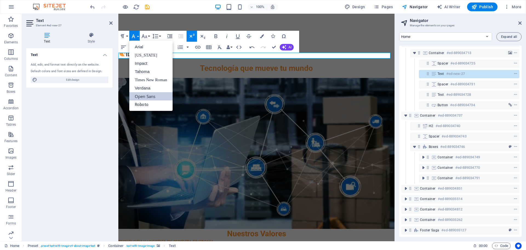
scroll to position [0, 0]
click at [138, 36] on button "Font Family" at bounding box center [134, 36] width 10 height 11
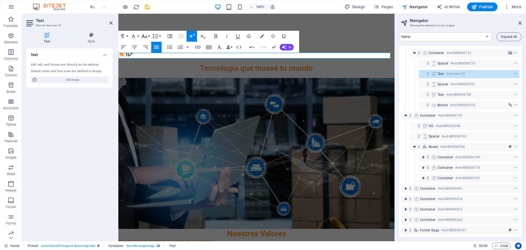
click at [147, 36] on icon "button" at bounding box center [144, 36] width 7 height 7
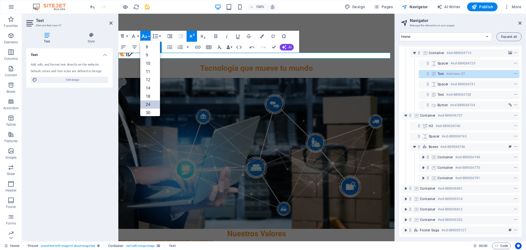
click at [145, 105] on link "24" at bounding box center [150, 104] width 20 height 8
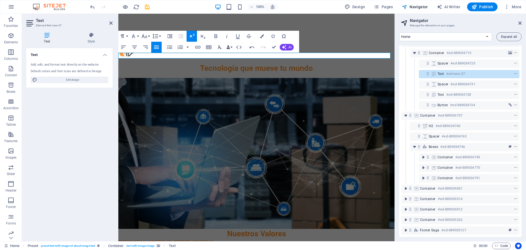
click at [96, 103] on div "Text Add, edit, and format text directly on the website. Default colors and fon…" at bounding box center [69, 142] width 86 height 188
drag, startPoint x: 219, startPoint y: 55, endPoint x: 98, endPoint y: 55, distance: 121.1
click at [138, 38] on button "Font Family" at bounding box center [134, 36] width 10 height 11
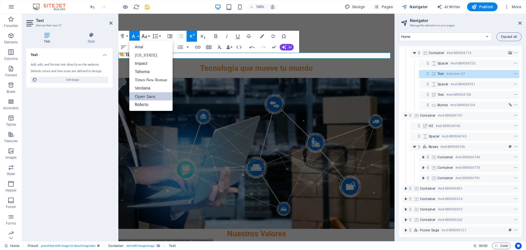
click at [148, 36] on button "Font Size" at bounding box center [145, 36] width 10 height 11
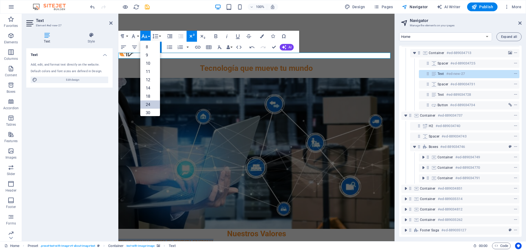
click at [151, 107] on link "24" at bounding box center [150, 104] width 20 height 8
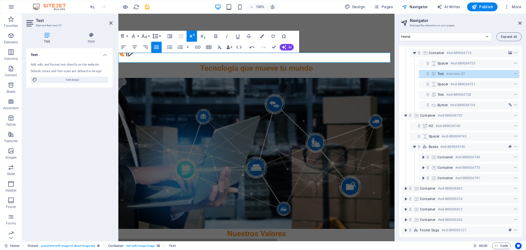
click at [159, 36] on button "Line Height" at bounding box center [156, 36] width 10 height 11
click at [161, 63] on link "1.15" at bounding box center [163, 63] width 24 height 8
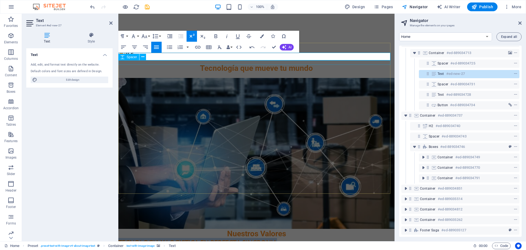
click at [161, 246] on div at bounding box center [256, 248] width 276 height 4
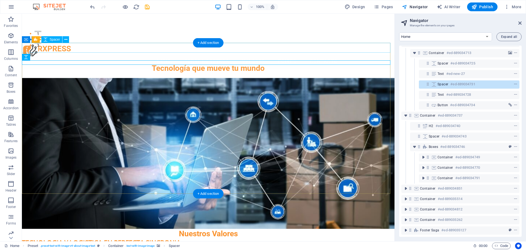
click at [168, 229] on div at bounding box center [208, 234] width 373 height 10
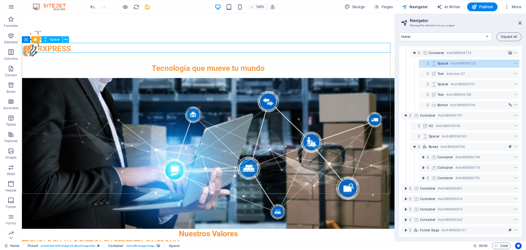
click at [67, 41] on icon at bounding box center [65, 40] width 3 height 6
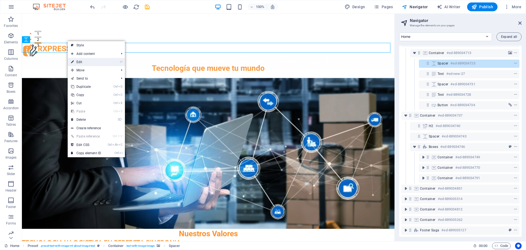
click at [80, 61] on link "⏎ Edit" at bounding box center [86, 62] width 37 height 8
select select "px"
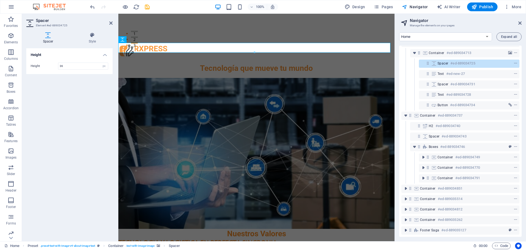
click at [152, 94] on figure at bounding box center [256, 153] width 276 height 151
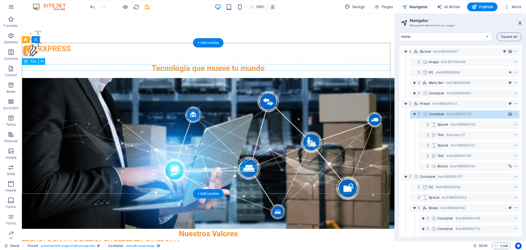
click at [130, 249] on div "Somos EKARXpress, la fuerza motriz detrás de la eficiencia en la logística de ú…" at bounding box center [208, 253] width 373 height 6
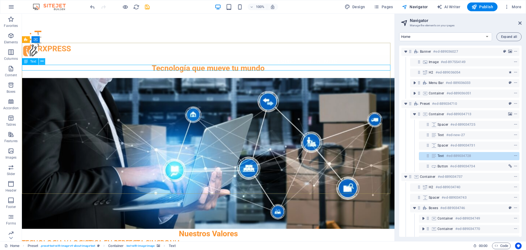
click at [42, 63] on icon at bounding box center [42, 61] width 3 height 6
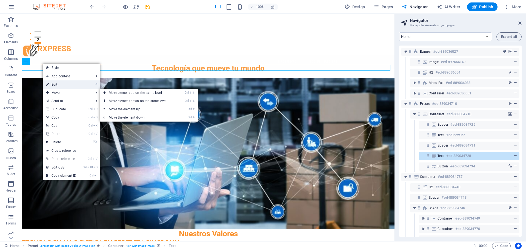
click at [81, 83] on li "⏎ Edit" at bounding box center [71, 84] width 57 height 8
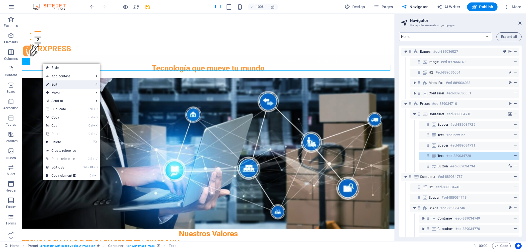
click at [81, 83] on li "⏎ Edit" at bounding box center [71, 84] width 57 height 8
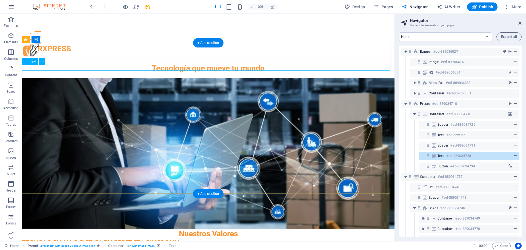
click at [294, 249] on div "Somos EKARXpress, la fuerza motriz detrás de la eficiencia en la logística de ú…" at bounding box center [208, 253] width 373 height 6
click at [291, 249] on div "Somos EKARXpress, la fuerza motriz detrás de la eficiencia en la logística de ú…" at bounding box center [208, 253] width 373 height 6
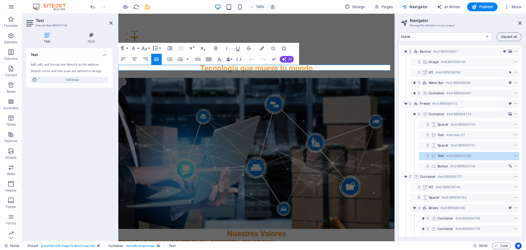
drag, startPoint x: 119, startPoint y: 68, endPoint x: 543, endPoint y: 77, distance: 424.8
click at [148, 49] on button "Font Size" at bounding box center [145, 48] width 10 height 11
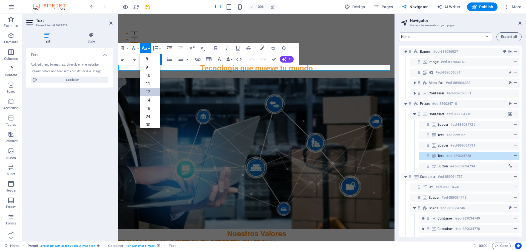
scroll to position [39, 0]
click at [151, 72] on link "18" at bounding box center [150, 69] width 20 height 8
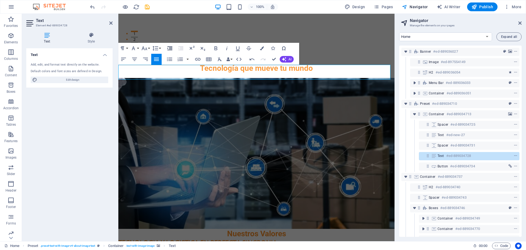
click at [171, 48] on icon "button" at bounding box center [169, 48] width 5 height 4
click at [158, 61] on icon "button" at bounding box center [156, 59] width 7 height 7
drag, startPoint x: 338, startPoint y: 76, endPoint x: 118, endPoint y: 66, distance: 220.5
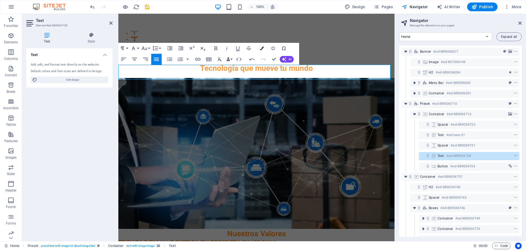
click at [262, 49] on icon "button" at bounding box center [262, 48] width 4 height 4
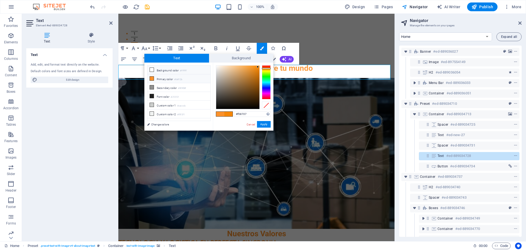
click at [153, 70] on icon at bounding box center [152, 70] width 4 height 4
type input "#ffffff"
click at [153, 70] on icon at bounding box center [152, 70] width 4 height 4
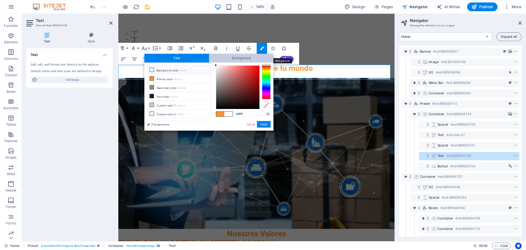
click at [238, 57] on span "Background" at bounding box center [241, 58] width 65 height 9
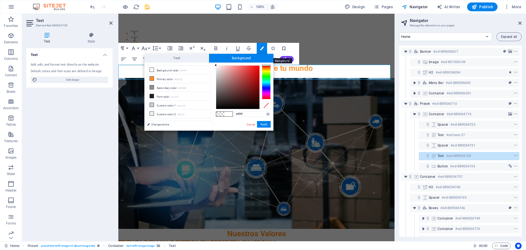
click at [238, 57] on span "Background" at bounding box center [241, 58] width 65 height 9
click at [155, 97] on li "Font color #212121" at bounding box center [178, 96] width 63 height 9
type input "rgba(33, 33, 33, 0)"
click at [160, 125] on link "Change colors" at bounding box center [176, 124] width 64 height 7
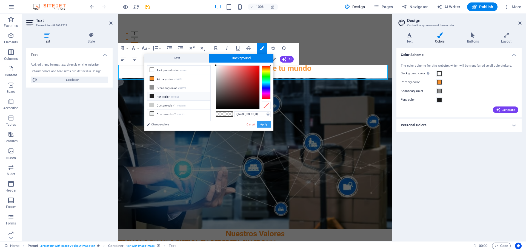
click at [259, 124] on button "Apply" at bounding box center [264, 124] width 14 height 7
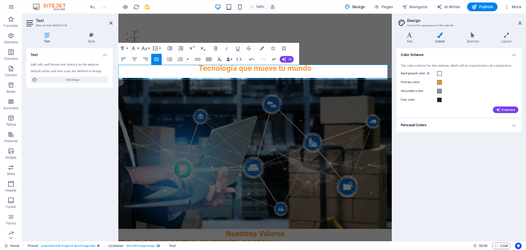
click at [200, 115] on figure at bounding box center [254, 153] width 273 height 151
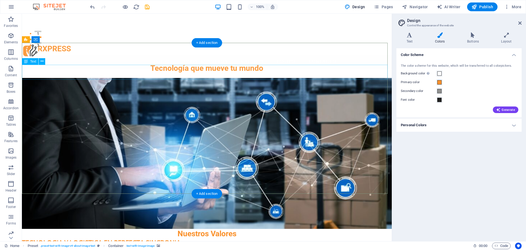
click at [170, 238] on div "TECNOLOGIA Y LOGISTICA EN PERFECTA SINCRONIA" at bounding box center [207, 242] width 370 height 8
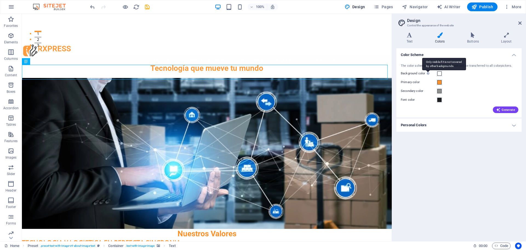
click at [429, 70] on div "Only visible if it is not covered by other backgrounds." at bounding box center [444, 64] width 44 height 12
click at [436, 73] on button "Background color Only visible if it is not covered by other backgrounds." at bounding box center [439, 73] width 6 height 6
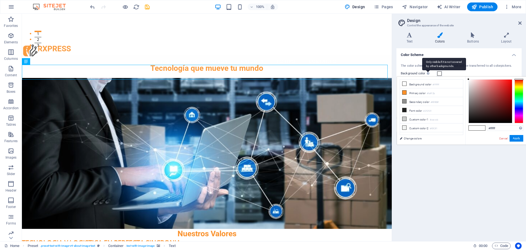
click at [429, 70] on div "Only visible if it is not covered by other backgrounds." at bounding box center [444, 64] width 44 height 12
click at [436, 73] on button "Background color Only visible if it is not covered by other backgrounds." at bounding box center [439, 73] width 6 height 6
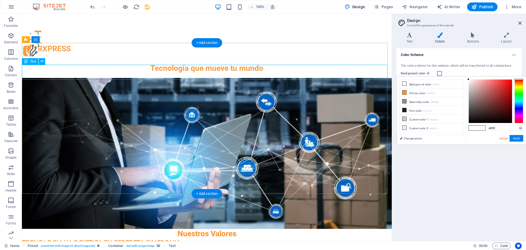
click at [436, 74] on button "Background color Only visible if it is not covered by other backgrounds." at bounding box center [439, 73] width 6 height 6
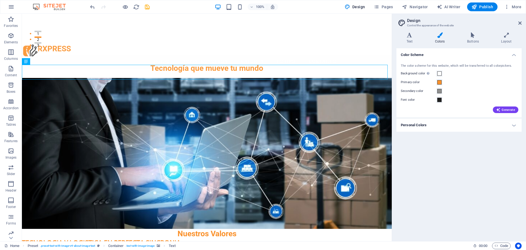
click at [428, 126] on h4 "Personal Colors" at bounding box center [458, 124] width 125 height 13
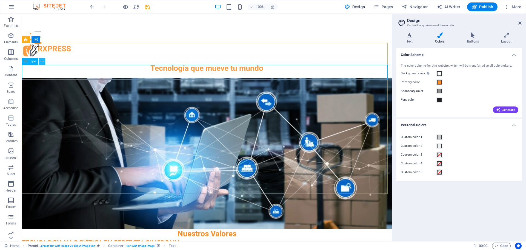
click at [42, 63] on icon at bounding box center [42, 61] width 3 height 6
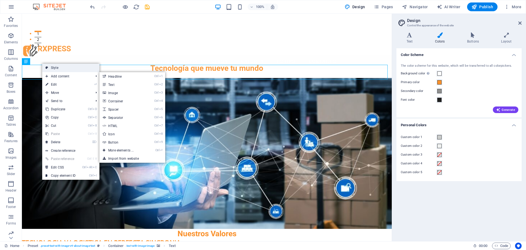
click at [60, 69] on link "Style" at bounding box center [70, 68] width 57 height 8
select select "rem"
select select "px"
select select "preset-text-with-image-v4-about-image-text"
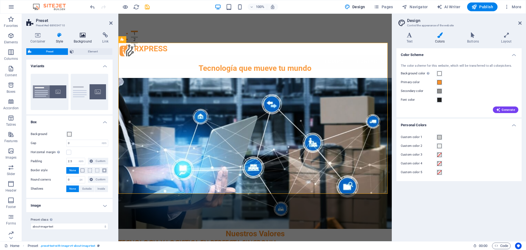
click at [81, 40] on h4 "Background" at bounding box center [84, 38] width 29 height 12
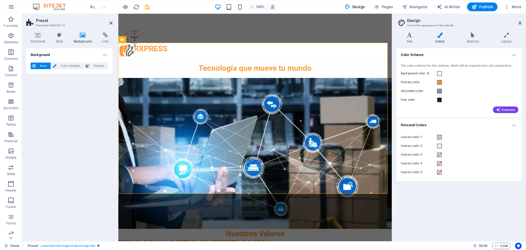
click at [45, 68] on span "None" at bounding box center [43, 65] width 12 height 7
click at [45, 67] on span "None" at bounding box center [43, 65] width 12 height 7
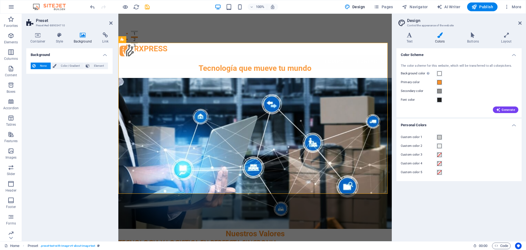
click at [45, 67] on span "None" at bounding box center [43, 65] width 12 height 7
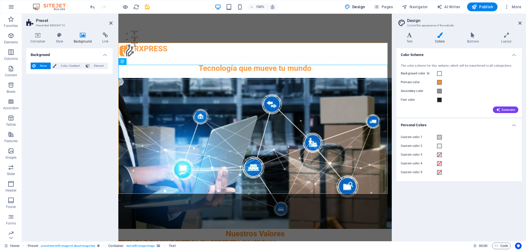
click at [33, 64] on icon at bounding box center [33, 65] width 3 height 7
click at [90, 67] on button "Element" at bounding box center [96, 65] width 24 height 7
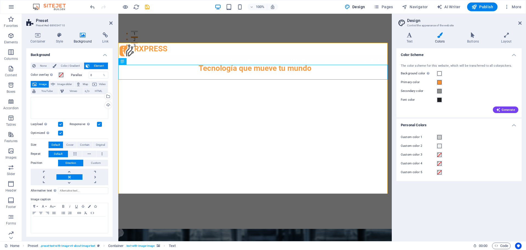
click at [518, 22] on h2 "Design" at bounding box center [464, 20] width 115 height 5
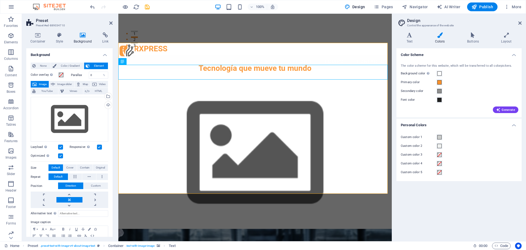
click at [522, 24] on aside "Design Control the appearance of the website Variants Text Colors Buttons Layou…" at bounding box center [459, 127] width 134 height 227
click at [520, 22] on icon at bounding box center [519, 23] width 3 height 4
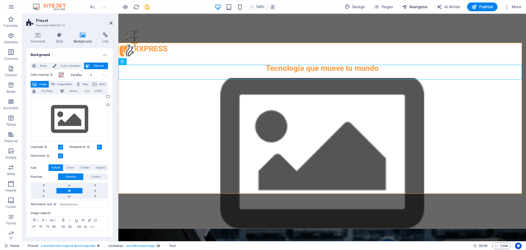
click at [412, 7] on span "Navigator" at bounding box center [415, 6] width 26 height 5
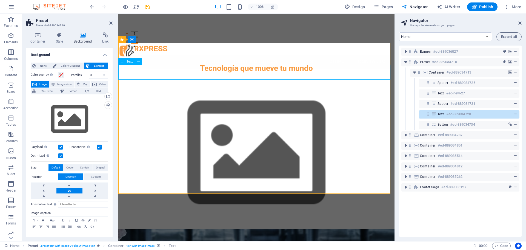
click at [469, 114] on h6 "#ed-889034728" at bounding box center [458, 114] width 25 height 7
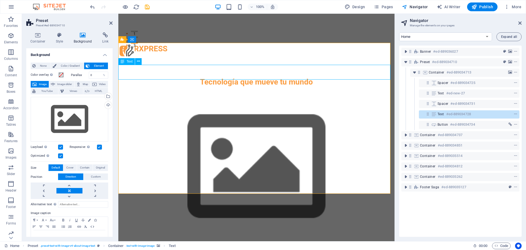
scroll to position [143, 0]
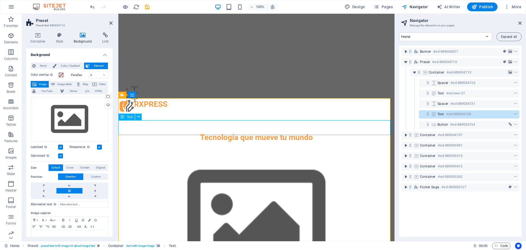
click at [469, 114] on h6 "#ed-889034728" at bounding box center [458, 114] width 25 height 7
click at [59, 36] on icon at bounding box center [60, 34] width 16 height 5
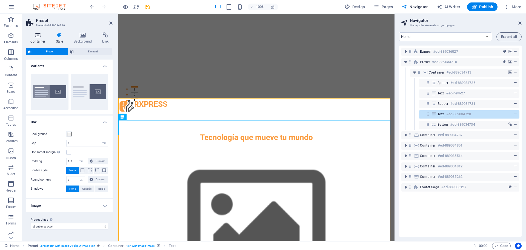
click at [38, 36] on icon at bounding box center [37, 34] width 23 height 5
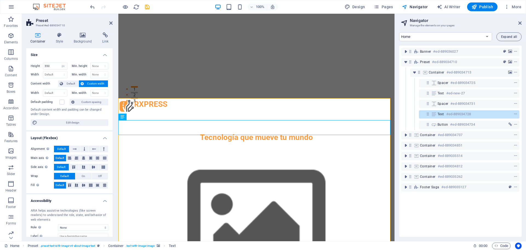
click at [113, 24] on aside "Preset Preset #ed-889034710 Container Style Background Link Size Height 550 Def…" at bounding box center [70, 127] width 96 height 227
click at [110, 24] on icon at bounding box center [110, 23] width 3 height 4
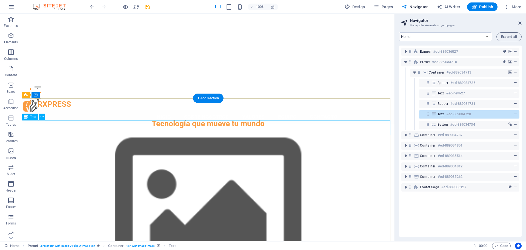
click at [514, 113] on icon "context-menu" at bounding box center [516, 114] width 4 height 4
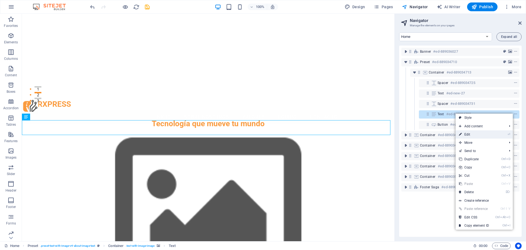
click at [478, 133] on link "⏎ Edit" at bounding box center [474, 134] width 37 height 8
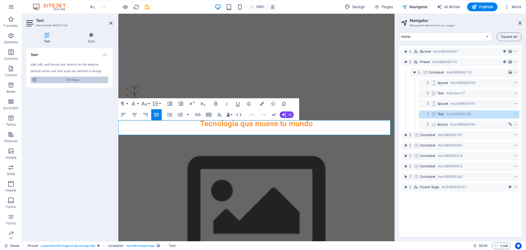
click at [98, 81] on span "Edit design" at bounding box center [73, 79] width 68 height 7
select select "200"
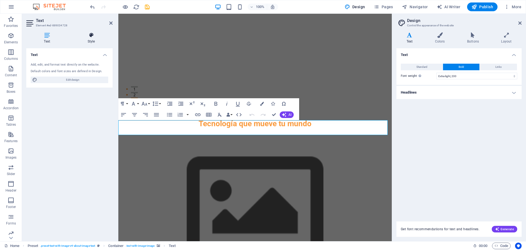
click at [89, 35] on icon at bounding box center [91, 34] width 43 height 5
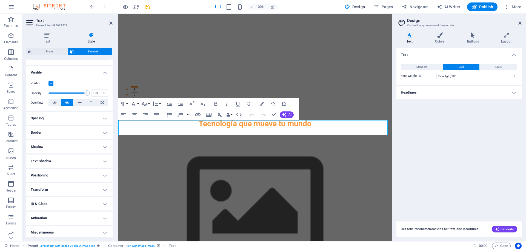
scroll to position [55, 0]
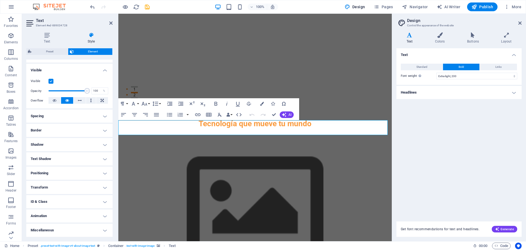
click at [61, 147] on h4 "Shadow" at bounding box center [69, 144] width 86 height 13
click at [61, 147] on h4 "Shadow" at bounding box center [69, 143] width 86 height 10
click at [61, 160] on h4 "Text Shadow" at bounding box center [69, 158] width 86 height 13
click at [72, 169] on span "None" at bounding box center [69, 169] width 7 height 7
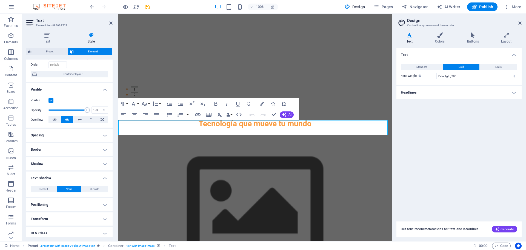
scroll to position [27, 0]
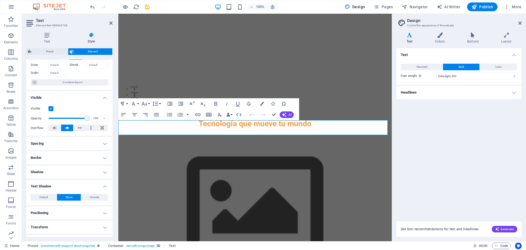
click at [73, 166] on h4 "Shadow" at bounding box center [69, 171] width 86 height 13
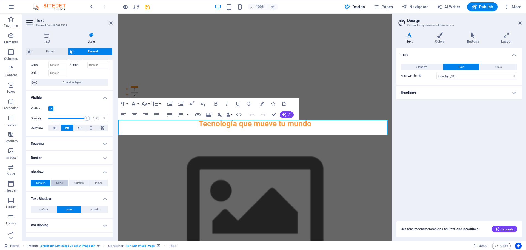
click at [61, 184] on span "None" at bounding box center [59, 182] width 7 height 7
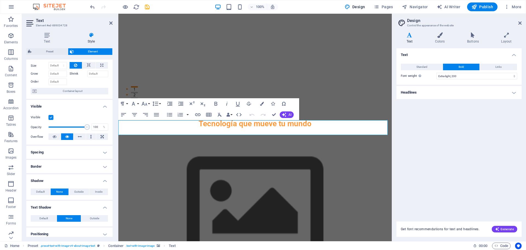
scroll to position [0, 0]
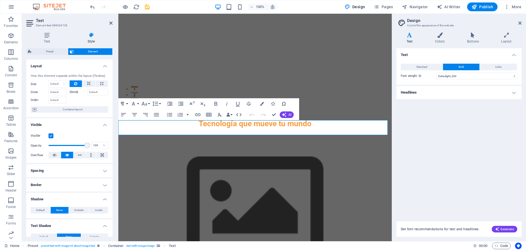
click at [50, 136] on label at bounding box center [50, 135] width 5 height 5
click at [0, 0] on input "Visible" at bounding box center [0, 0] width 0 height 0
click at [50, 136] on label at bounding box center [50, 135] width 5 height 5
click at [0, 0] on input "Visible" at bounding box center [0, 0] width 0 height 0
drag, startPoint x: 87, startPoint y: 145, endPoint x: 45, endPoint y: 142, distance: 42.0
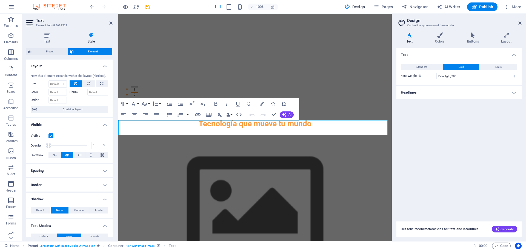
click at [45, 142] on div "Opacity 1 %" at bounding box center [70, 145] width 78 height 8
drag, startPoint x: 47, startPoint y: 143, endPoint x: 72, endPoint y: 144, distance: 24.7
click at [72, 144] on span at bounding box center [69, 144] width 5 height 5
drag, startPoint x: 72, startPoint y: 144, endPoint x: 118, endPoint y: 146, distance: 45.5
click at [118, 146] on aside "Text Element #ed-889034728 Text Style Text Add, edit, and format text directly …" at bounding box center [70, 127] width 96 height 227
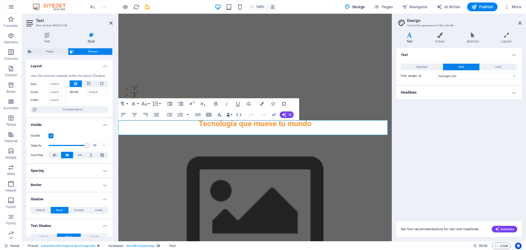
type input "100"
drag, startPoint x: 204, startPoint y: 158, endPoint x: 127, endPoint y: 144, distance: 78.2
drag, startPoint x: 335, startPoint y: 132, endPoint x: 110, endPoint y: 123, distance: 225.9
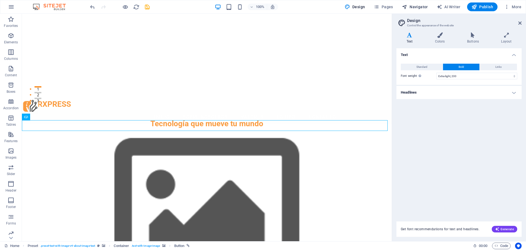
click at [410, 3] on button "Navigator" at bounding box center [415, 6] width 30 height 9
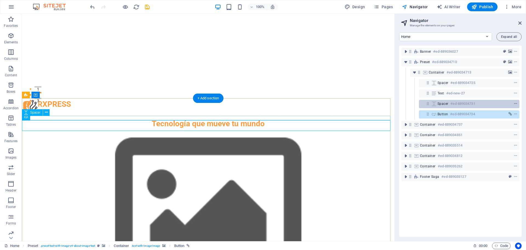
click at [514, 104] on icon "context-menu" at bounding box center [516, 104] width 4 height 4
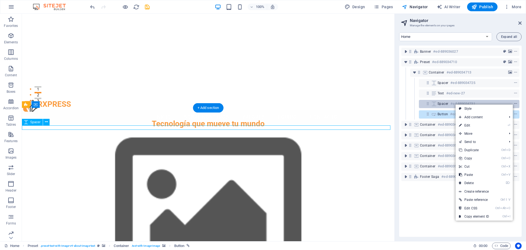
scroll to position [134, 0]
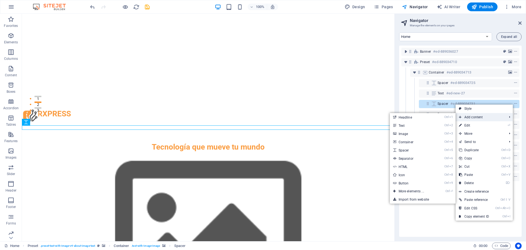
click at [509, 117] on li "Add content Ctrl 1 Headline Ctrl 2 Text Ctrl 3 Image Ctrl 4 Container Ctrl 5 Sp…" at bounding box center [484, 117] width 57 height 8
click at [413, 127] on link "Ctrl 2 Text" at bounding box center [412, 125] width 45 height 8
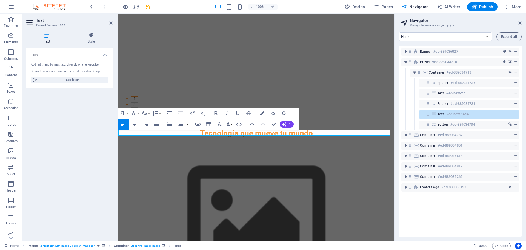
drag, startPoint x: 161, startPoint y: 132, endPoint x: 89, endPoint y: 128, distance: 72.2
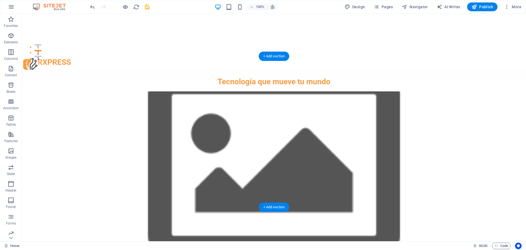
scroll to position [189, 0]
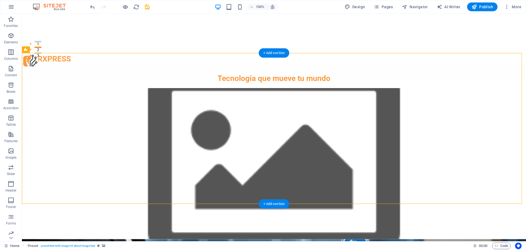
drag, startPoint x: 59, startPoint y: 82, endPoint x: 56, endPoint y: 158, distance: 76.8
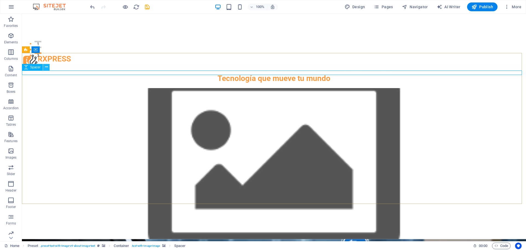
click at [48, 65] on button at bounding box center [46, 67] width 7 height 7
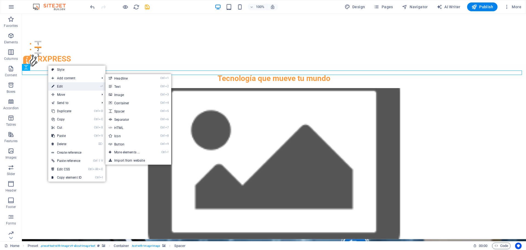
click at [80, 85] on link "⏎ Edit" at bounding box center [66, 86] width 37 height 8
select select "px"
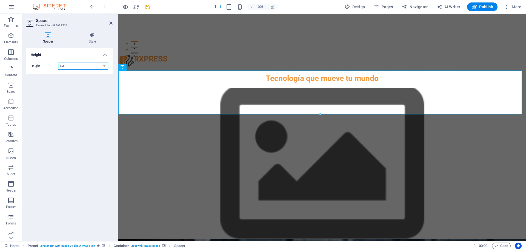
click at [78, 65] on input "160" at bounding box center [83, 66] width 50 height 7
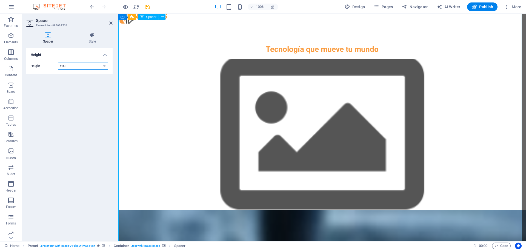
scroll to position [216, 0]
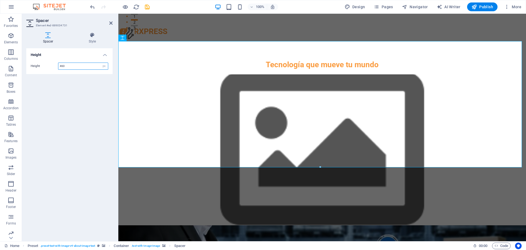
type input "460"
click at [73, 117] on div "Height Height 460 px rem vh vw" at bounding box center [69, 142] width 86 height 188
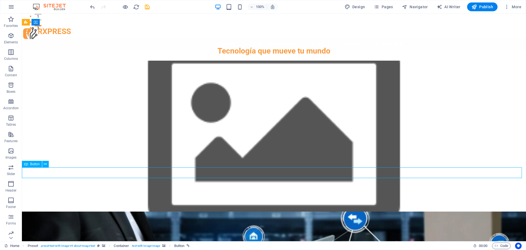
click at [47, 165] on icon at bounding box center [45, 164] width 3 height 6
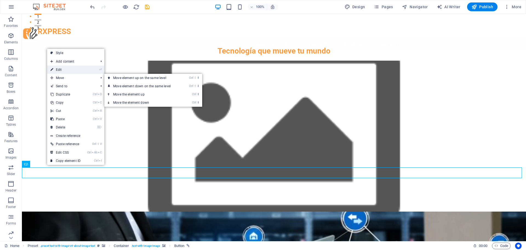
click at [64, 72] on link "⏎ Edit" at bounding box center [65, 69] width 37 height 8
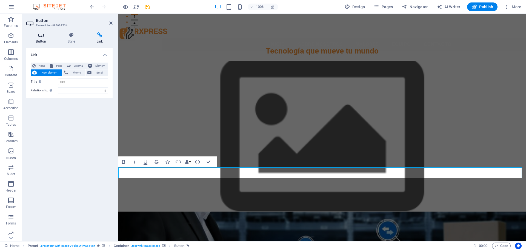
click at [39, 36] on icon at bounding box center [41, 34] width 30 height 5
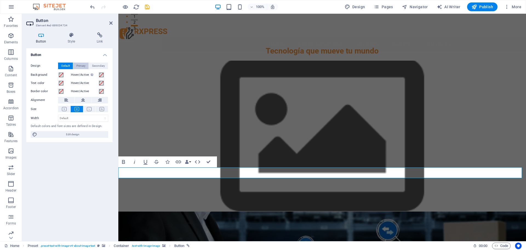
click at [77, 64] on span "Primary" at bounding box center [80, 65] width 9 height 7
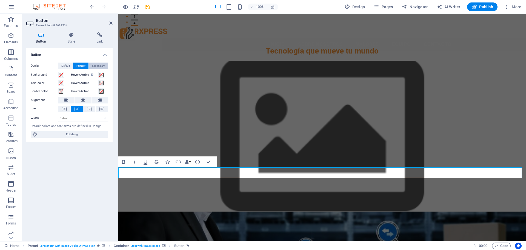
click at [96, 66] on span "Secondary" at bounding box center [98, 65] width 13 height 7
click at [84, 65] on span "Primary" at bounding box center [80, 65] width 9 height 7
click at [69, 65] on span "Default" at bounding box center [65, 65] width 8 height 7
click at [102, 77] on span at bounding box center [101, 75] width 4 height 4
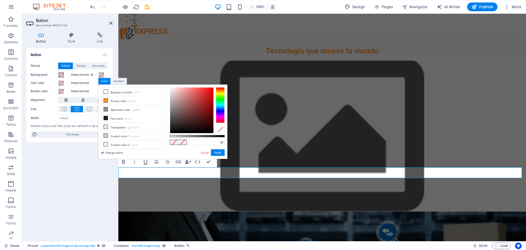
click at [59, 74] on span at bounding box center [61, 75] width 4 height 4
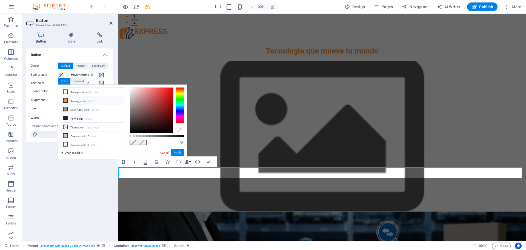
click at [68, 101] on li "Primary color #fa912b" at bounding box center [92, 100] width 63 height 9
type input "#fa912b"
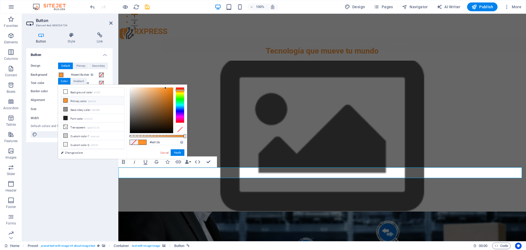
click at [64, 82] on div "Color" at bounding box center [64, 81] width 12 height 7
click at [66, 101] on icon at bounding box center [66, 100] width 4 height 4
type input "#fa912b"
click at [177, 152] on button "Apply" at bounding box center [178, 152] width 14 height 7
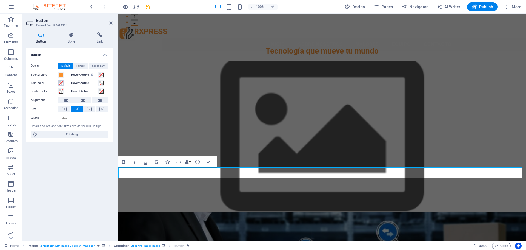
click at [62, 84] on span at bounding box center [61, 83] width 4 height 4
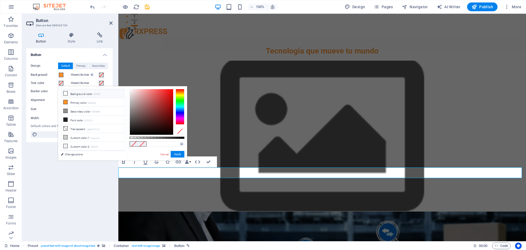
click at [64, 93] on icon at bounding box center [66, 93] width 4 height 4
click at [65, 101] on icon at bounding box center [66, 102] width 4 height 4
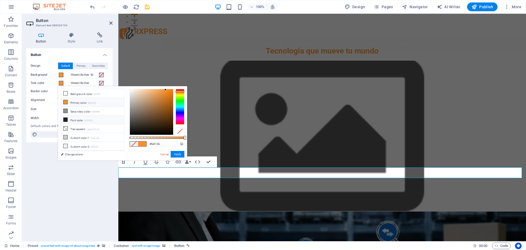
click at [66, 121] on span at bounding box center [65, 119] width 4 height 4
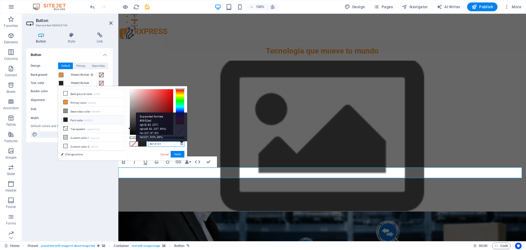
drag, startPoint x: 150, startPoint y: 144, endPoint x: 180, endPoint y: 142, distance: 29.9
click at [180, 142] on div "#212121 Supported formats #0852ed rgb(8, 82, 237) rgba(8, 82, 237, 90%) hsv(221…" at bounding box center [166, 144] width 36 height 6
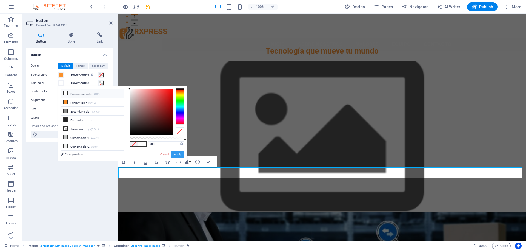
click at [178, 152] on button "Apply" at bounding box center [178, 154] width 14 height 7
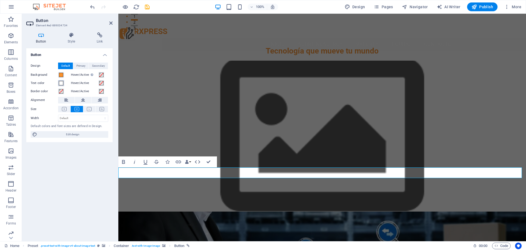
click at [62, 83] on span at bounding box center [61, 83] width 4 height 4
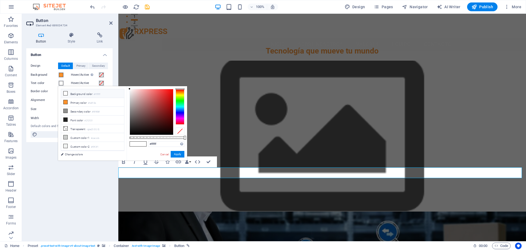
click at [62, 83] on span at bounding box center [61, 83] width 4 height 4
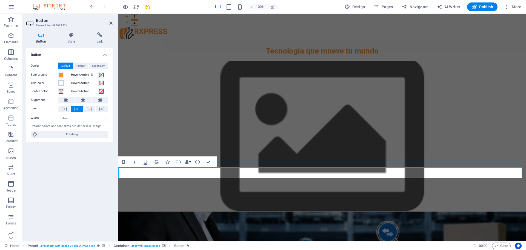
click at [62, 83] on span at bounding box center [61, 83] width 4 height 4
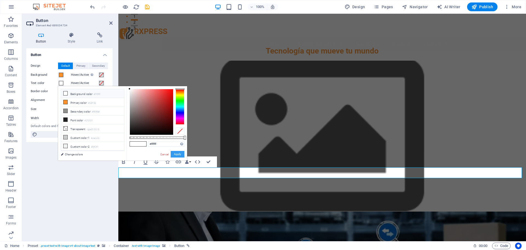
click at [174, 154] on button "Apply" at bounding box center [178, 154] width 14 height 7
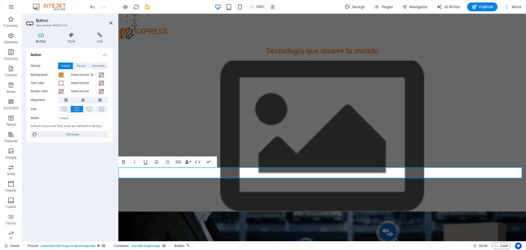
click at [81, 159] on div "Button Design Default Primary Secondary Background Hover/Active Switch to previ…" at bounding box center [69, 142] width 86 height 188
click at [77, 66] on span "Primary" at bounding box center [80, 65] width 9 height 7
click at [96, 65] on span "Secondary" at bounding box center [98, 65] width 13 height 7
click at [84, 67] on span "Primary" at bounding box center [80, 65] width 9 height 7
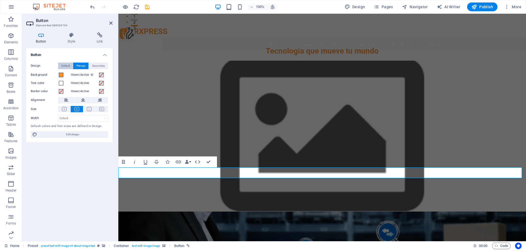
click at [68, 67] on span "Default" at bounding box center [65, 65] width 8 height 7
click at [61, 83] on span at bounding box center [61, 83] width 4 height 4
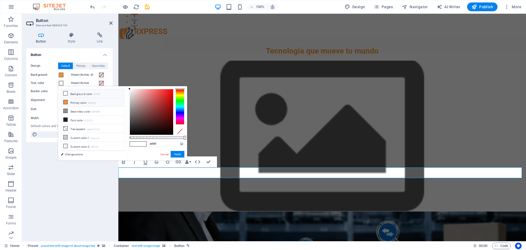
click at [66, 102] on icon at bounding box center [66, 102] width 4 height 4
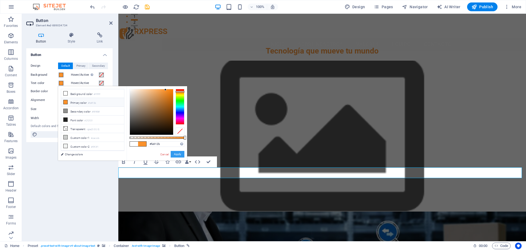
click at [177, 154] on button "Apply" at bounding box center [178, 154] width 14 height 7
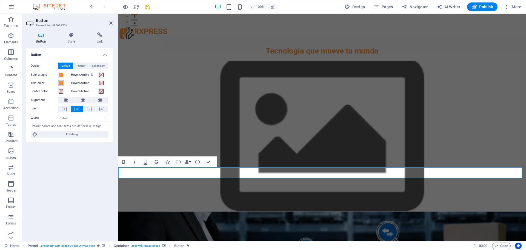
click at [61, 84] on span at bounding box center [61, 83] width 4 height 4
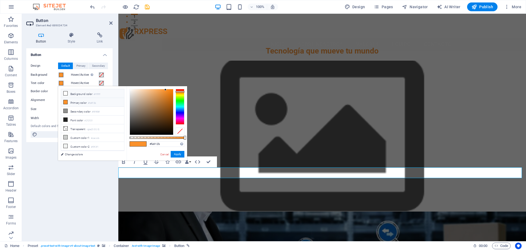
click at [66, 93] on icon at bounding box center [66, 93] width 4 height 4
type input "#ffffff"
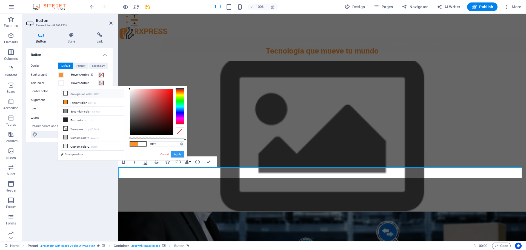
click at [175, 154] on button "Apply" at bounding box center [178, 154] width 14 height 7
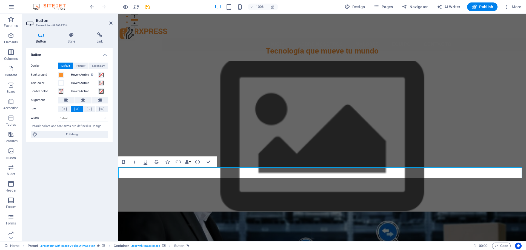
click at [72, 179] on div "Button Design Default Primary Secondary Background Hover/Active Switch to previ…" at bounding box center [69, 142] width 86 height 188
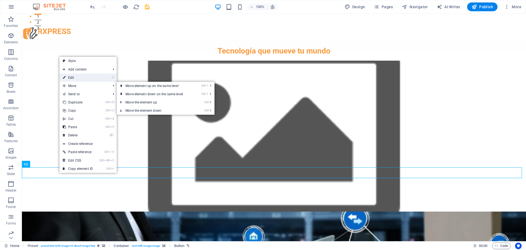
click at [81, 77] on link "⏎ Edit" at bounding box center [77, 77] width 37 height 8
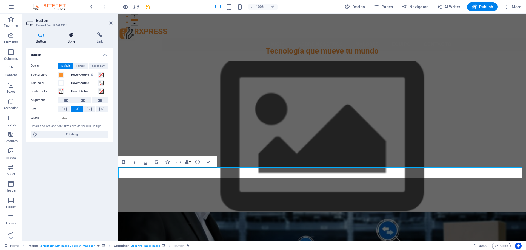
click at [70, 36] on icon at bounding box center [71, 34] width 27 height 5
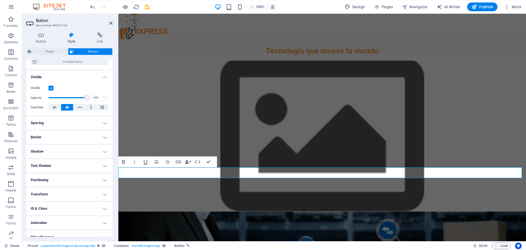
scroll to position [55, 0]
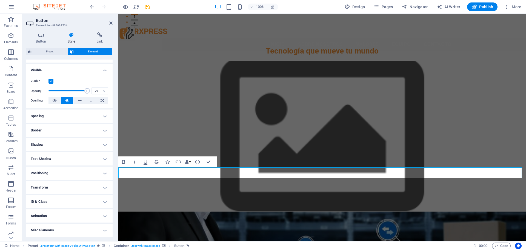
click at [77, 126] on h4 "Border" at bounding box center [69, 130] width 86 height 13
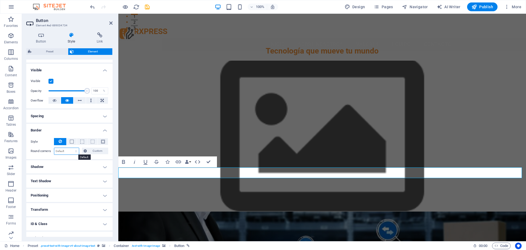
click at [75, 150] on select "Default px rem % vh vw Custom" at bounding box center [66, 151] width 25 height 7
select select "px"
click at [71, 148] on select "Default px rem % vh vw Custom" at bounding box center [66, 151] width 25 height 7
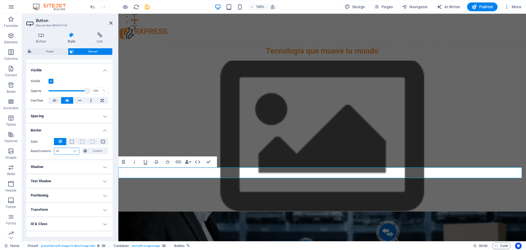
type input "10"
click at [78, 118] on h4 "Spacing" at bounding box center [69, 115] width 86 height 13
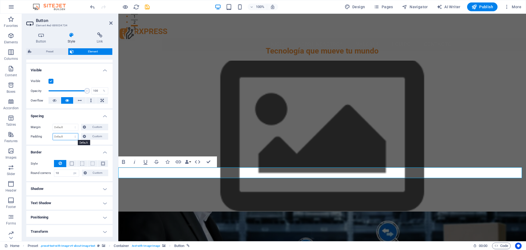
click at [70, 138] on select "Default px rem % vh vw Custom" at bounding box center [65, 136] width 25 height 7
select select "px"
click at [70, 133] on select "Default px rem % vh vw Custom" at bounding box center [65, 136] width 25 height 7
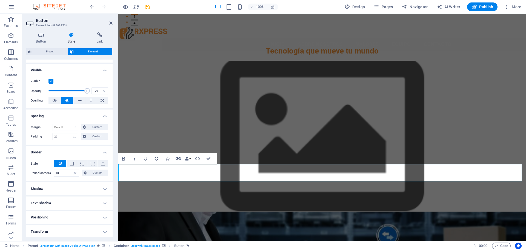
type input "0"
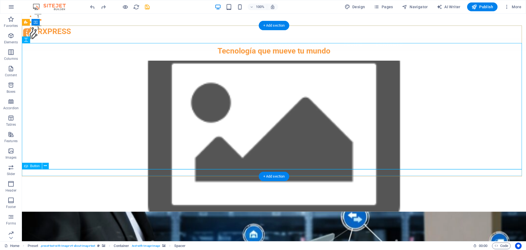
click at [49, 166] on div "Button" at bounding box center [37, 165] width 30 height 7
click at [46, 168] on icon at bounding box center [45, 166] width 3 height 6
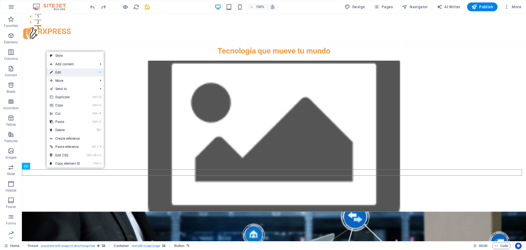
click at [76, 72] on link "⏎ Edit" at bounding box center [65, 72] width 37 height 8
select select "px"
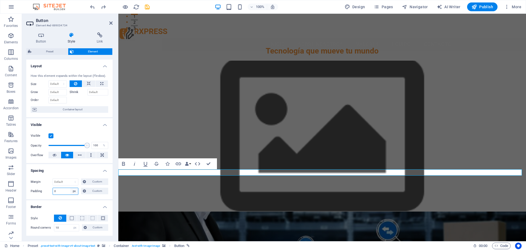
click at [74, 191] on select "Default px rem % vh vw Custom" at bounding box center [74, 191] width 8 height 7
select select "default"
click at [70, 188] on select "Default px rem % vh vw Custom" at bounding box center [74, 191] width 8 height 7
select select "DISABLED_OPTION_VALUE"
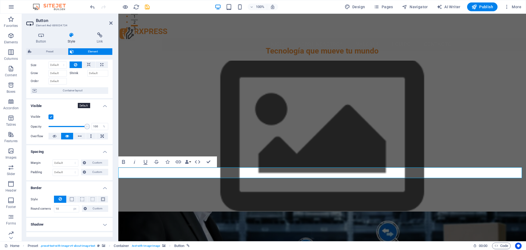
scroll to position [0, 0]
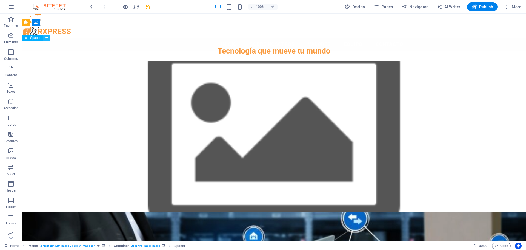
click at [44, 38] on button at bounding box center [46, 38] width 7 height 7
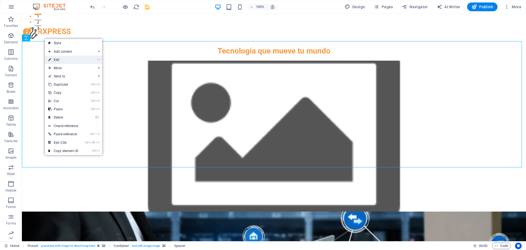
click at [65, 63] on link "⏎ Edit" at bounding box center [63, 60] width 37 height 8
select select "px"
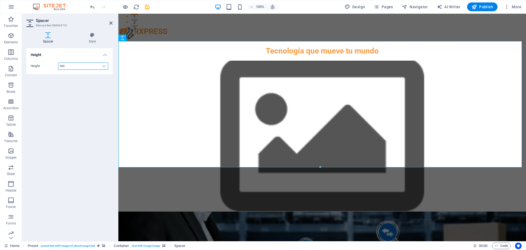
click at [66, 67] on input "460" at bounding box center [83, 66] width 50 height 7
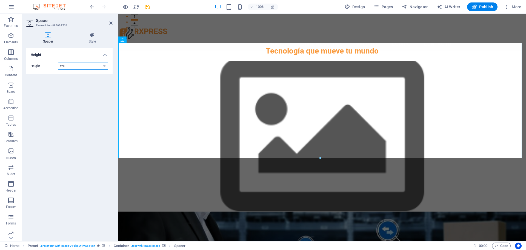
type input "420"
click at [69, 85] on div "Height Height 420 px rem vh vw" at bounding box center [69, 142] width 86 height 188
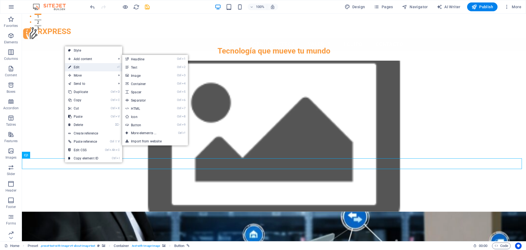
click at [89, 71] on link "⏎ Edit" at bounding box center [83, 67] width 37 height 8
select select "px"
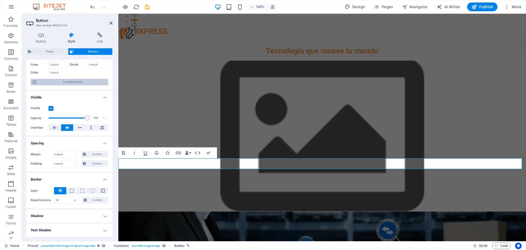
scroll to position [55, 0]
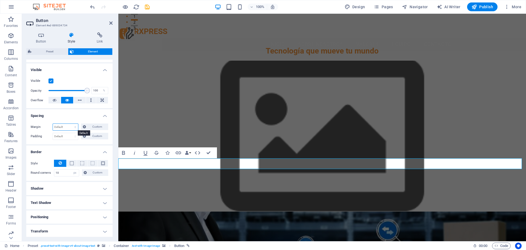
click at [75, 126] on select "Default auto px % rem vw vh Custom" at bounding box center [65, 127] width 25 height 7
select select "px"
click at [70, 124] on select "Default auto px % rem vw vh Custom" at bounding box center [65, 127] width 25 height 7
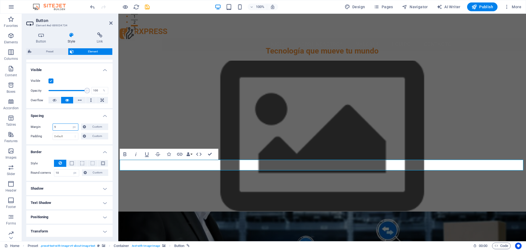
type input "5"
click at [87, 152] on h4 "Border" at bounding box center [69, 150] width 86 height 10
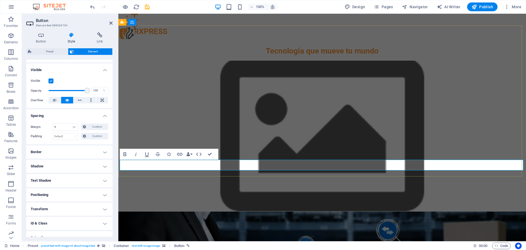
click at [43, 36] on icon at bounding box center [41, 34] width 30 height 5
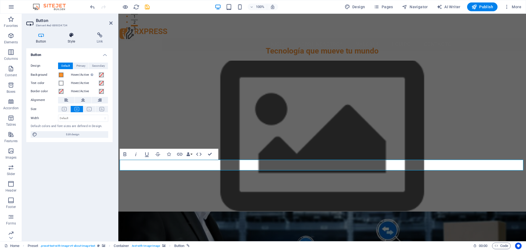
click at [73, 36] on icon at bounding box center [71, 34] width 27 height 5
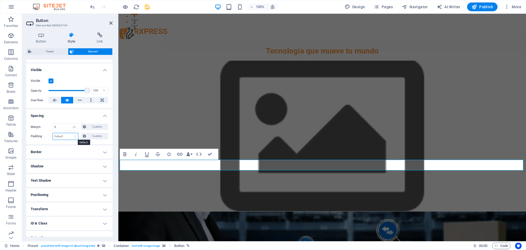
click at [76, 137] on select "Default px rem % vh vw Custom" at bounding box center [65, 136] width 25 height 7
select select "px"
click at [70, 133] on select "Default px rem % vh vw Custom" at bounding box center [65, 136] width 25 height 7
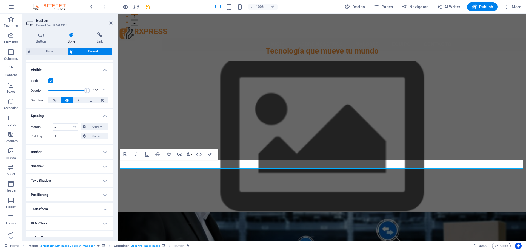
type input "5"
click at [70, 148] on h4 "Border" at bounding box center [69, 151] width 86 height 13
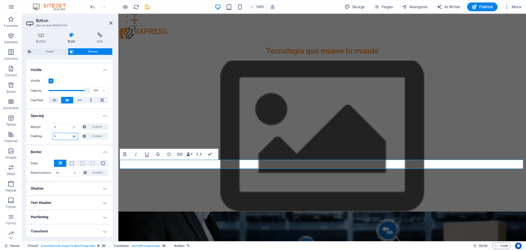
click at [75, 137] on select "Default px rem % vh vw Custom" at bounding box center [74, 136] width 8 height 7
select select "default"
click at [70, 133] on select "Default px rem % vh vw Custom" at bounding box center [74, 136] width 8 height 7
select select "DISABLED_OPTION_VALUE"
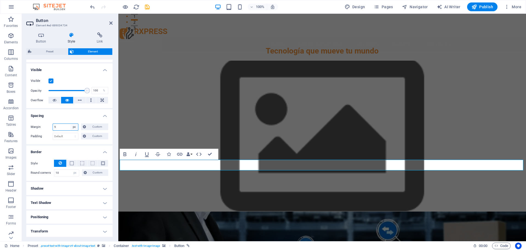
click at [75, 129] on select "Default auto px % rem vw vh Custom" at bounding box center [74, 127] width 8 height 7
select select "default"
click at [70, 124] on select "Default auto px % rem vw vh Custom" at bounding box center [74, 127] width 8 height 7
select select "DISABLED_OPTION_VALUE"
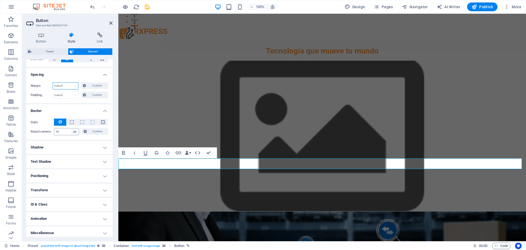
scroll to position [99, 0]
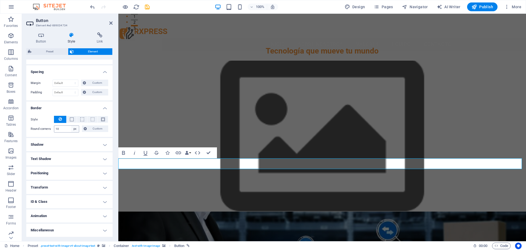
click at [75, 175] on h4 "Positioning" at bounding box center [69, 172] width 86 height 13
click at [52, 185] on span "Static" at bounding box center [49, 184] width 7 height 7
click at [60, 184] on span "Relative" at bounding box center [62, 184] width 9 height 7
click at [50, 212] on select "auto px rem % em" at bounding box center [43, 210] width 25 height 7
select select "rem"
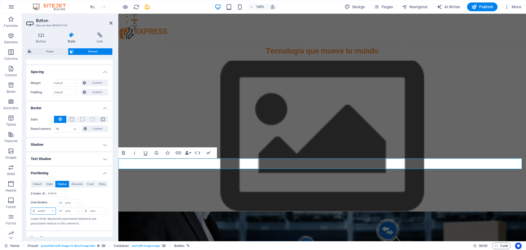
click at [48, 207] on select "auto px rem % em" at bounding box center [43, 210] width 25 height 7
type input "0"
click at [49, 212] on select "auto px rem % em" at bounding box center [52, 210] width 8 height 7
select select "px"
click at [48, 207] on select "auto px rem % em" at bounding box center [52, 210] width 8 height 7
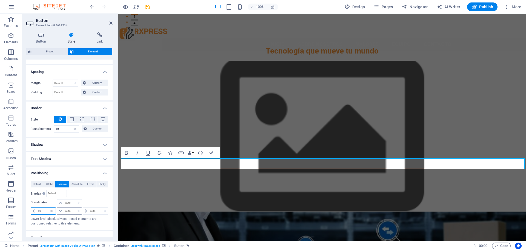
type input "1"
type input "20"
click at [91, 201] on div at bounding box center [95, 203] width 26 height 8
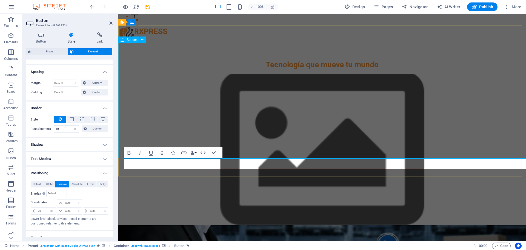
scroll to position [134, 0]
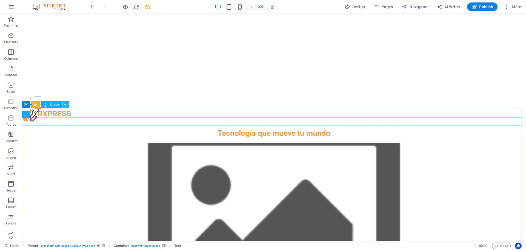
click at [65, 104] on icon at bounding box center [65, 105] width 3 height 6
click at [43, 114] on icon at bounding box center [42, 115] width 3 height 6
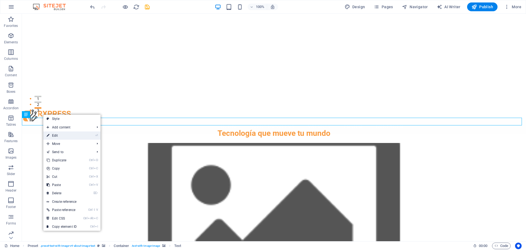
click at [63, 135] on link "⏎ Edit" at bounding box center [61, 135] width 37 height 8
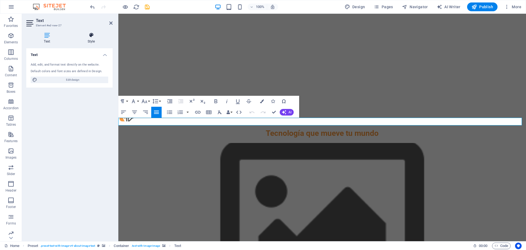
click at [88, 36] on icon at bounding box center [91, 34] width 43 height 5
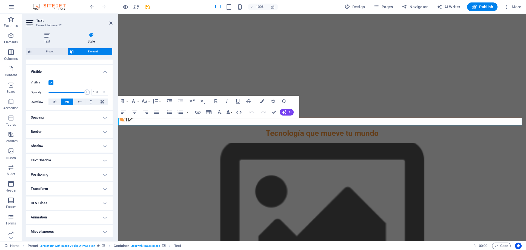
scroll to position [55, 0]
click at [102, 173] on h4 "Positioning" at bounding box center [69, 172] width 86 height 13
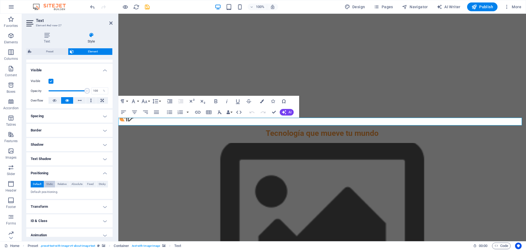
click at [49, 183] on span "Static" at bounding box center [49, 184] width 7 height 7
click at [60, 185] on span "Relative" at bounding box center [62, 184] width 9 height 7
click at [45, 209] on select "auto px rem % em" at bounding box center [43, 210] width 25 height 7
select select "px"
click at [48, 207] on select "auto px rem % em" at bounding box center [43, 210] width 25 height 7
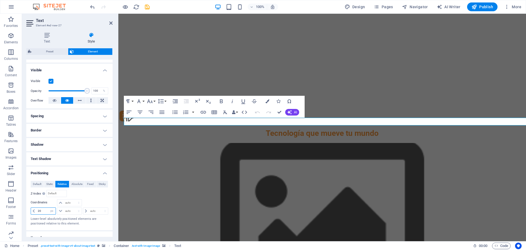
type input "20"
click at [97, 199] on div at bounding box center [95, 203] width 26 height 8
click at [398, 120] on div "​​​​​ Tecnología que mueve tu mundo" at bounding box center [322, 131] width 408 height 23
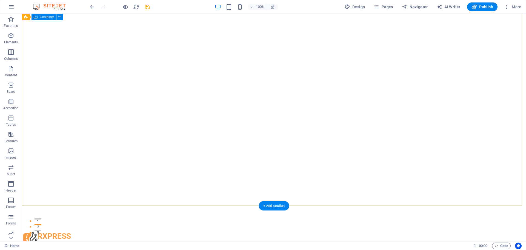
scroll to position [0, 0]
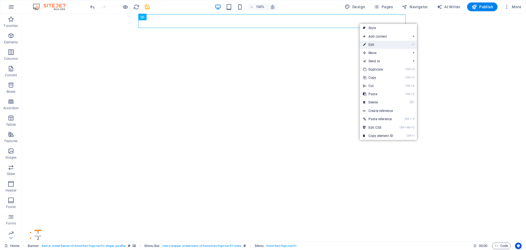
click at [374, 45] on link "⏎ Edit" at bounding box center [378, 45] width 37 height 8
select select
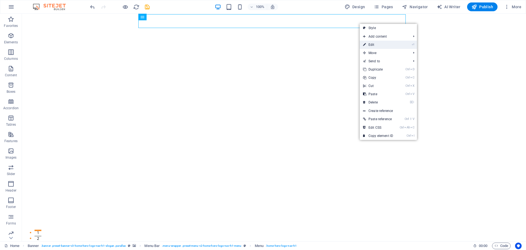
select select
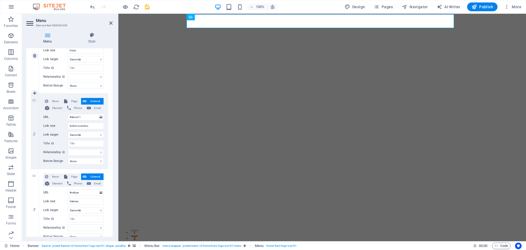
scroll to position [110, 0]
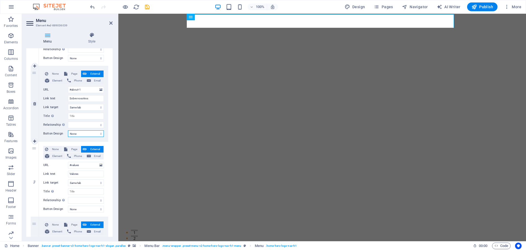
click at [72, 134] on select "None Default Primary Secondary" at bounding box center [86, 133] width 36 height 7
select select "default"
click at [68, 130] on select "None Default Primary Secondary" at bounding box center [86, 133] width 36 height 7
select select
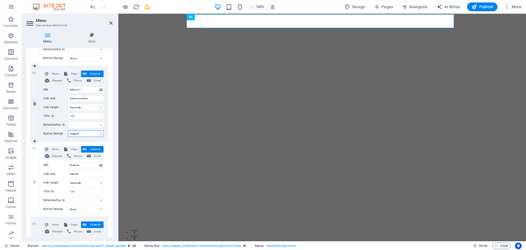
select select
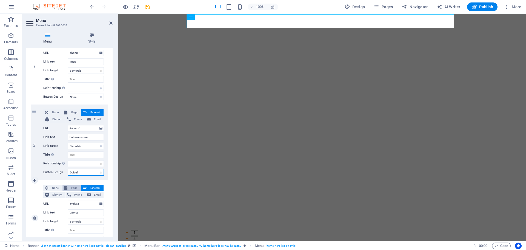
scroll to position [82, 0]
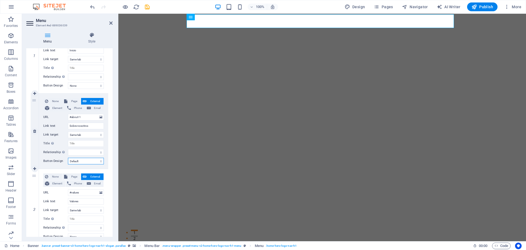
click at [77, 161] on select "None Default Primary Secondary" at bounding box center [86, 161] width 36 height 7
select select "primary"
click at [68, 158] on select "None Default Primary Secondary" at bounding box center [86, 161] width 36 height 7
select select
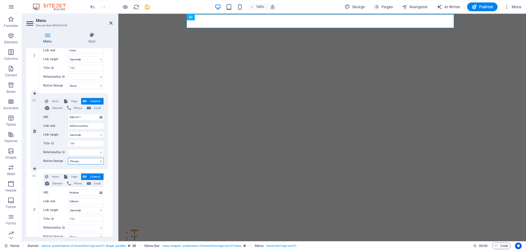
select select
click at [85, 159] on select "None Default Primary Secondary" at bounding box center [86, 161] width 36 height 7
select select "secondary"
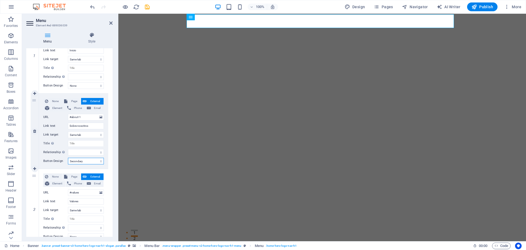
click at [68, 158] on select "None Default Primary Secondary" at bounding box center [86, 161] width 36 height 7
select select
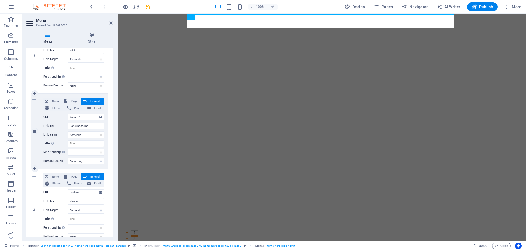
select select
click at [78, 85] on select "None Default Primary Secondary" at bounding box center [86, 85] width 36 height 7
select select "secondary"
click at [68, 82] on select "None Default Primary Secondary" at bounding box center [86, 85] width 36 height 7
select select
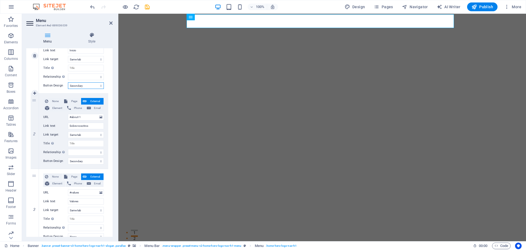
select select
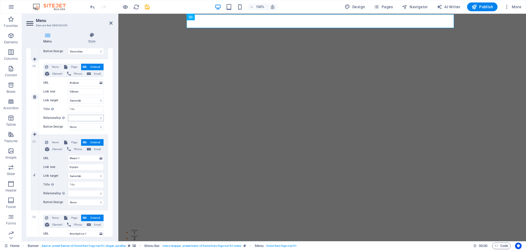
scroll to position [219, 0]
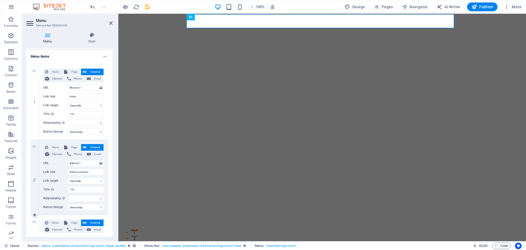
scroll to position [27, 0]
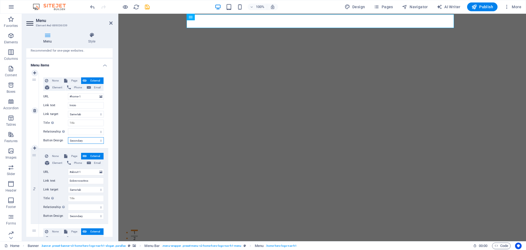
click at [100, 141] on select "None Default Primary Secondary" at bounding box center [86, 140] width 36 height 7
select select
click at [68, 137] on select "None Default Primary Secondary" at bounding box center [86, 140] width 36 height 7
select select
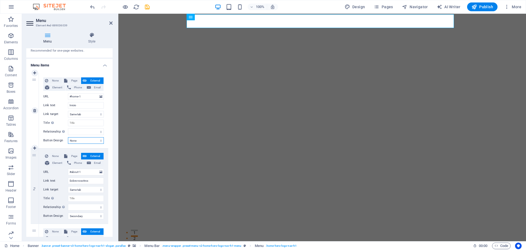
select select
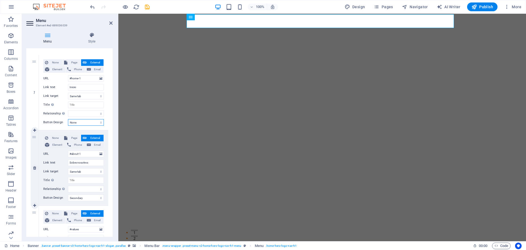
scroll to position [55, 0]
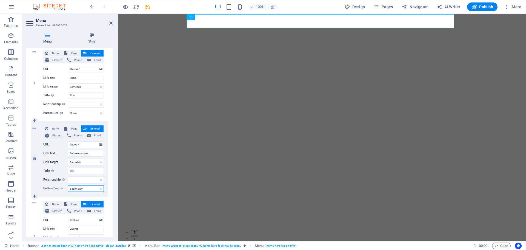
click at [99, 187] on select "None Default Primary Secondary" at bounding box center [86, 188] width 36 height 7
select select
click at [68, 185] on select "None Default Primary Secondary" at bounding box center [86, 188] width 36 height 7
select select
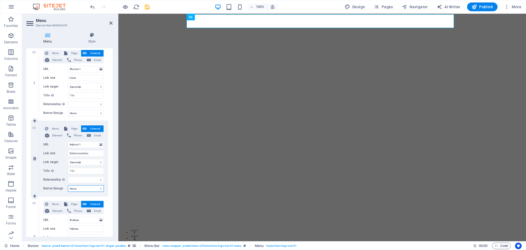
select select
click at [56, 136] on span "Element" at bounding box center [57, 135] width 13 height 7
select select
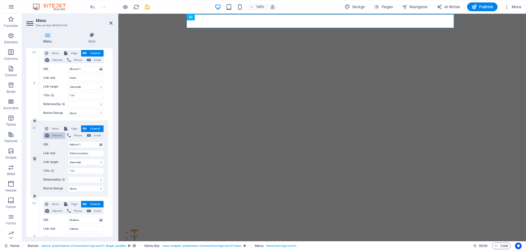
select select
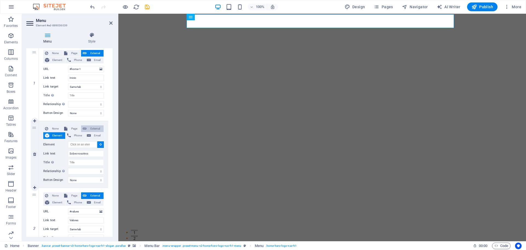
click at [86, 130] on button "External" at bounding box center [92, 128] width 22 height 7
select select
select select "blank"
select select
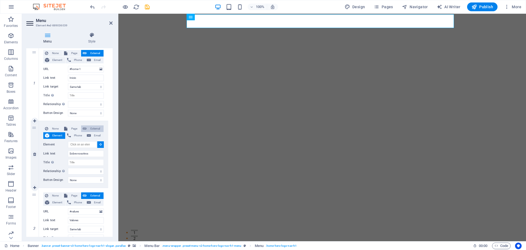
select select
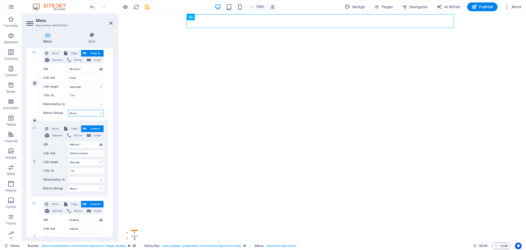
click at [75, 112] on select "None Default Primary Secondary" at bounding box center [86, 113] width 36 height 7
select select "default"
click at [68, 110] on select "None Default Primary Secondary" at bounding box center [86, 113] width 36 height 7
select select
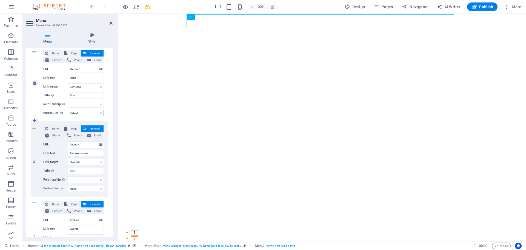
select select
click at [80, 113] on select "None Default Primary Secondary" at bounding box center [86, 113] width 36 height 7
select select
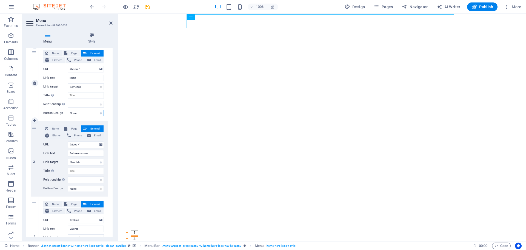
click at [68, 110] on select "None Default Primary Secondary" at bounding box center [86, 113] width 36 height 7
select select
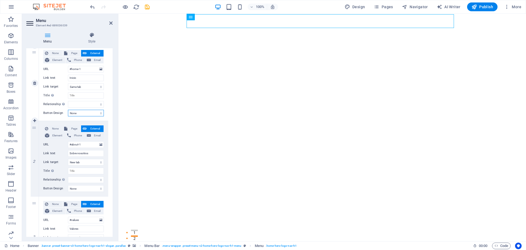
select select
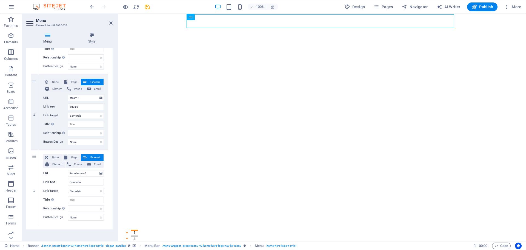
scroll to position [256, 0]
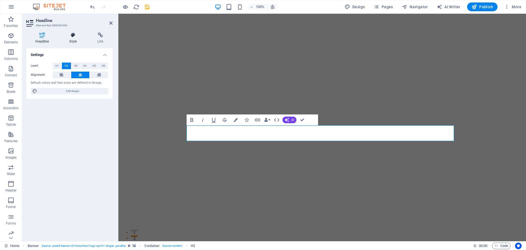
click at [69, 35] on icon at bounding box center [73, 34] width 26 height 5
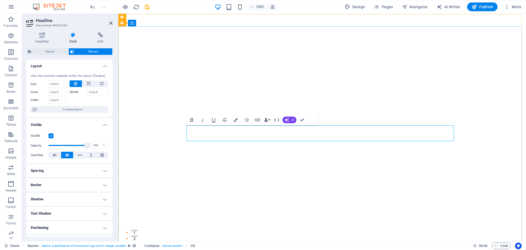
drag, startPoint x: 377, startPoint y: 136, endPoint x: 262, endPoint y: 137, distance: 115.1
click at [269, 118] on button "Data Bindings" at bounding box center [267, 119] width 8 height 11
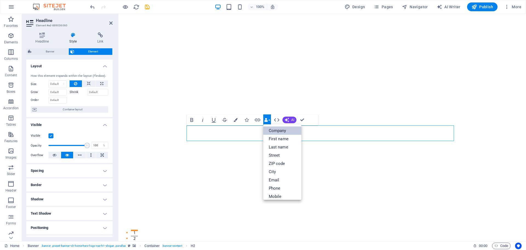
click at [272, 129] on link "Company" at bounding box center [282, 130] width 38 height 8
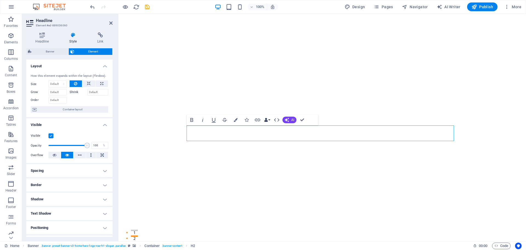
click at [270, 118] on button "Data Bindings" at bounding box center [267, 119] width 8 height 11
click at [236, 120] on icon "button" at bounding box center [236, 120] width 4 height 4
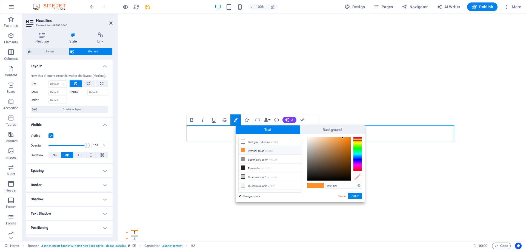
click at [263, 151] on li "Primary color #fa912b" at bounding box center [270, 150] width 63 height 9
drag, startPoint x: 343, startPoint y: 138, endPoint x: 352, endPoint y: 138, distance: 9.3
click at [352, 138] on div at bounding box center [334, 159] width 55 height 44
type input "#f45400"
click at [359, 139] on div at bounding box center [357, 138] width 9 height 1
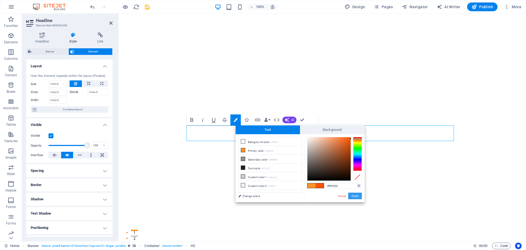
click at [358, 196] on button "Apply" at bounding box center [355, 195] width 14 height 7
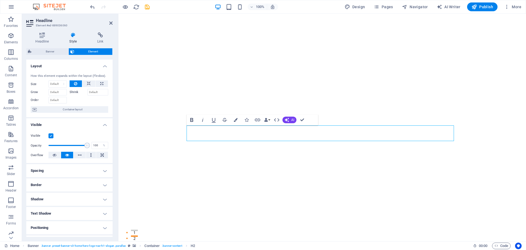
click at [192, 120] on icon "button" at bounding box center [191, 120] width 3 height 4
drag, startPoint x: 377, startPoint y: 137, endPoint x: 260, endPoint y: 137, distance: 116.7
click at [192, 121] on icon "button" at bounding box center [191, 120] width 3 height 4
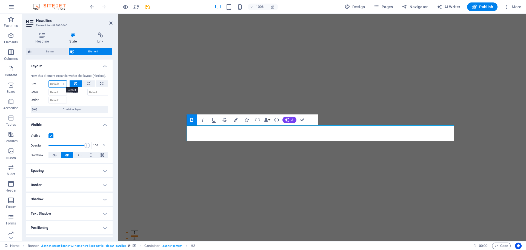
click at [58, 82] on select "Default auto px % 1/1 1/2 1/3 1/4 1/5 1/6 1/7 1/8 1/9 1/10" at bounding box center [58, 84] width 18 height 7
select select "px"
click at [58, 81] on select "Default auto px % 1/1 1/2 1/3 1/4 1/5 1/6 1/7 1/8 1/9 1/10" at bounding box center [58, 84] width 18 height 7
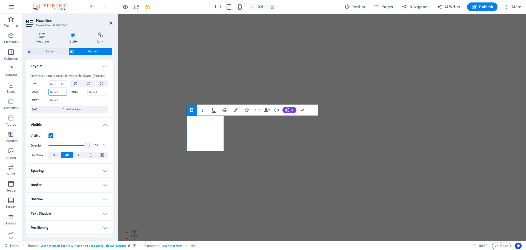
click at [64, 94] on input "Grow" at bounding box center [57, 92] width 18 height 7
click at [59, 85] on select "Default auto px % 1/1 1/2 1/3 1/4 1/5 1/6 1/7 1/8 1/9 1/10" at bounding box center [63, 84] width 8 height 7
drag, startPoint x: 53, startPoint y: 84, endPoint x: 46, endPoint y: 84, distance: 6.9
click at [46, 84] on div "Size 30 Default auto px % 1/1 1/2 1/3 1/4 1/5 1/6 1/7 1/8 1/9 1/10" at bounding box center [49, 83] width 36 height 7
type input "50"
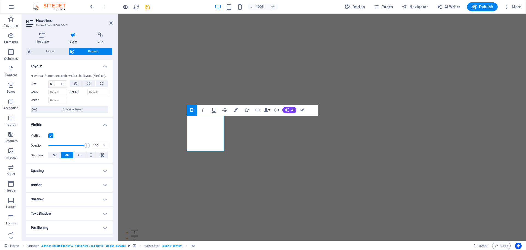
click at [86, 102] on div at bounding box center [89, 99] width 39 height 8
click at [59, 84] on select "Default auto px % 1/1 1/2 1/3 1/4 1/5 1/6 1/7 1/8 1/9 1/10" at bounding box center [63, 84] width 8 height 7
select select "fnav2f4b6pk"
click at [59, 81] on select "Default auto px % 1/1 1/2 1/3 1/4 1/5 1/6 1/7 1/8 1/9 1/10" at bounding box center [63, 84] width 8 height 7
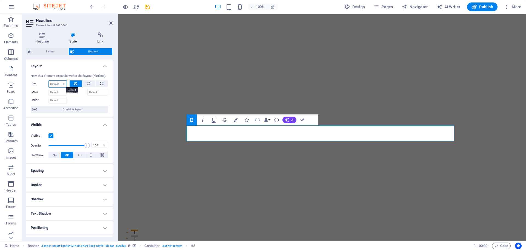
click at [63, 83] on select "Default auto px % 1/1 1/2 1/3 1/4 1/5 1/6 1/7 1/8 1/9 1/10" at bounding box center [58, 84] width 18 height 7
select select "px"
click at [58, 81] on select "Default auto px % 1/1 1/2 1/3 1/4 1/5 1/6 1/7 1/8 1/9 1/10" at bounding box center [58, 84] width 18 height 7
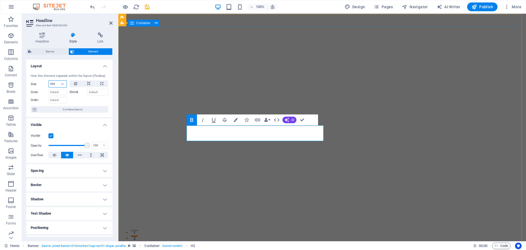
type input "500"
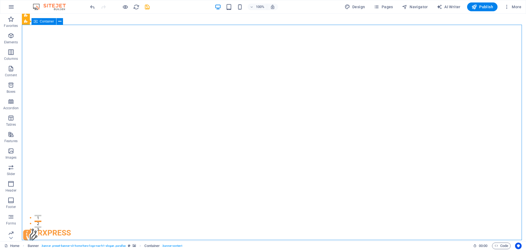
scroll to position [27, 0]
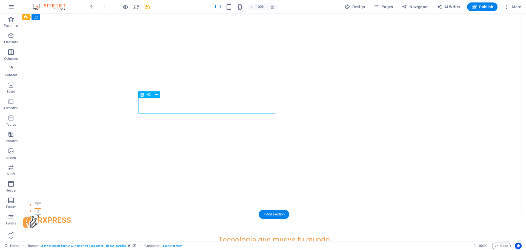
click at [207, 229] on div "​​​​​ Tecnología que mueve tu mundo" at bounding box center [273, 237] width 267 height 16
select select "px"
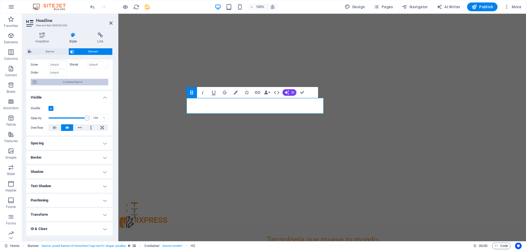
click at [76, 84] on span "Container layout" at bounding box center [72, 82] width 68 height 7
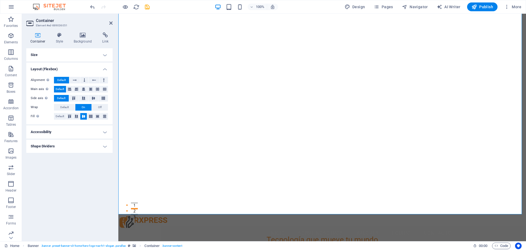
click at [101, 54] on h4 "Size" at bounding box center [69, 54] width 86 height 13
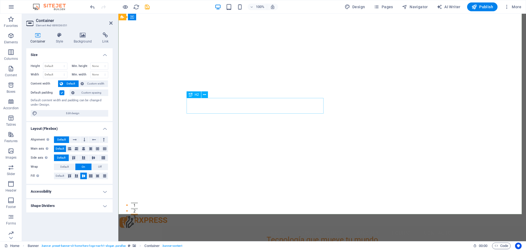
click at [312, 229] on div "​​​​​ Tecnología que mueve tu mundo" at bounding box center [322, 237] width 267 height 16
select select "px"
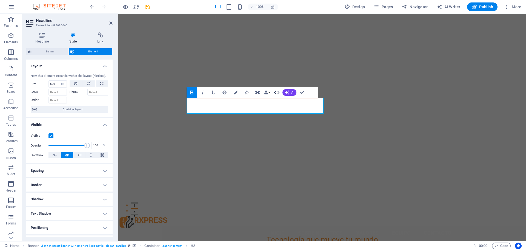
click at [276, 92] on icon "button" at bounding box center [276, 92] width 7 height 7
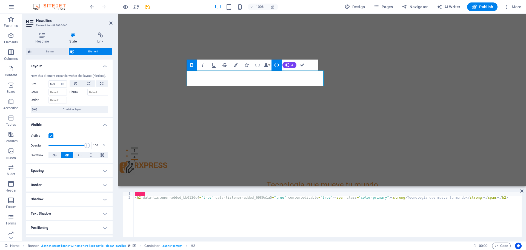
click at [276, 66] on icon "button" at bounding box center [276, 65] width 7 height 7
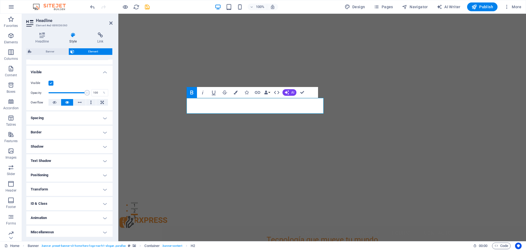
scroll to position [55, 0]
click at [70, 130] on h4 "Border" at bounding box center [69, 130] width 86 height 13
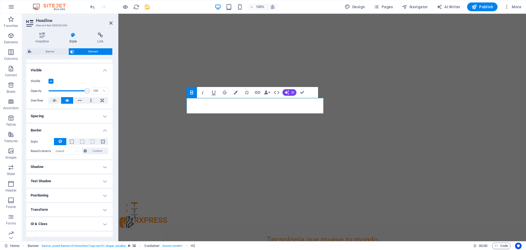
click at [70, 130] on h4 "Border" at bounding box center [69, 129] width 86 height 10
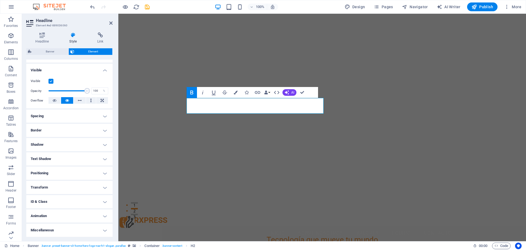
click at [71, 142] on h4 "Shadow" at bounding box center [69, 144] width 86 height 13
click at [71, 142] on h4 "Shadow" at bounding box center [69, 143] width 86 height 10
click at [73, 157] on h4 "Text Shadow" at bounding box center [69, 158] width 86 height 13
click at [44, 37] on icon at bounding box center [42, 34] width 32 height 5
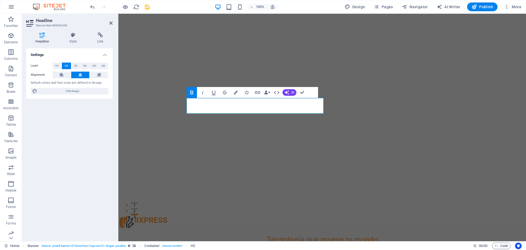
click at [69, 67] on button "H2" at bounding box center [66, 65] width 9 height 7
click at [58, 67] on span "H1" at bounding box center [57, 65] width 4 height 7
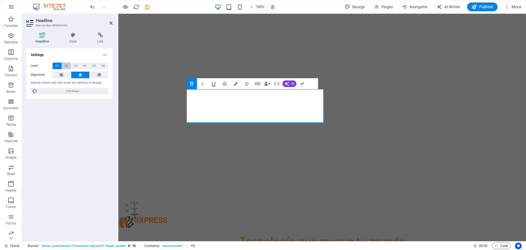
click at [62, 67] on button "H2" at bounding box center [66, 65] width 9 height 7
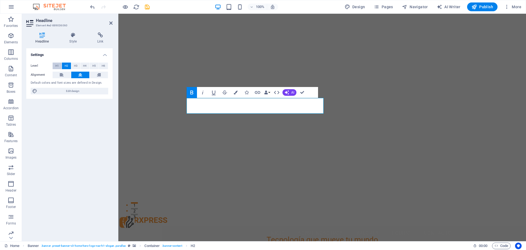
click at [59, 67] on button "H1" at bounding box center [57, 65] width 9 height 7
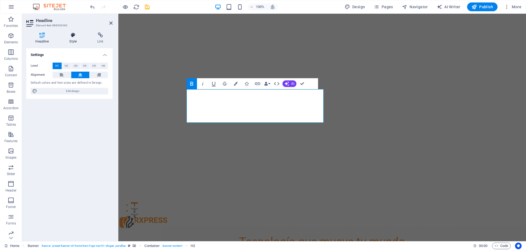
click at [75, 39] on h4 "Style" at bounding box center [74, 38] width 28 height 12
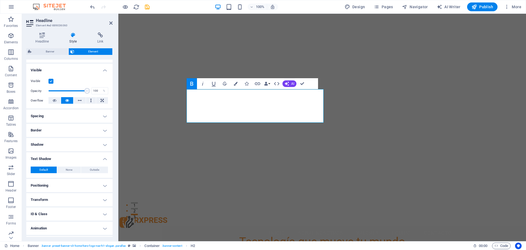
click at [80, 117] on h4 "Spacing" at bounding box center [69, 115] width 86 height 13
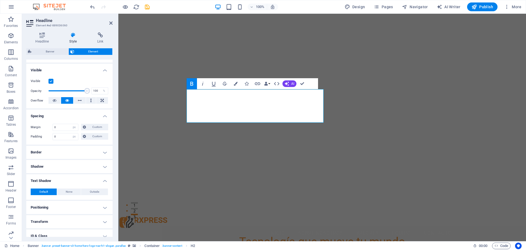
click at [80, 117] on h4 "Spacing" at bounding box center [69, 114] width 86 height 10
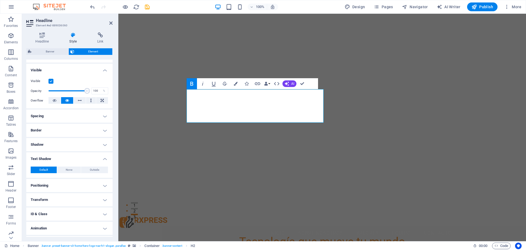
click at [69, 131] on h4 "Border" at bounding box center [69, 130] width 86 height 13
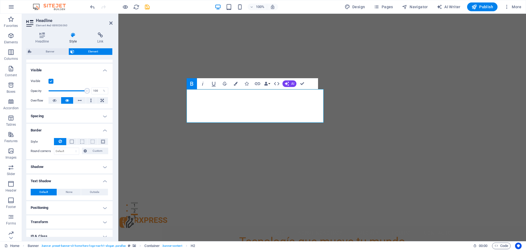
click at [69, 131] on h4 "Border" at bounding box center [69, 129] width 86 height 10
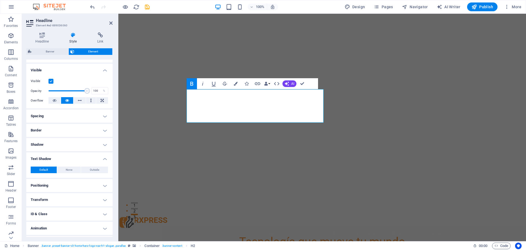
click at [63, 158] on h4 "Text Shadow" at bounding box center [69, 157] width 86 height 10
click at [63, 158] on h4 "Text Shadow" at bounding box center [69, 158] width 86 height 13
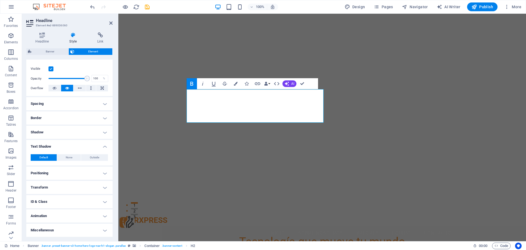
click at [59, 169] on h4 "Positioning" at bounding box center [69, 172] width 86 height 13
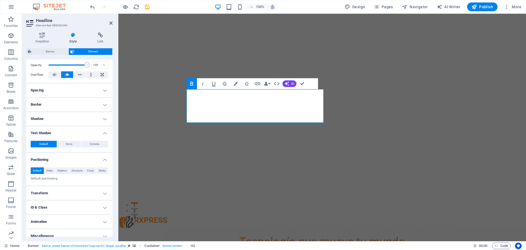
scroll to position [86, 0]
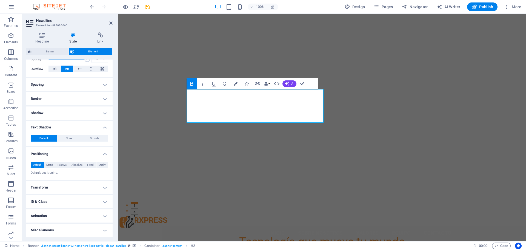
click at [59, 184] on h4 "Transform" at bounding box center [69, 187] width 86 height 13
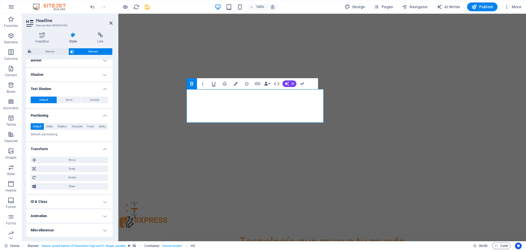
scroll to position [15, 0]
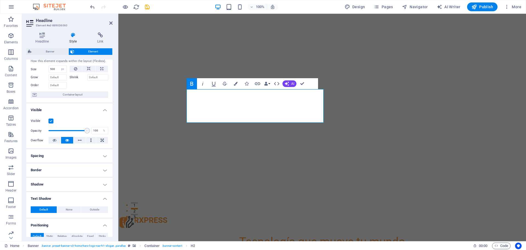
click at [45, 166] on h4 "Border" at bounding box center [69, 169] width 86 height 13
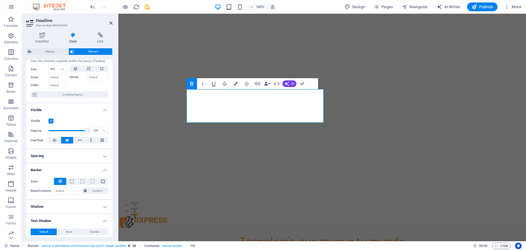
click at [55, 151] on h4 "Spacing" at bounding box center [69, 155] width 86 height 13
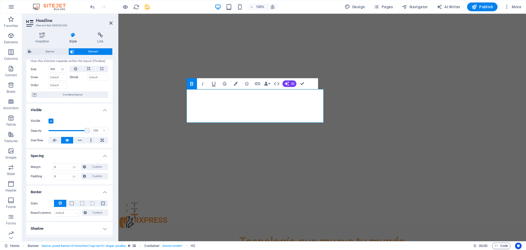
scroll to position [0, 0]
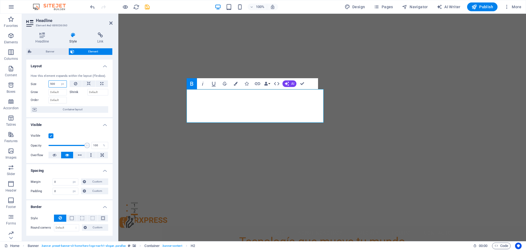
click at [56, 85] on input "500" at bounding box center [58, 84] width 18 height 7
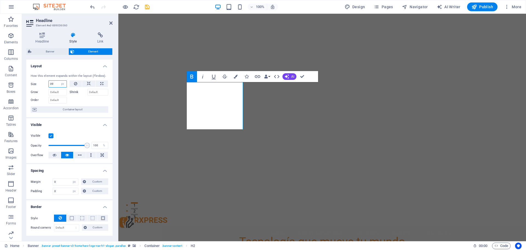
type input "9"
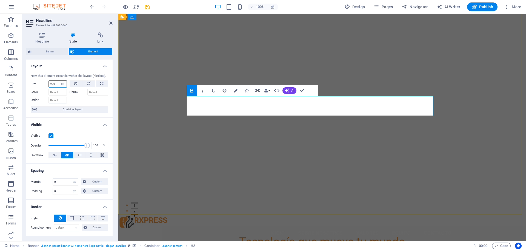
type input "900"
click at [331, 235] on strong "Tecnología que mueve tu mundo" at bounding box center [322, 241] width 166 height 13
drag, startPoint x: 394, startPoint y: 108, endPoint x: 224, endPoint y: 118, distance: 170.1
click at [224, 226] on div "​​​​​ Tecnología que mueve tu mundo" at bounding box center [322, 239] width 267 height 27
drag, startPoint x: 272, startPoint y: 108, endPoint x: 429, endPoint y: 112, distance: 157.0
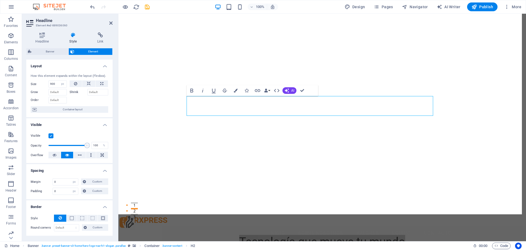
click at [55, 50] on span "Banner" at bounding box center [50, 51] width 34 height 7
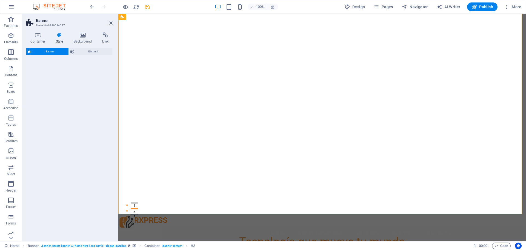
select select "preset-banner-v3-home-hero-logo-nav-h1-slogan"
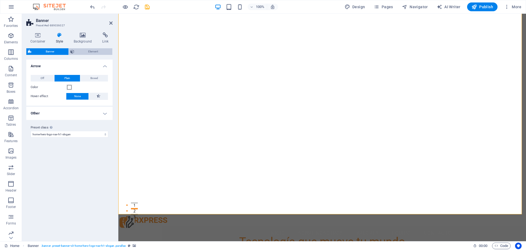
click at [72, 50] on icon at bounding box center [72, 51] width 4 height 7
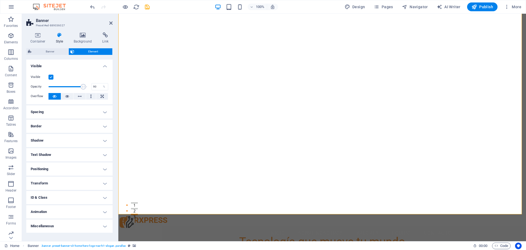
click at [95, 150] on h4 "Text Shadow" at bounding box center [69, 154] width 86 height 13
click at [95, 150] on h4 "Text Shadow" at bounding box center [69, 153] width 86 height 10
click at [104, 35] on icon at bounding box center [105, 34] width 15 height 5
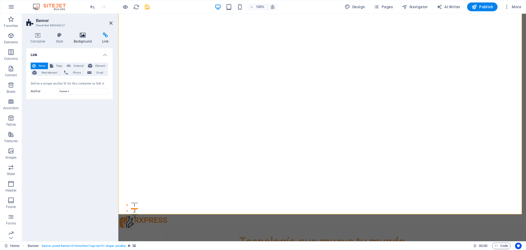
click at [87, 35] on icon at bounding box center [83, 34] width 27 height 5
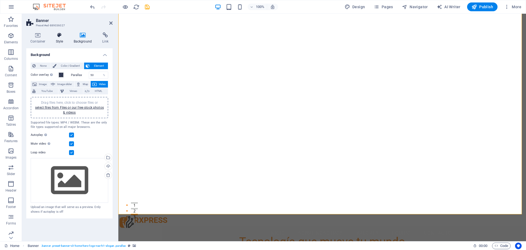
click at [59, 36] on icon at bounding box center [60, 34] width 16 height 5
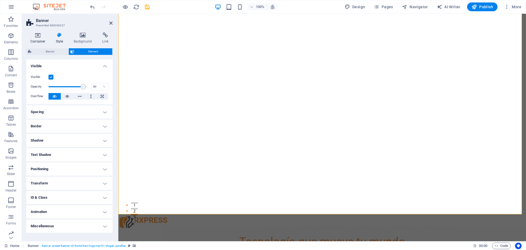
click at [28, 36] on icon at bounding box center [37, 34] width 23 height 5
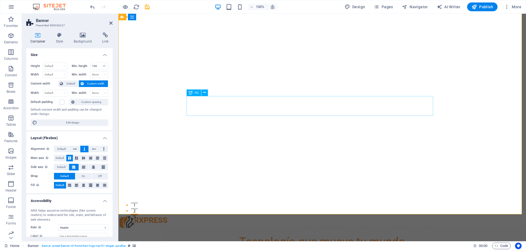
click at [278, 229] on div "​​​​​ Tecnología que mueve tu mundo" at bounding box center [322, 239] width 267 height 20
click at [191, 94] on icon at bounding box center [191, 92] width 4 height 7
click at [193, 93] on div "H1" at bounding box center [194, 92] width 15 height 7
click at [204, 93] on icon at bounding box center [204, 93] width 3 height 6
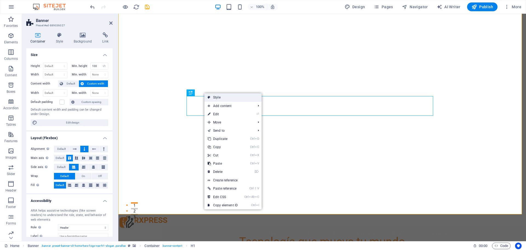
click at [211, 98] on link "Style" at bounding box center [232, 97] width 57 height 8
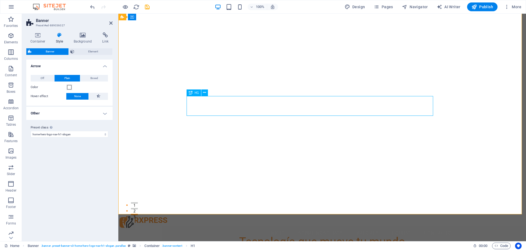
click at [233, 229] on div "​​​​​ Tecnología que mueve tu mundo" at bounding box center [322, 239] width 267 height 20
click at [227, 229] on div "​​​​​ Tecnología que mueve tu mundo" at bounding box center [322, 239] width 267 height 20
click at [231, 229] on div "​​​​​ Tecnología que mueve tu mundo" at bounding box center [322, 239] width 267 height 20
click at [415, 7] on span "Navigator" at bounding box center [415, 6] width 26 height 5
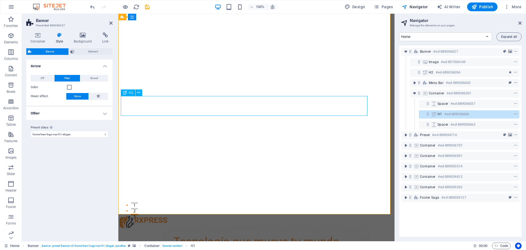
click at [458, 113] on h6 "#ed-889036060" at bounding box center [456, 114] width 25 height 7
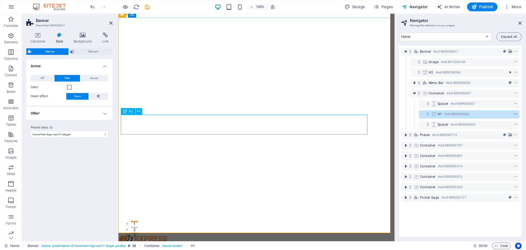
click at [515, 113] on icon "context-menu" at bounding box center [516, 114] width 4 height 4
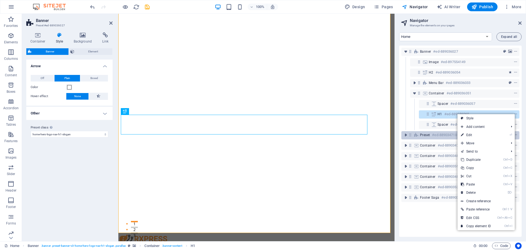
click at [472, 135] on link "⏎ Edit" at bounding box center [476, 135] width 37 height 8
select select "px"
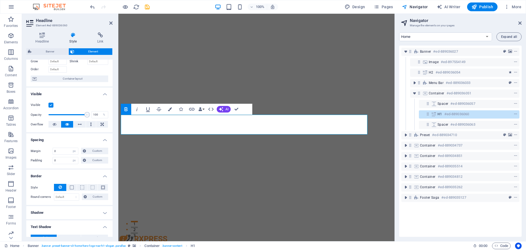
scroll to position [0, 0]
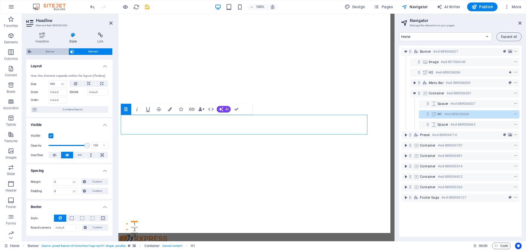
click at [53, 53] on span "Banner" at bounding box center [50, 51] width 34 height 7
select select "preset-banner-v3-home-hero-logo-nav-h1-slogan"
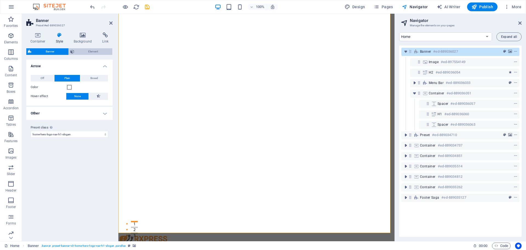
click at [94, 52] on span "Element" at bounding box center [93, 51] width 35 height 7
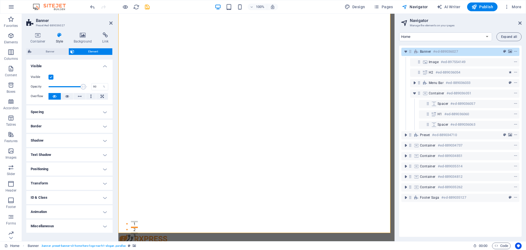
click at [92, 55] on div "Banner Element" at bounding box center [69, 51] width 86 height 7
click at [94, 52] on span "Element" at bounding box center [93, 51] width 35 height 7
click at [460, 115] on h6 "#ed-889036060" at bounding box center [456, 114] width 25 height 7
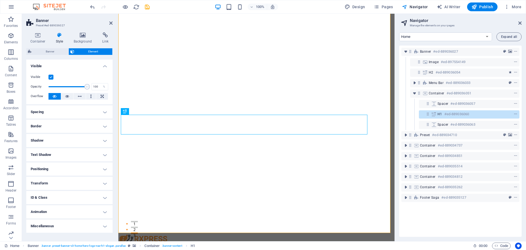
drag, startPoint x: 82, startPoint y: 87, endPoint x: 88, endPoint y: 86, distance: 6.1
click at [88, 86] on span at bounding box center [86, 86] width 5 height 5
type input "86"
click at [82, 87] on span at bounding box center [67, 86] width 39 height 8
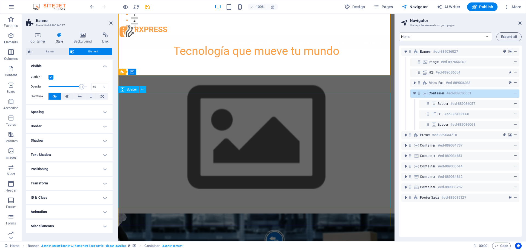
scroll to position [255, 0]
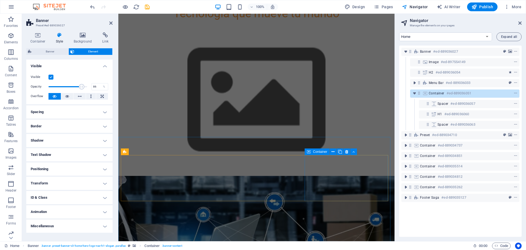
click at [316, 149] on div "Container" at bounding box center [317, 151] width 25 height 7
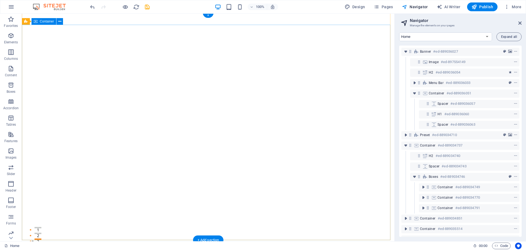
scroll to position [0, 0]
click at [147, 8] on icon "save" at bounding box center [147, 7] width 6 height 6
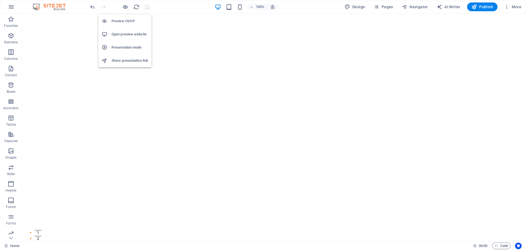
click at [128, 33] on h6 "Open preview website" at bounding box center [130, 34] width 37 height 7
